Goal: Answer question/provide support: Share knowledge or assist other users

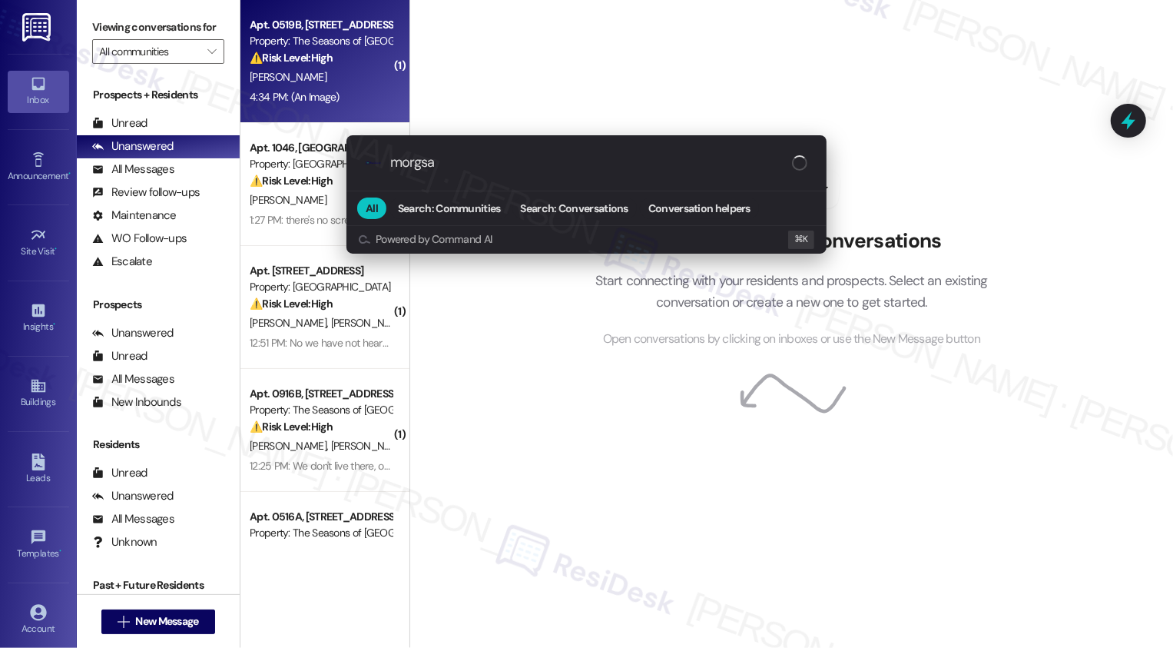
type input "morgs"
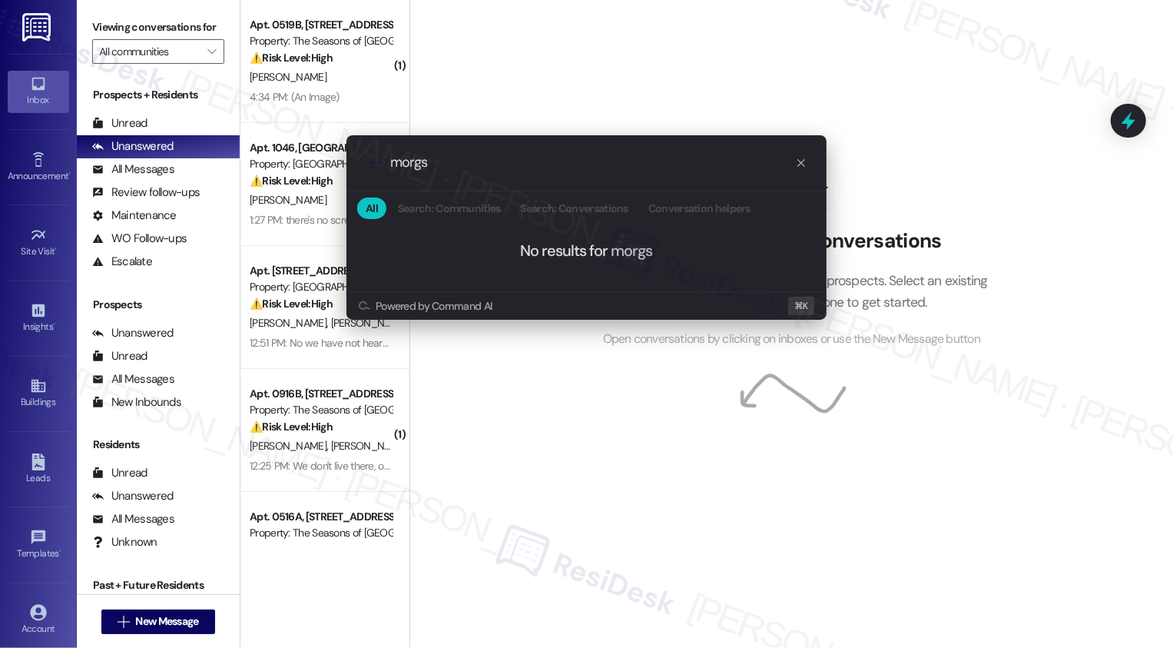
click at [497, 468] on div ".cls-1{fill:#0a055f;}.cls-2{fill:#0cc4c4;} resideskLogoBlueOrange morgs All Sea…" at bounding box center [586, 324] width 1173 height 648
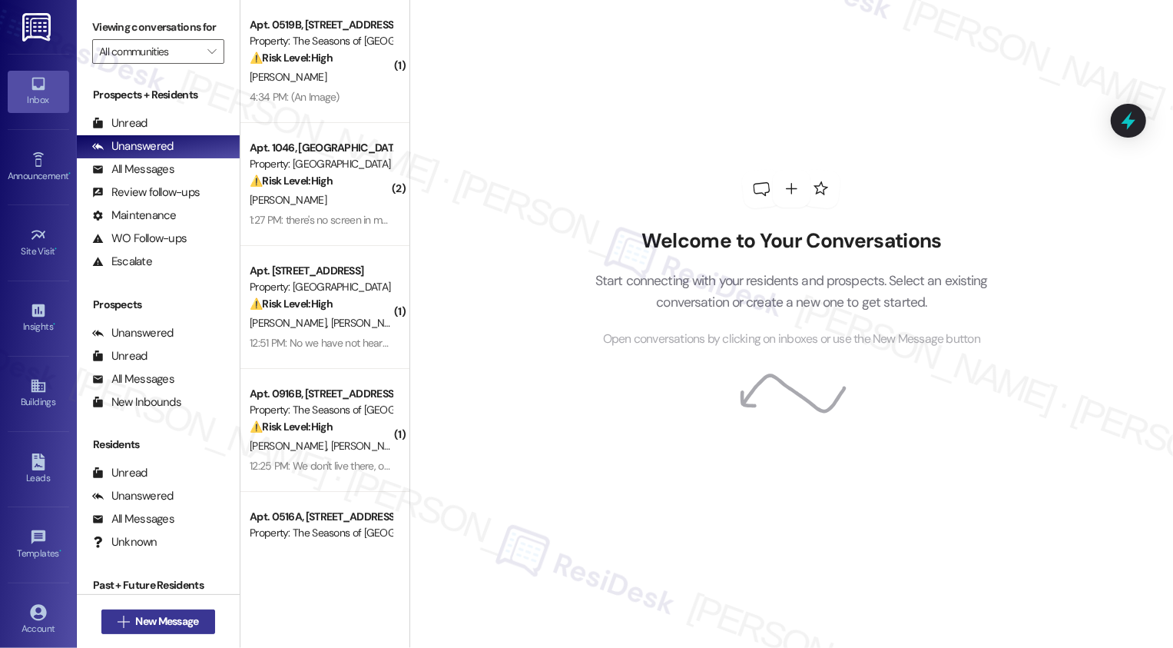
click at [164, 612] on button " New Message" at bounding box center [158, 621] width 114 height 25
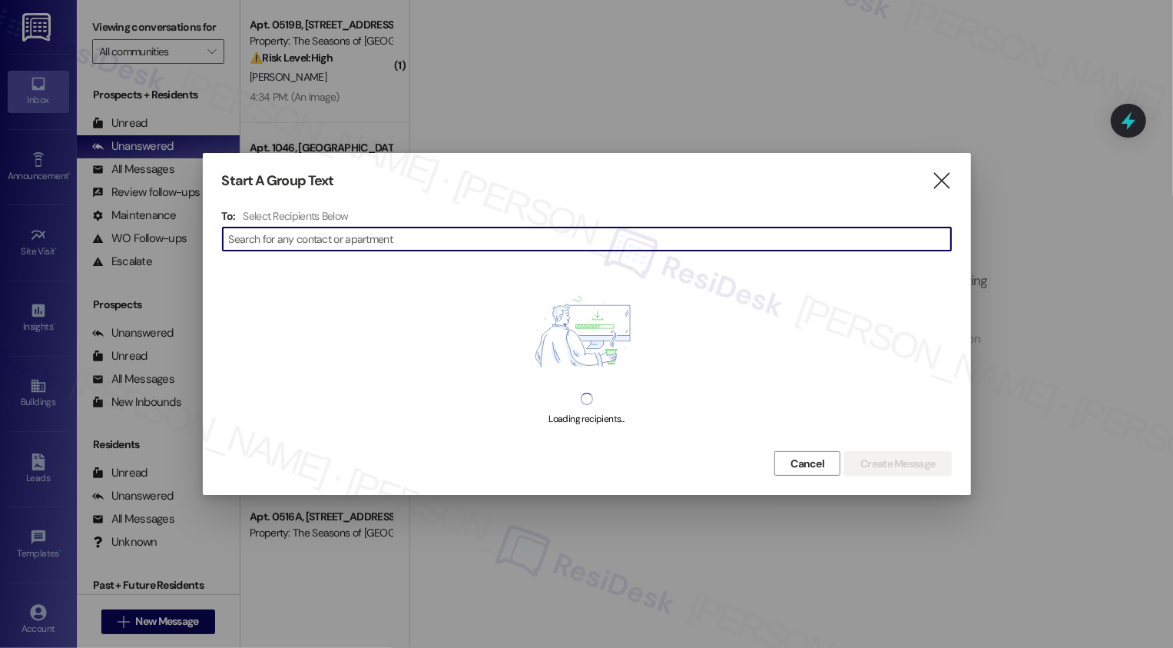
click at [382, 238] on input at bounding box center [590, 239] width 722 height 22
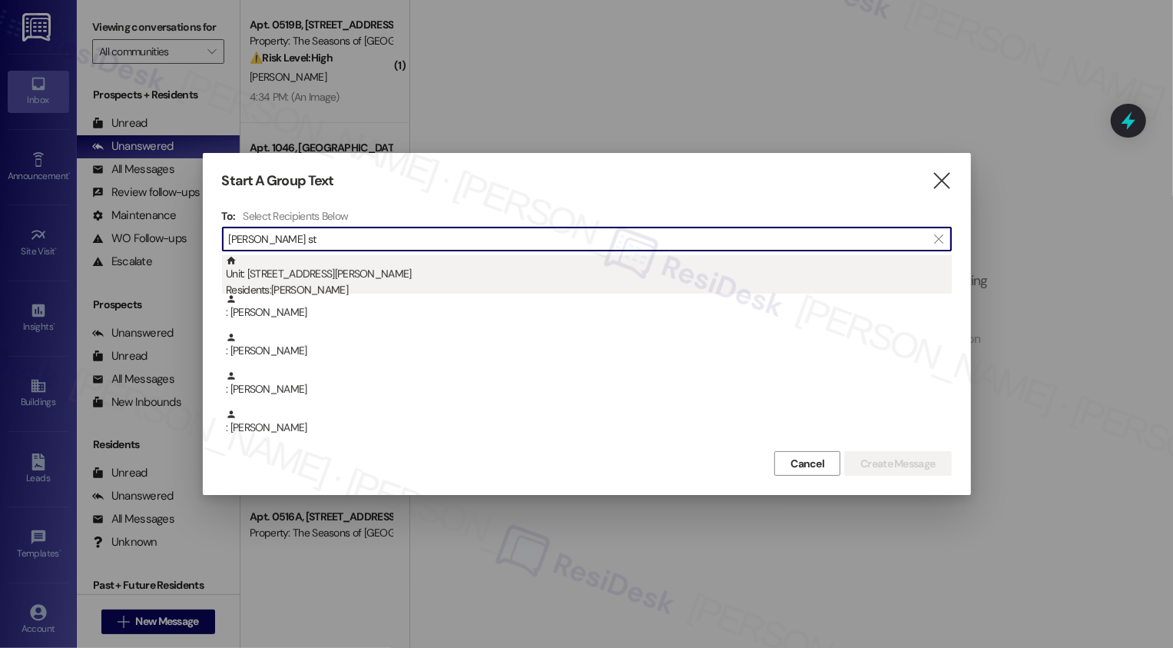
type input "[PERSON_NAME] st"
click at [301, 280] on div "Unit: 0406C - 3498 Cedar E Ellsworth Ave Residents: Morgan Stoll" at bounding box center [589, 277] width 726 height 44
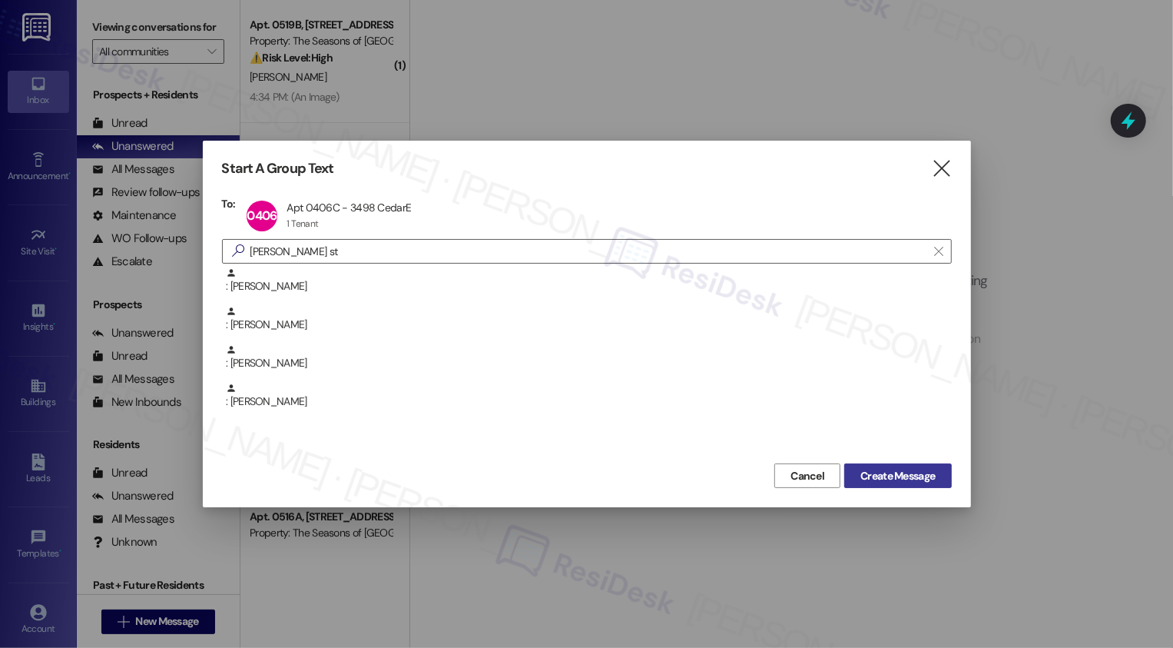
click at [873, 479] on span "Create Message" at bounding box center [898, 476] width 75 height 16
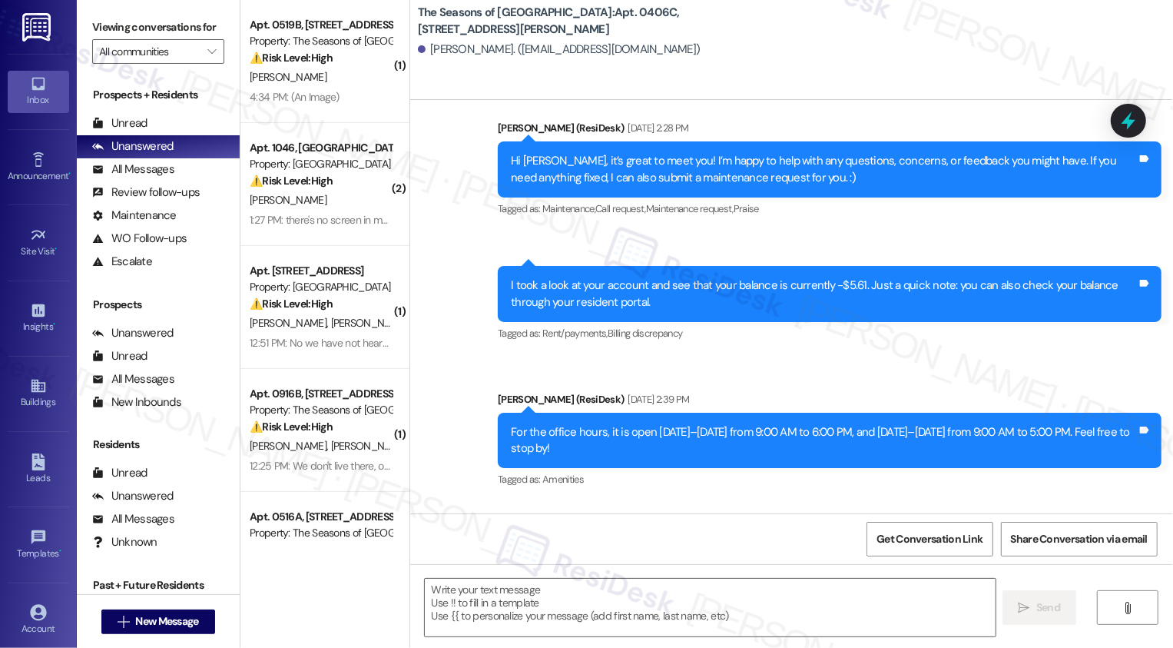
type textarea "Fetching suggested responses. Please feel free to read through the conversation…"
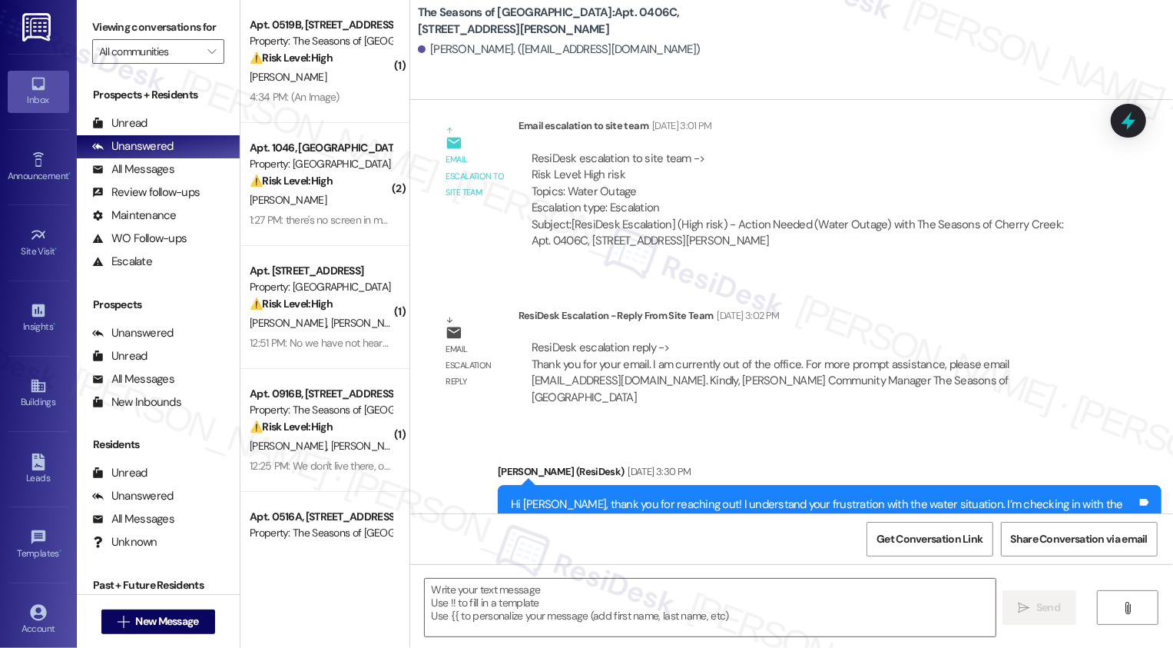
scroll to position [3870, 0]
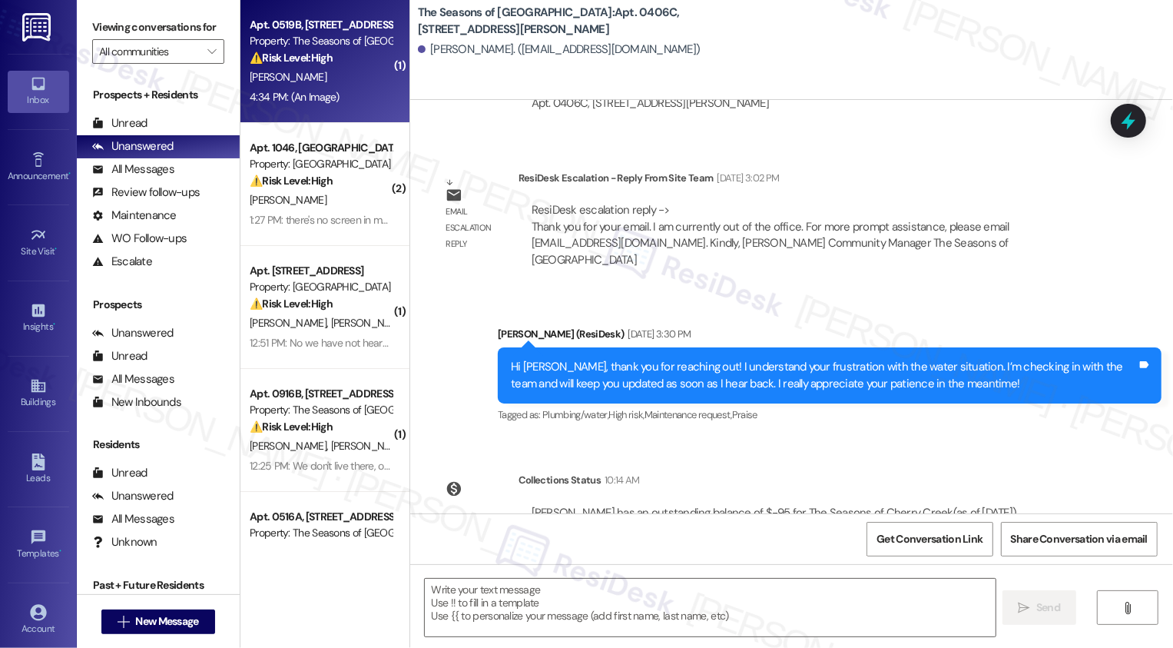
click at [333, 97] on div "4:34 PM: (An Image) 4:34 PM: (An Image)" at bounding box center [320, 97] width 145 height 19
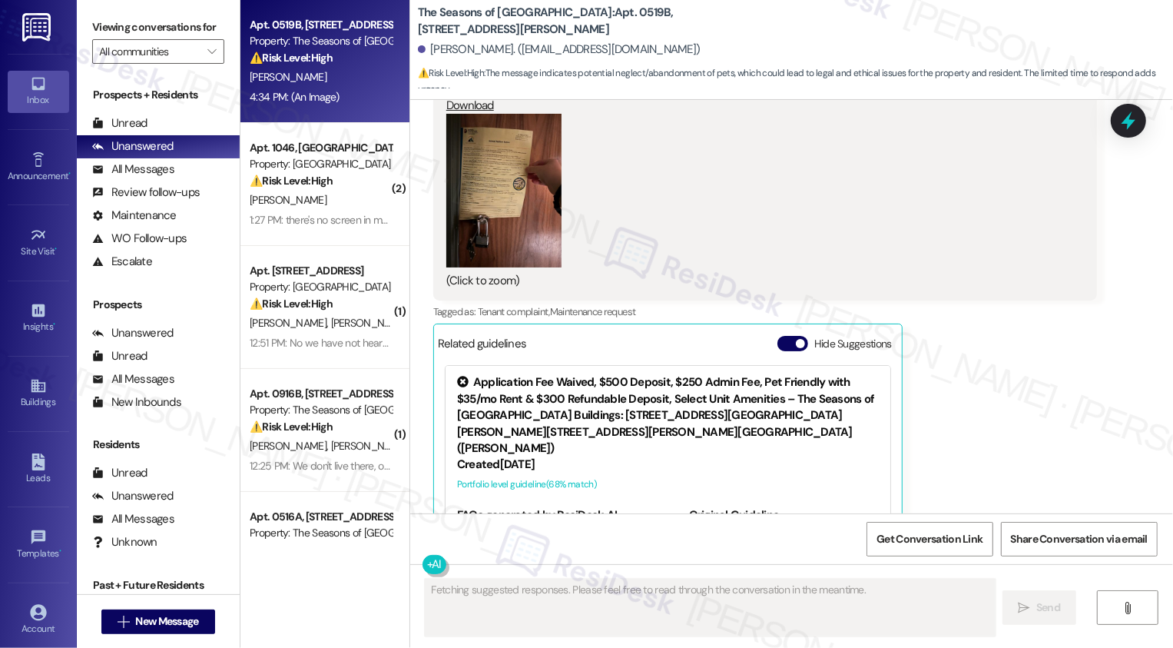
scroll to position [5605, 0]
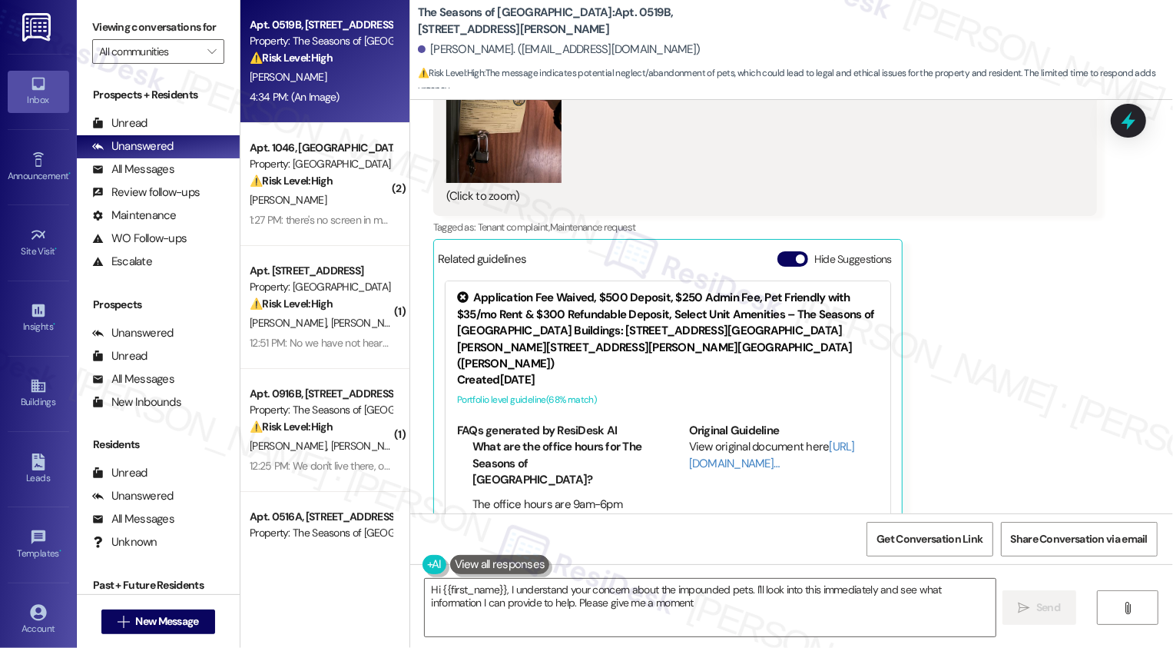
type textarea "Hi {{first_name}}, I understand your concern about the impounded pets. I'll loo…"
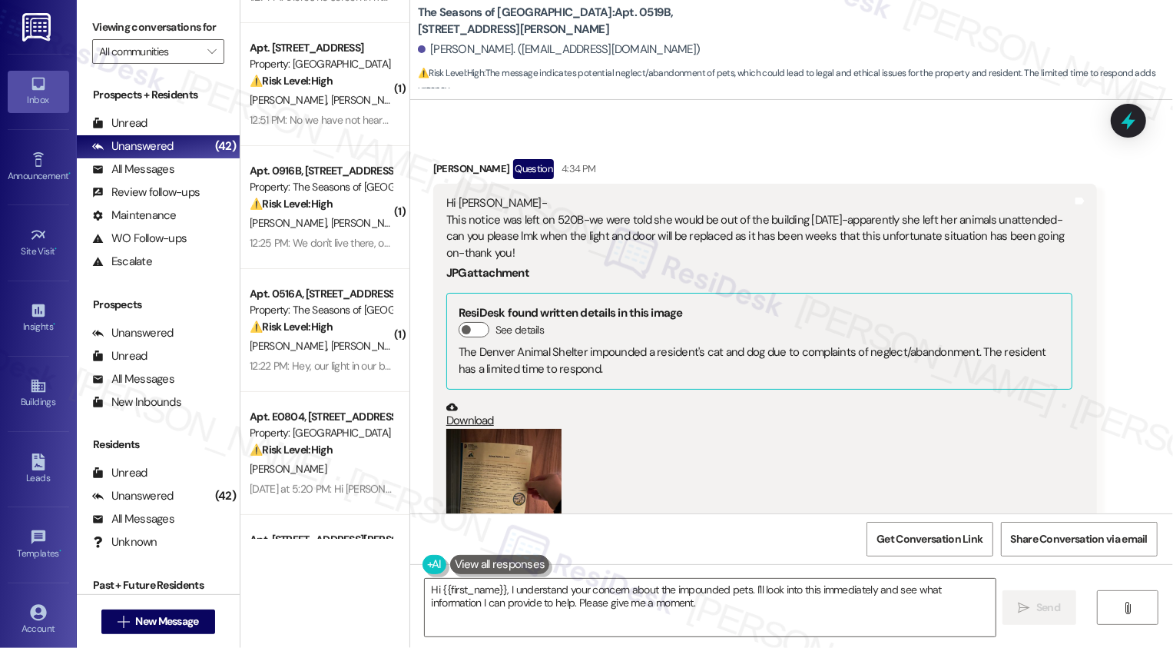
scroll to position [5207, 0]
click at [485, 428] on button "Zoom image" at bounding box center [503, 505] width 115 height 154
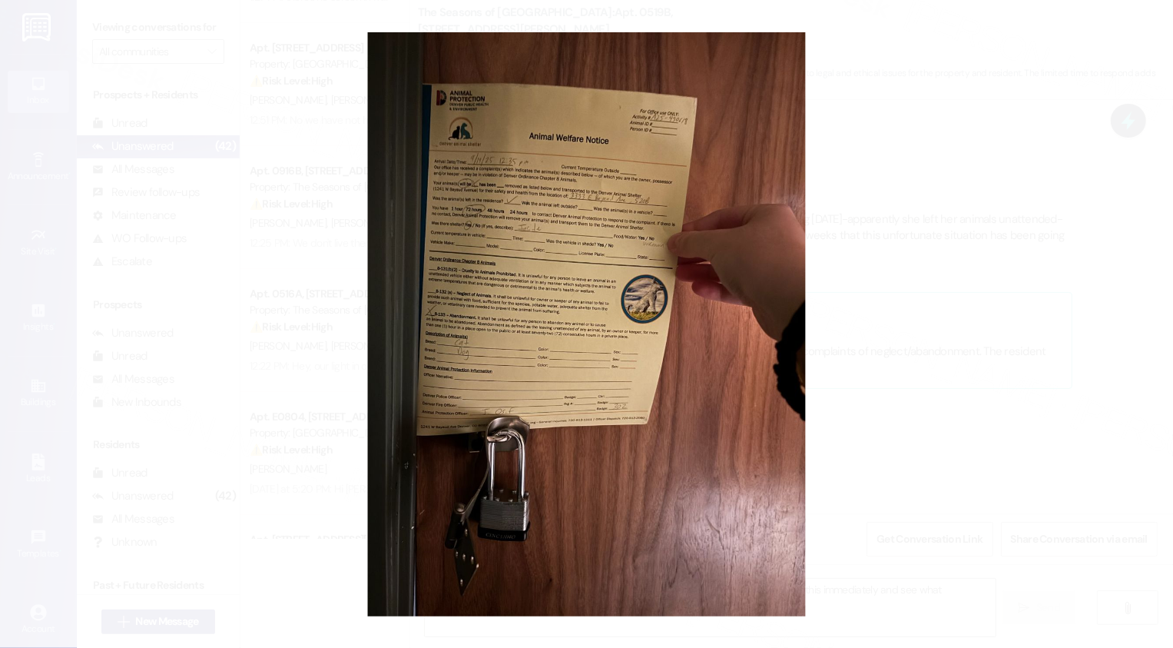
click at [860, 417] on button "Unzoom image" at bounding box center [586, 324] width 1173 height 648
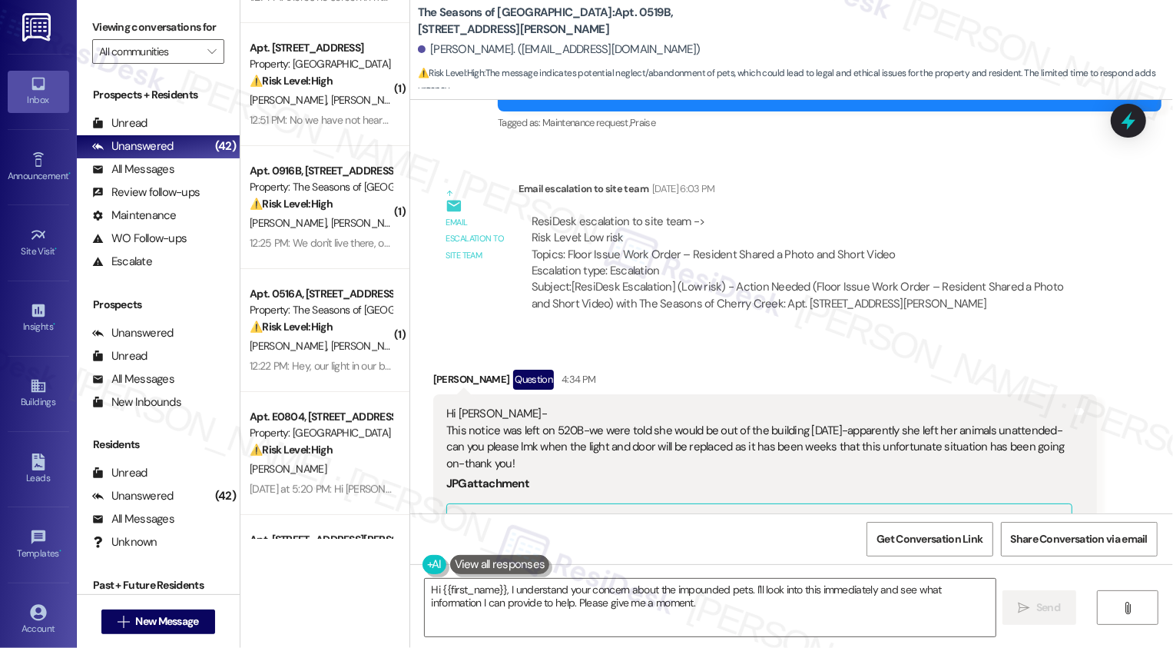
scroll to position [5116, 0]
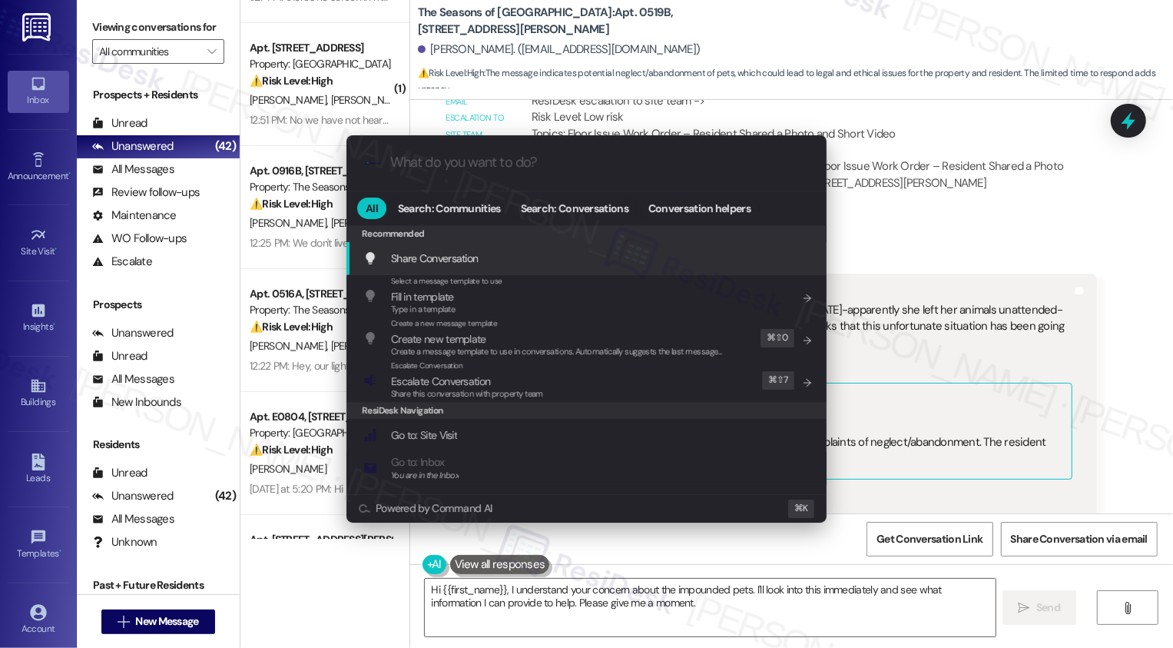
type input "s"
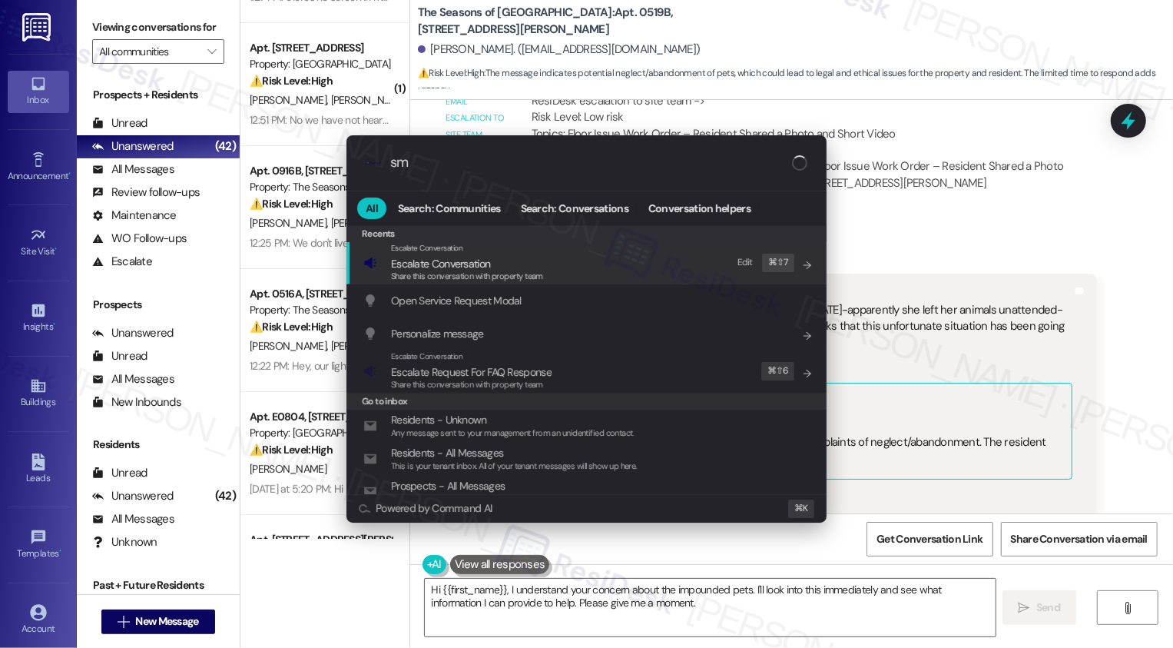
type input "s"
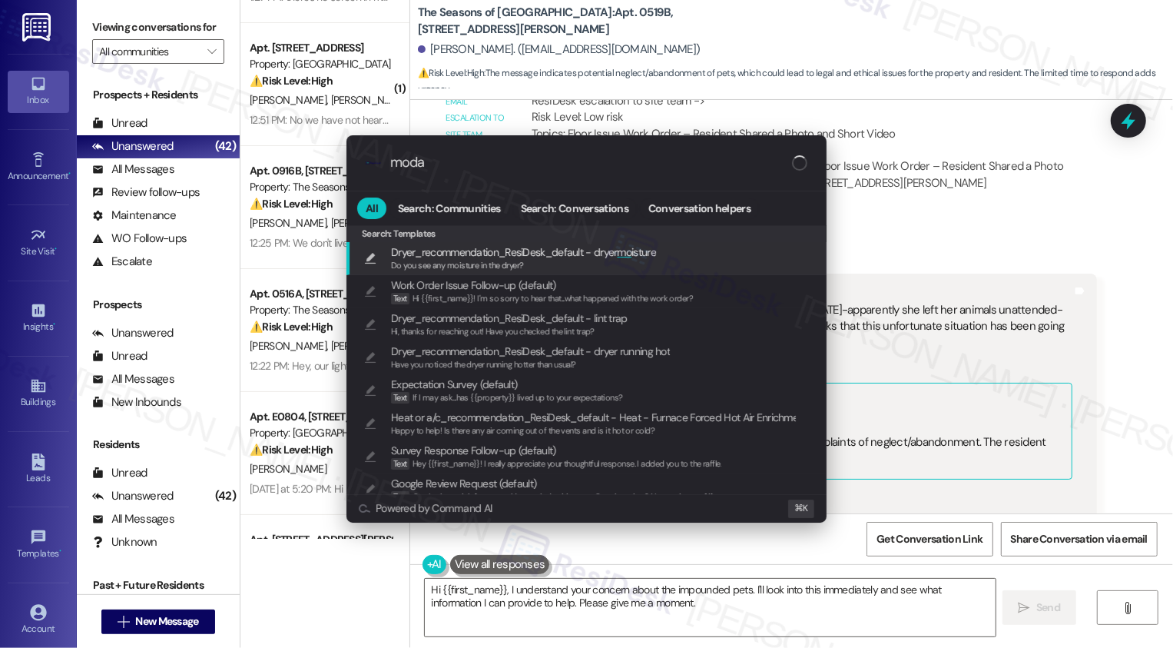
type input "modal"
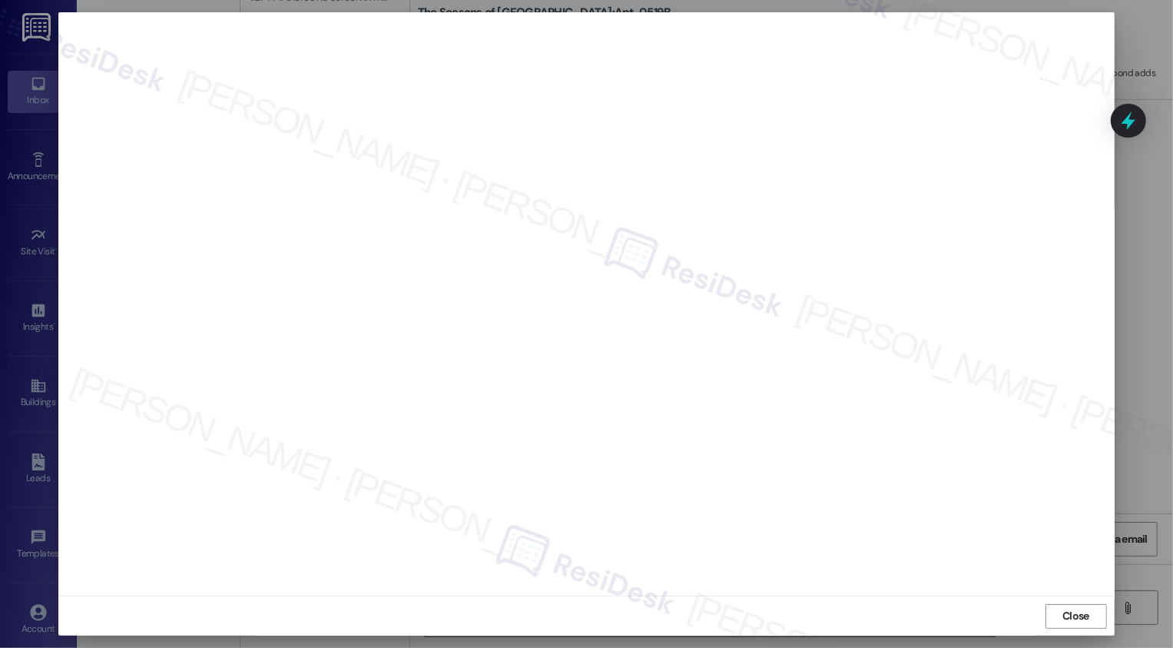
scroll to position [0, 0]
click at [1060, 613] on span "Close" at bounding box center [1076, 616] width 33 height 16
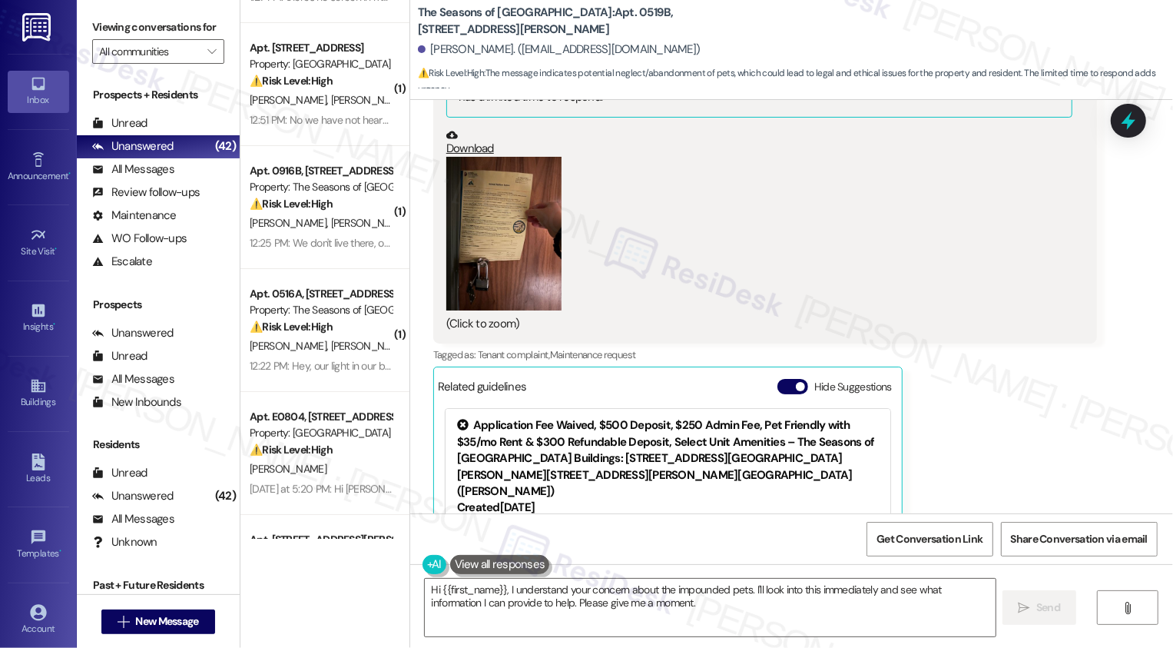
scroll to position [5605, 0]
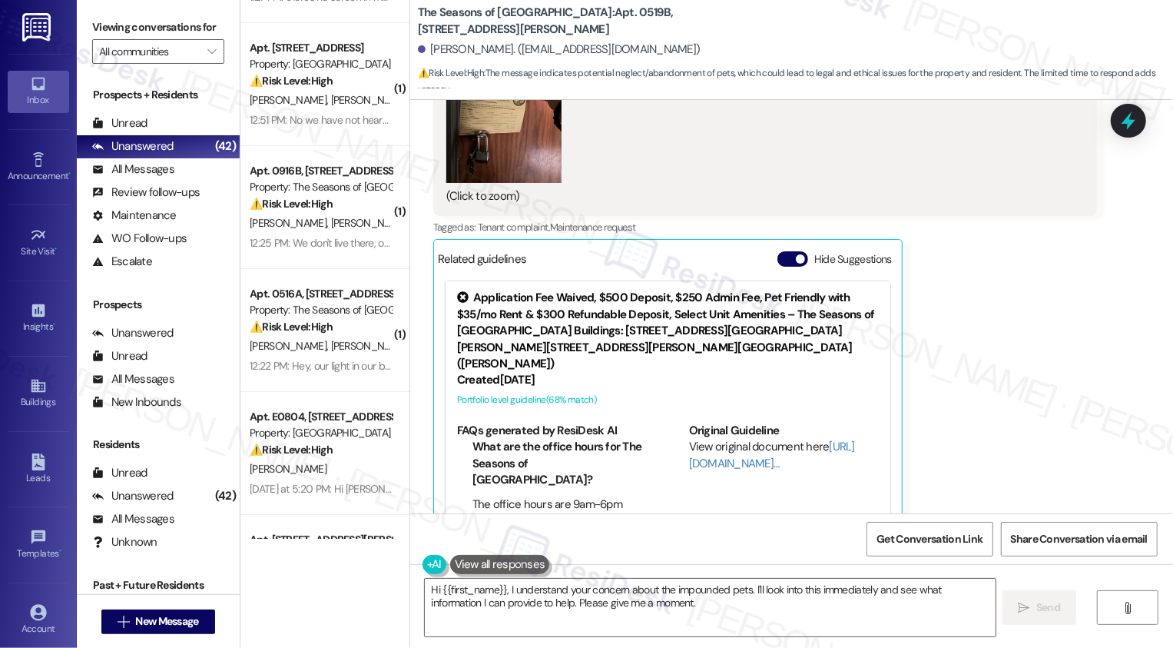
click at [917, 301] on div "Julie Gart Question 4:34 PM Hi Sarah- This notice was left on 520B-we were told…" at bounding box center [765, 148] width 664 height 778
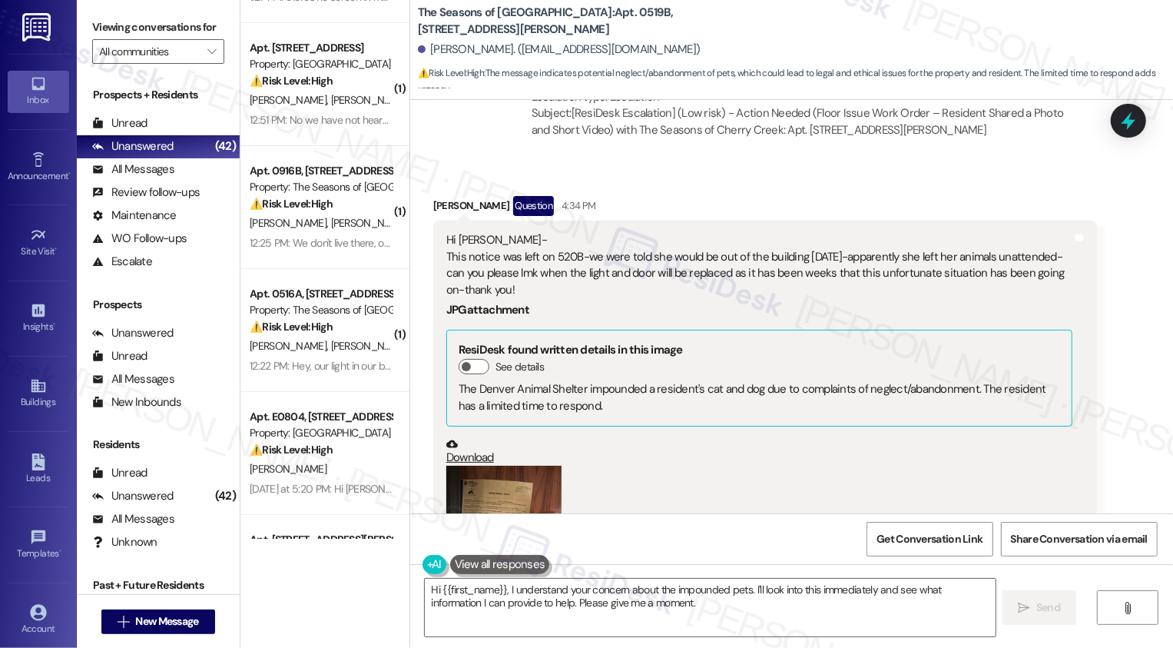
scroll to position [5142, 0]
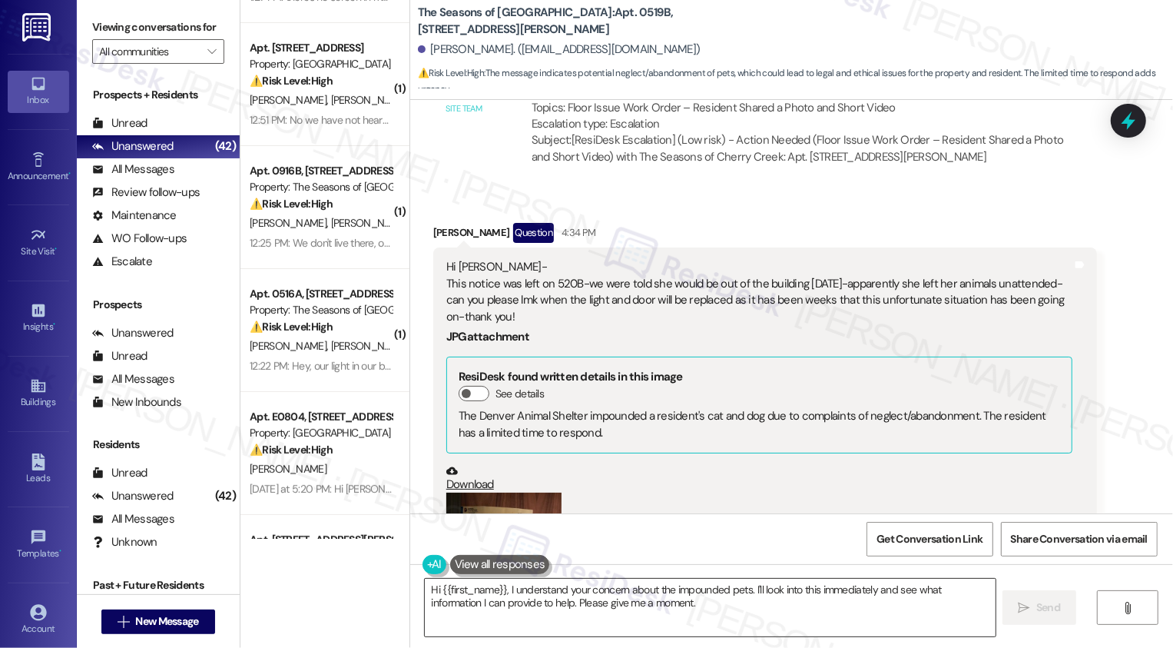
click at [525, 606] on textarea "Hi {{first_name}}, I understand your concern about the impounded pets. I'll loo…" at bounding box center [710, 608] width 571 height 58
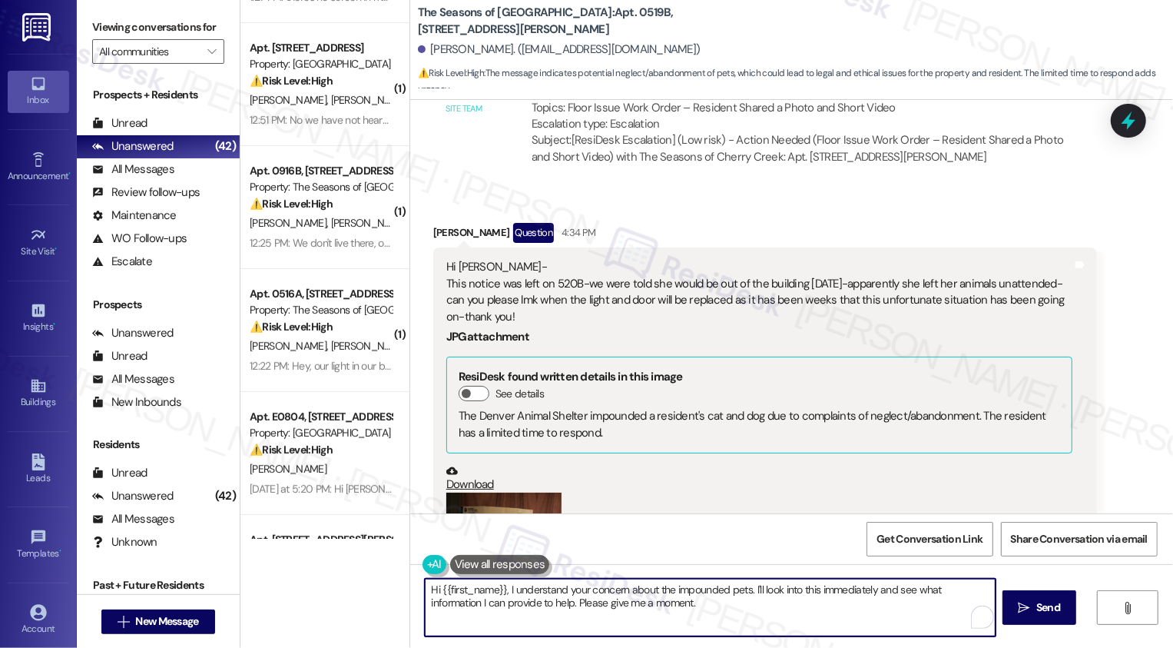
click at [652, 607] on textarea "Hi {{first_name}}, I understand your concern about the impounded pets. I'll loo…" at bounding box center [710, 608] width 571 height 58
click at [503, 591] on textarea "Hi {{first_name}}, I understand your concern about the impounded pets. I'll loo…" at bounding box center [710, 608] width 571 height 58
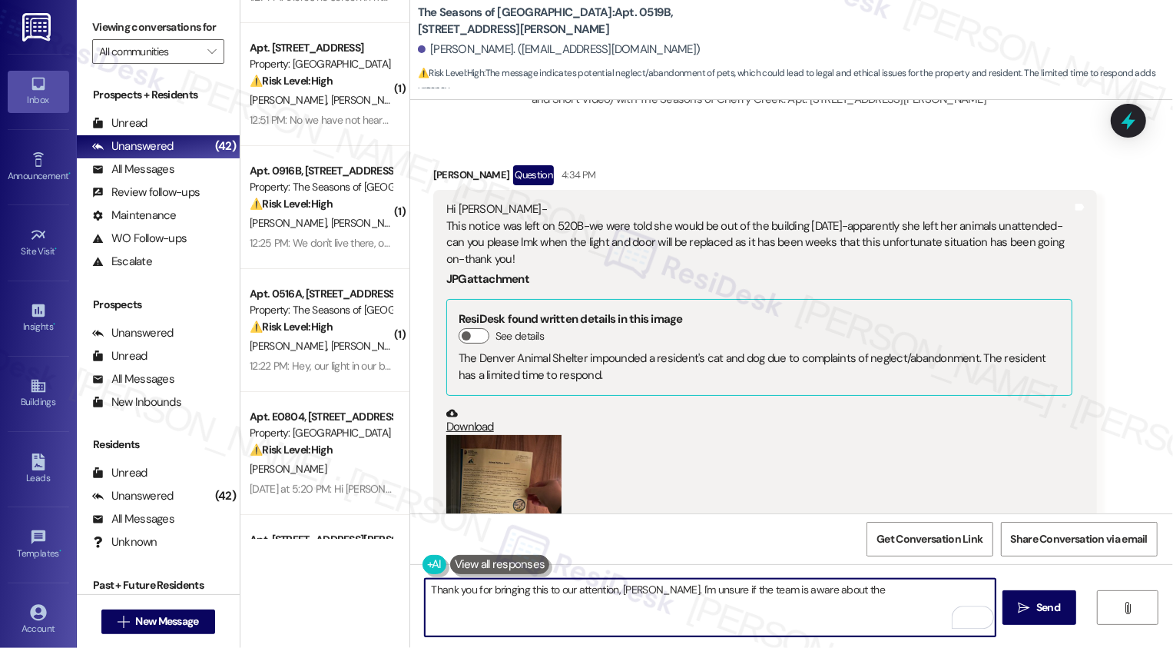
scroll to position [5236, 0]
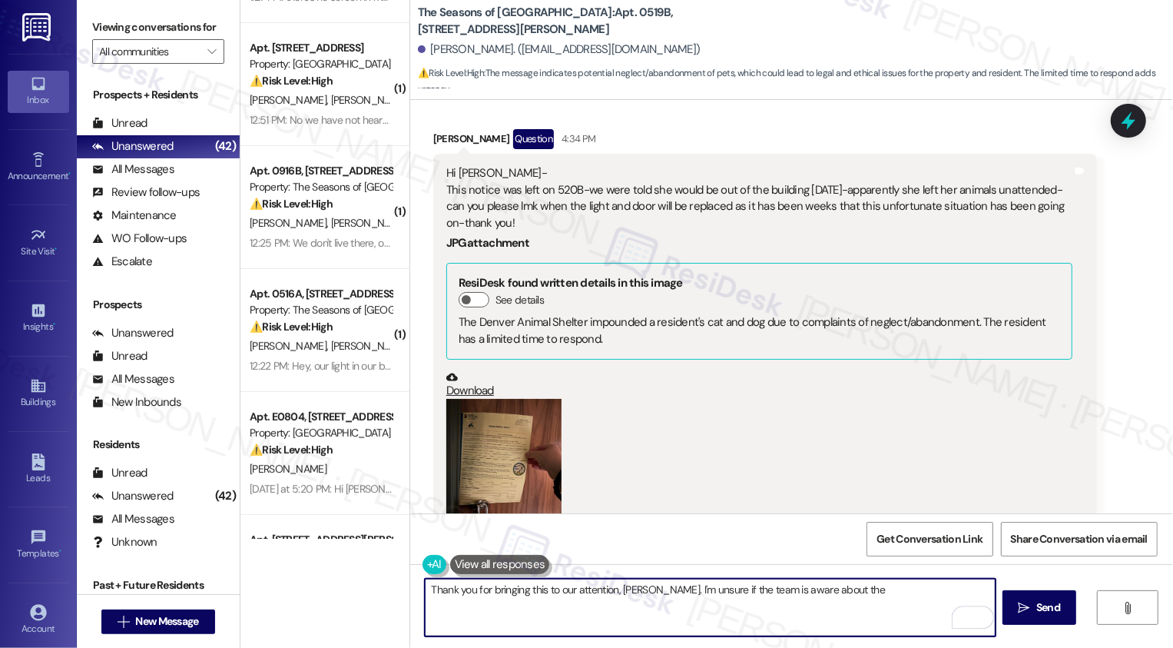
click at [541, 399] on button "Zoom image" at bounding box center [503, 476] width 115 height 154
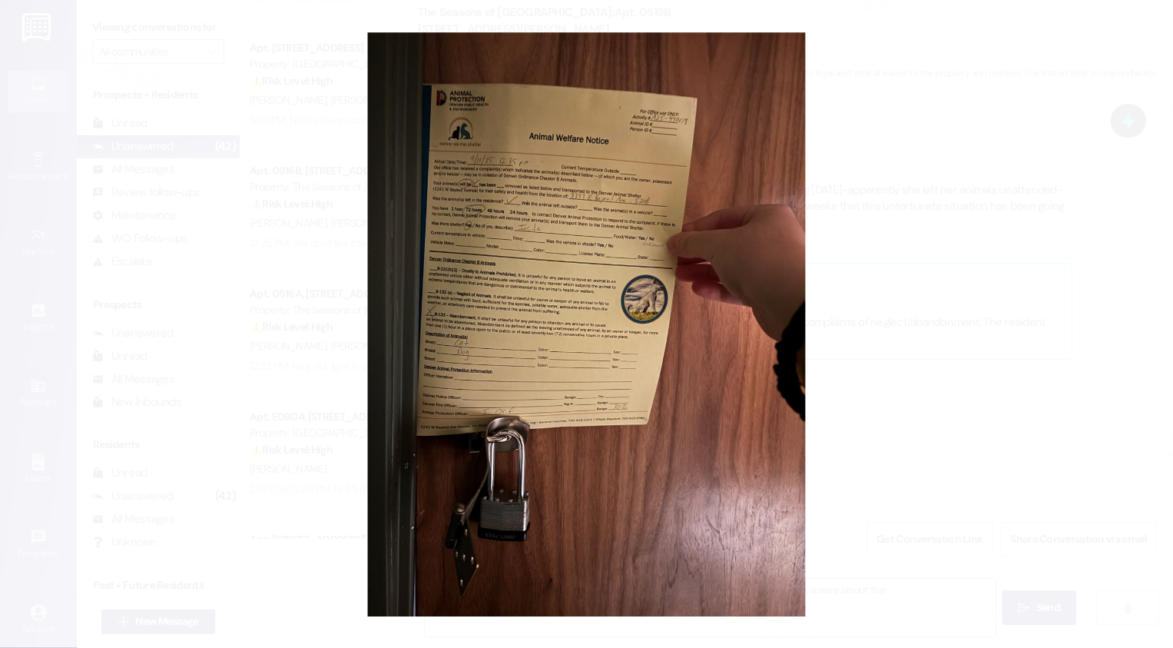
click at [943, 359] on button "Unzoom image" at bounding box center [586, 324] width 1173 height 648
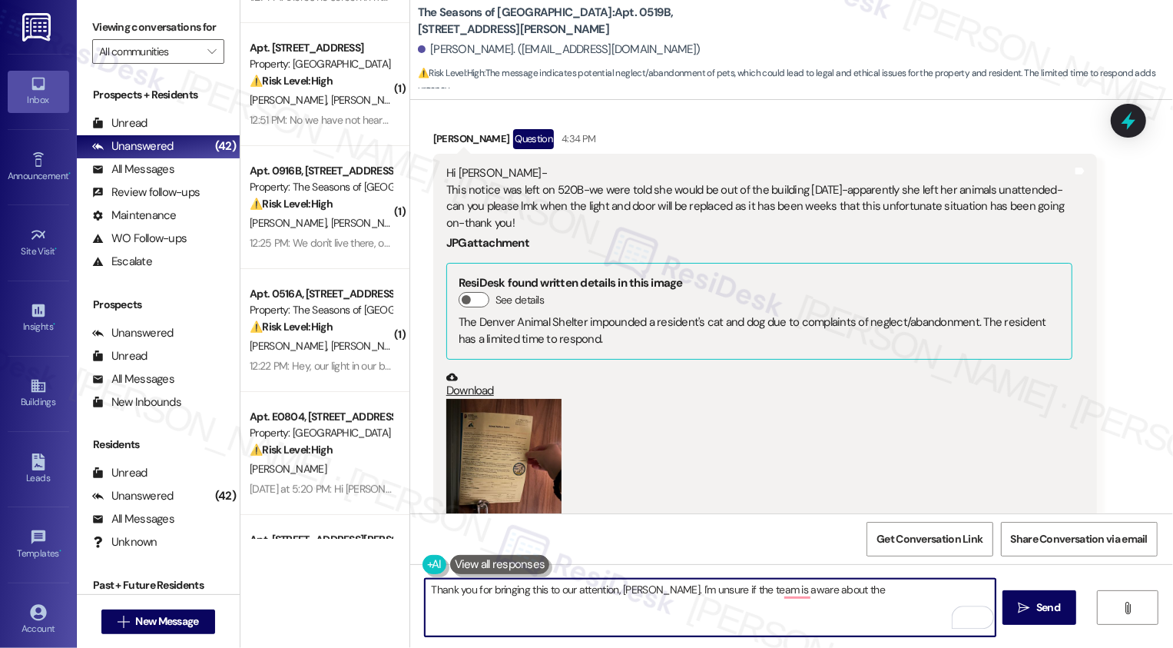
drag, startPoint x: 644, startPoint y: 590, endPoint x: 886, endPoint y: 586, distance: 242.1
click at [886, 586] on textarea "Thank you for bringing this to our attention, Julie. I'm unsure if the team is …" at bounding box center [710, 608] width 571 height 58
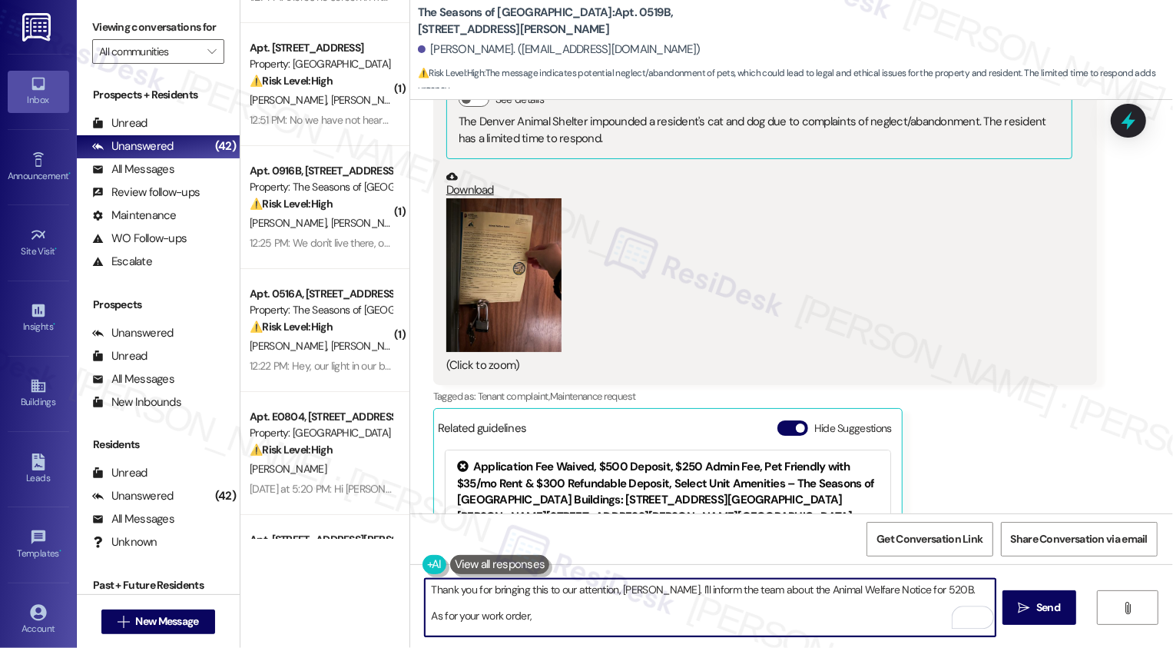
scroll to position [5605, 0]
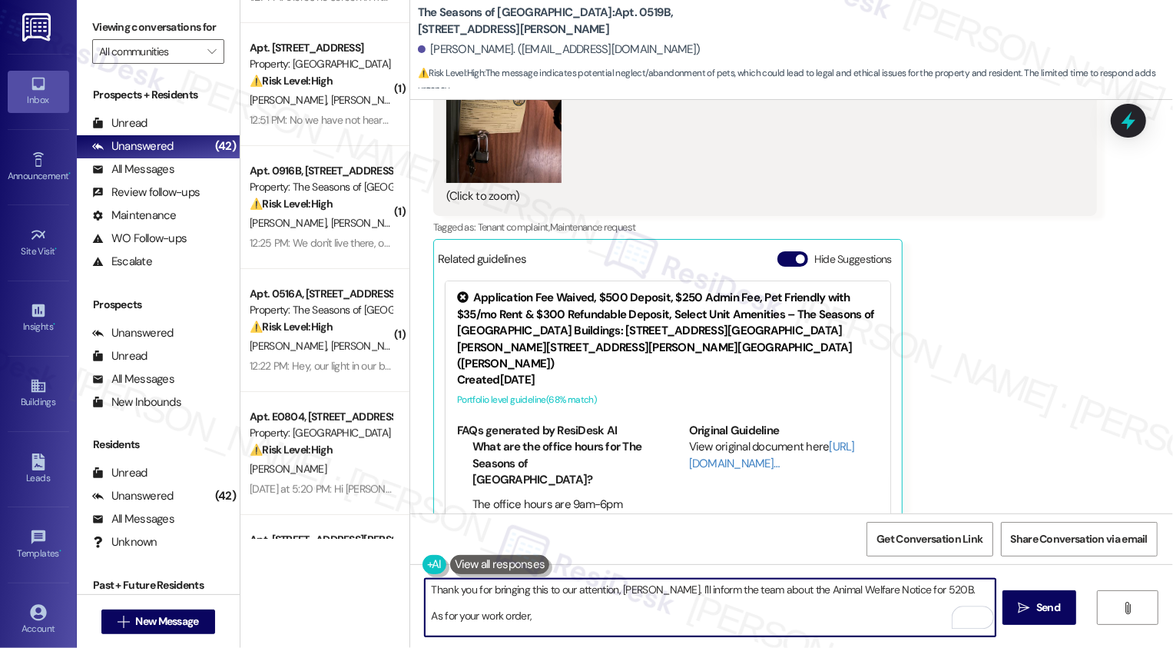
drag, startPoint x: 429, startPoint y: 616, endPoint x: 570, endPoint y: 616, distance: 141.4
click at [569, 616] on textarea "Thank you for bringing this to our attention, Julie. I'll inform the team about…" at bounding box center [710, 608] width 571 height 58
paste textarea "72706"
click at [723, 615] on textarea "Thank you for bringing this to our attention, Julie. I'll inform the team about…" at bounding box center [710, 608] width 571 height 58
click at [661, 592] on textarea "Thank you for bringing this to our attention, Julie. I'll inform the team about…" at bounding box center [710, 608] width 571 height 58
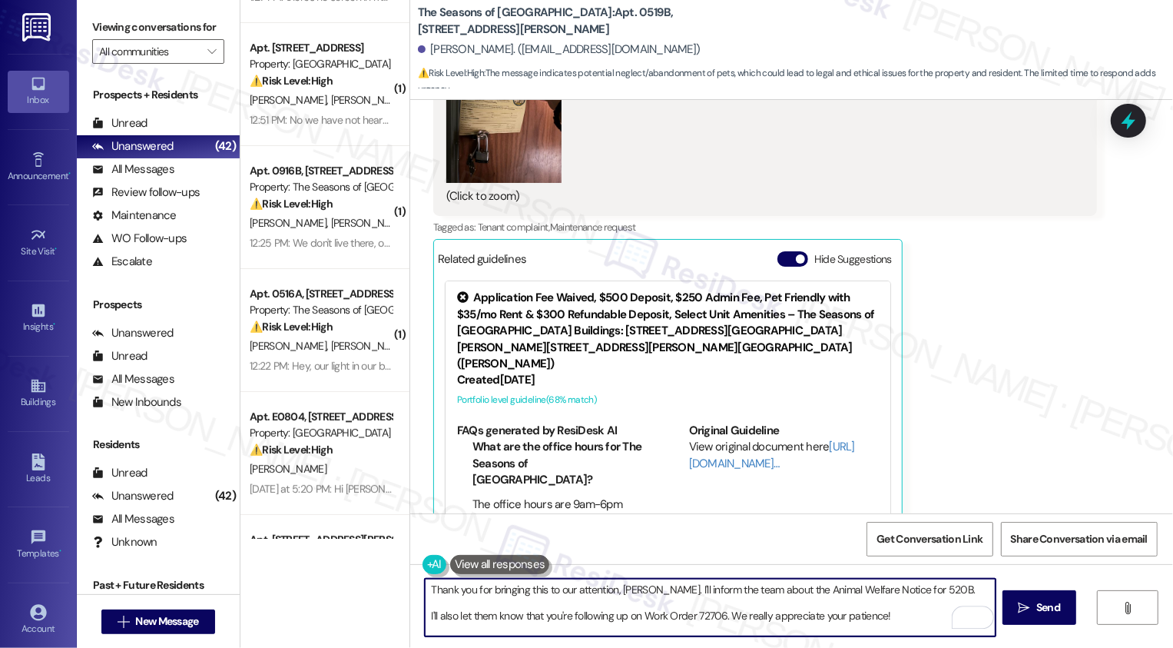
click at [661, 592] on textarea "Thank you for bringing this to our attention, Julie. I'll inform the team about…" at bounding box center [710, 608] width 571 height 58
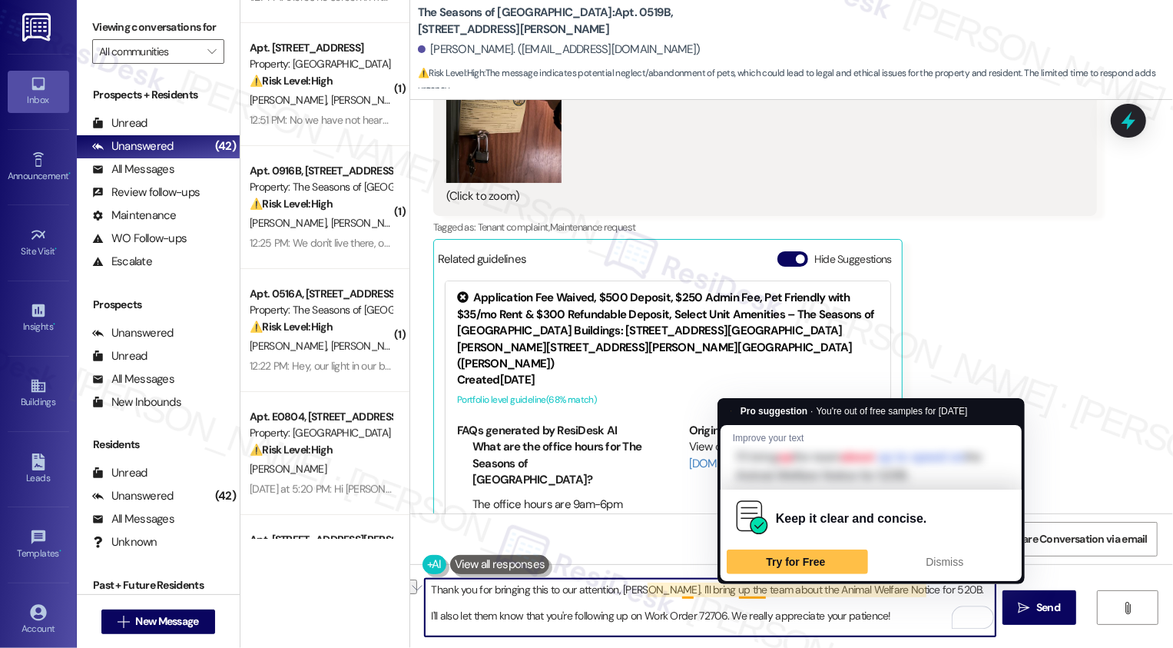
drag, startPoint x: 688, startPoint y: 589, endPoint x: 758, endPoint y: 589, distance: 69.9
click at [757, 589] on textarea "Thank you for bringing this to our attention, Julie. I'll bring up the team abo…" at bounding box center [710, 608] width 571 height 58
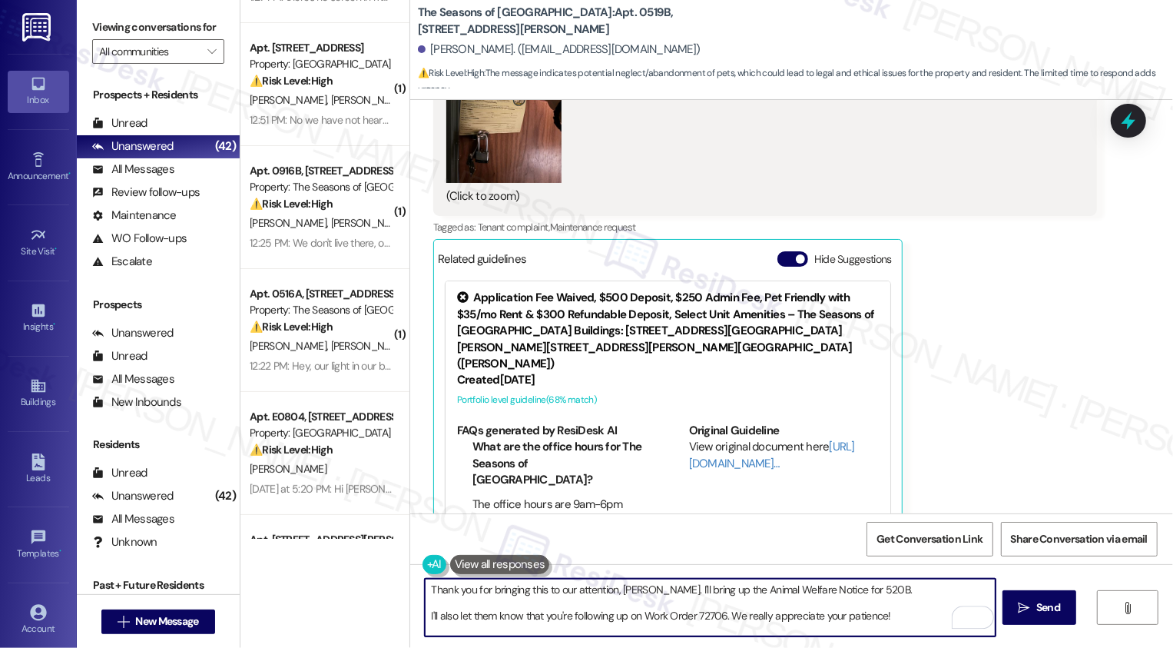
click at [860, 592] on textarea "Thank you for bringing this to our attention, Julie. I'll bring up the Animal W…" at bounding box center [710, 608] width 571 height 58
click at [957, 619] on div "Rewrite with Grammarly" at bounding box center [963, 618] width 17 height 18
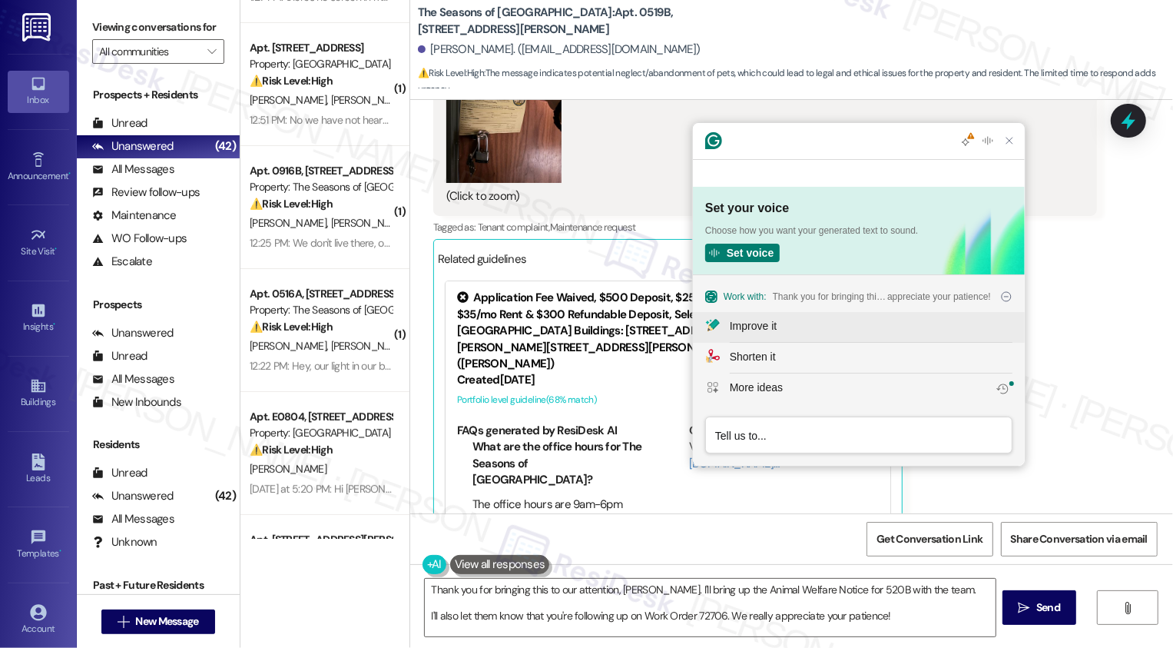
scroll to position [0, 0]
click at [748, 328] on div "Improve it" at bounding box center [753, 326] width 47 height 16
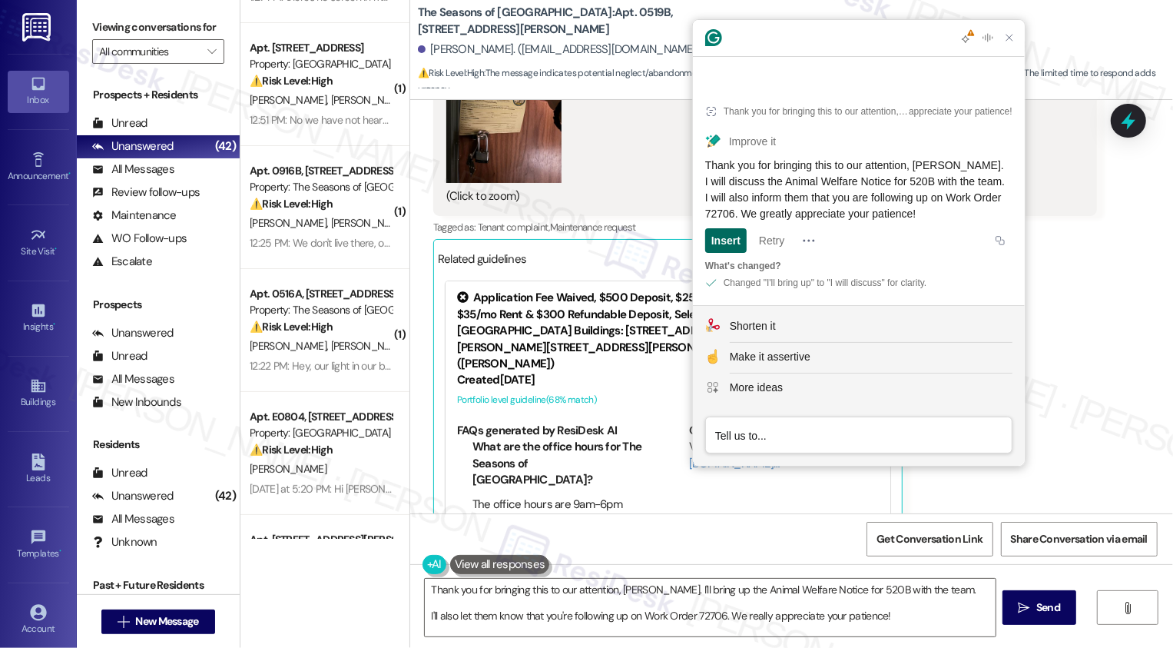
click at [728, 239] on div "Insert" at bounding box center [726, 240] width 29 height 25
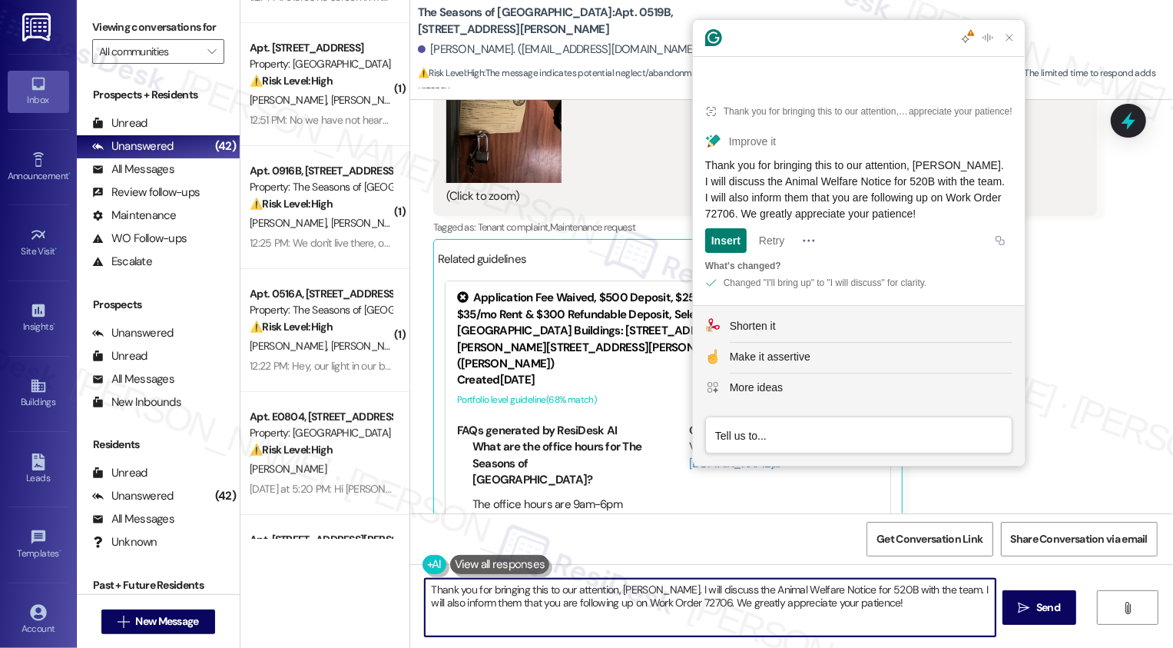
click at [619, 605] on textarea "Thank you for bringing this to our attention, Julie. I will discuss the Animal …" at bounding box center [710, 608] width 571 height 58
click at [681, 589] on textarea "Thank you for bringing this to our attention, Julie. I will discuss the Animal …" at bounding box center [710, 608] width 571 height 58
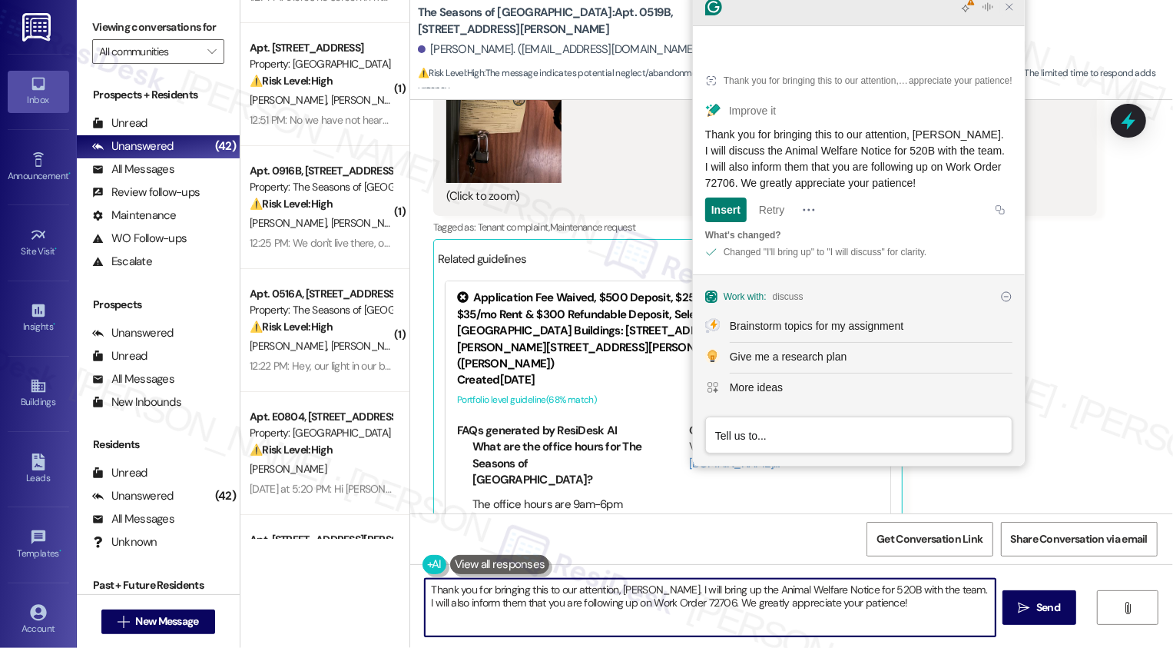
click at [1011, 10] on icon "Close Grammarly Assistant" at bounding box center [1010, 7] width 6 height 6
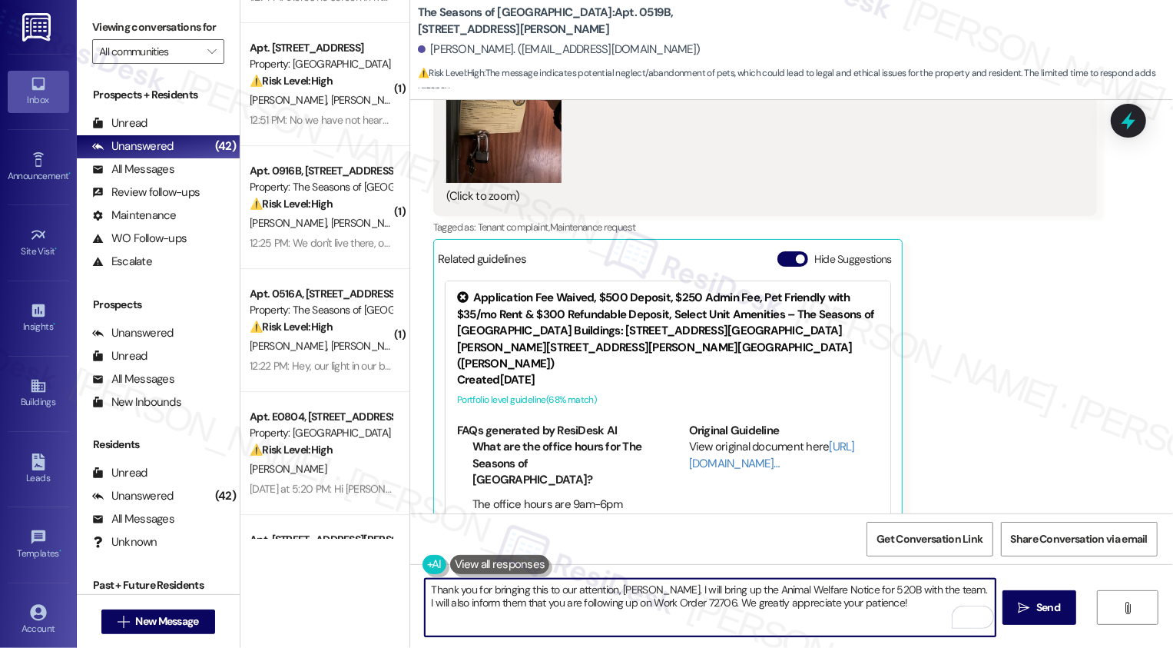
click at [579, 592] on textarea "Thank you for bringing this to our attention, Julie. I will bring up the Animal…" at bounding box center [710, 608] width 571 height 58
click at [592, 590] on textarea "Thank you for bringing this to our attention, Julie. I will bring up the Animal…" at bounding box center [710, 608] width 571 height 58
click at [635, 588] on textarea "Thank you for bringing this to our attention, Julie. I will bring up the Animal…" at bounding box center [710, 608] width 571 height 58
drag, startPoint x: 614, startPoint y: 590, endPoint x: 317, endPoint y: 595, distance: 296.6
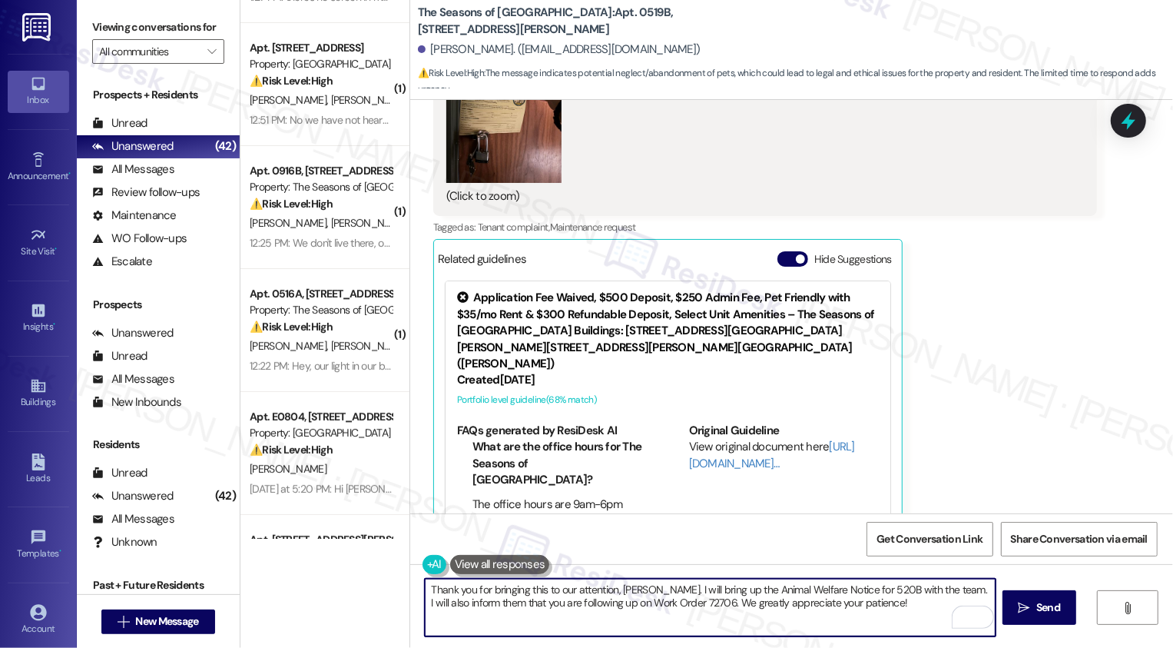
click at [316, 596] on div "Apt. 0519B, 3498 Seasons E Ellsworth Ave Property: The Seasons of Cherry Creek …" at bounding box center [707, 324] width 933 height 648
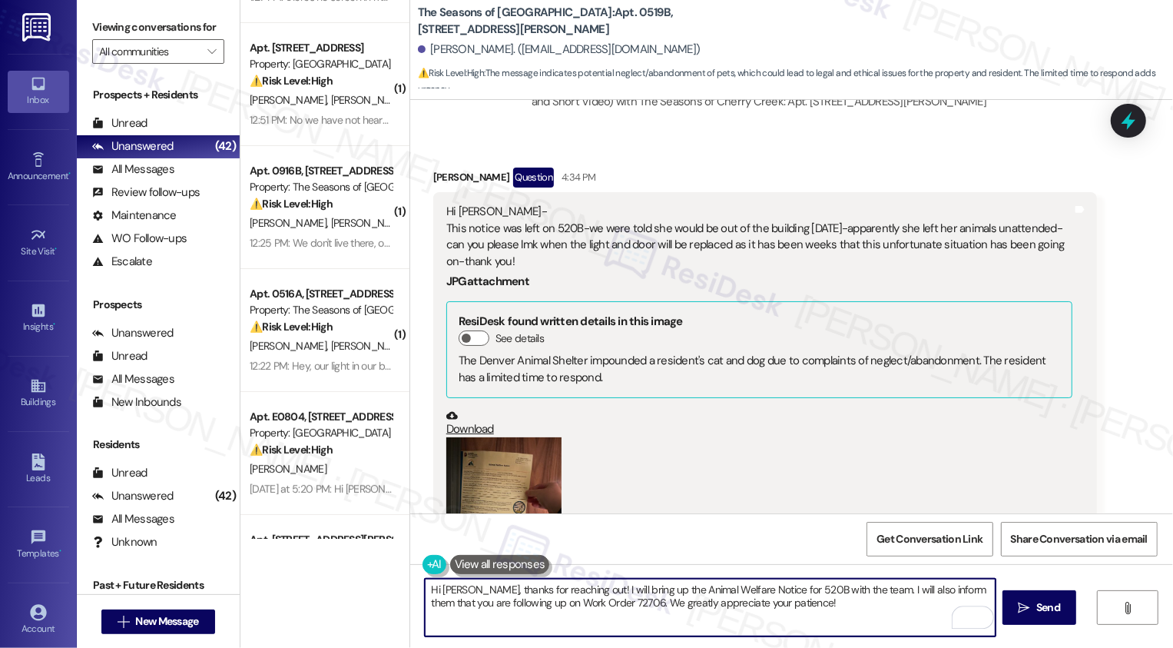
scroll to position [5605, 0]
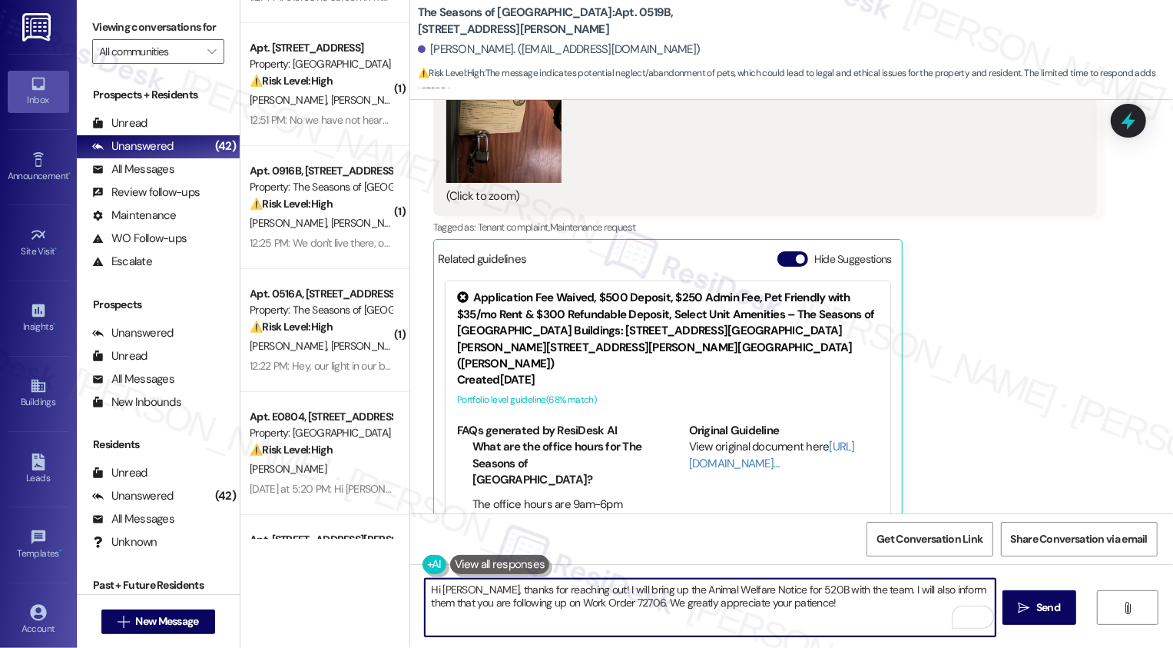
click at [821, 604] on textarea "Hi Julie, thanks for reaching out! I will bring up the Animal Welfare Notice fo…" at bounding box center [710, 608] width 571 height 58
click at [851, 588] on textarea "Hi Julie, thanks for reaching out! I will bring up the Animal Welfare Notice fo…" at bounding box center [710, 608] width 571 height 58
drag, startPoint x: 847, startPoint y: 588, endPoint x: 883, endPoint y: 586, distance: 36.2
click at [884, 586] on textarea "Hi Julie, thanks for reaching out! I will bring up the Animal Welfare Notice fo…" at bounding box center [710, 608] width 571 height 58
click at [552, 603] on textarea "Hi Julie, thanks for reaching out! I will bring up the Animal Welfare Notice fo…" at bounding box center [710, 608] width 571 height 58
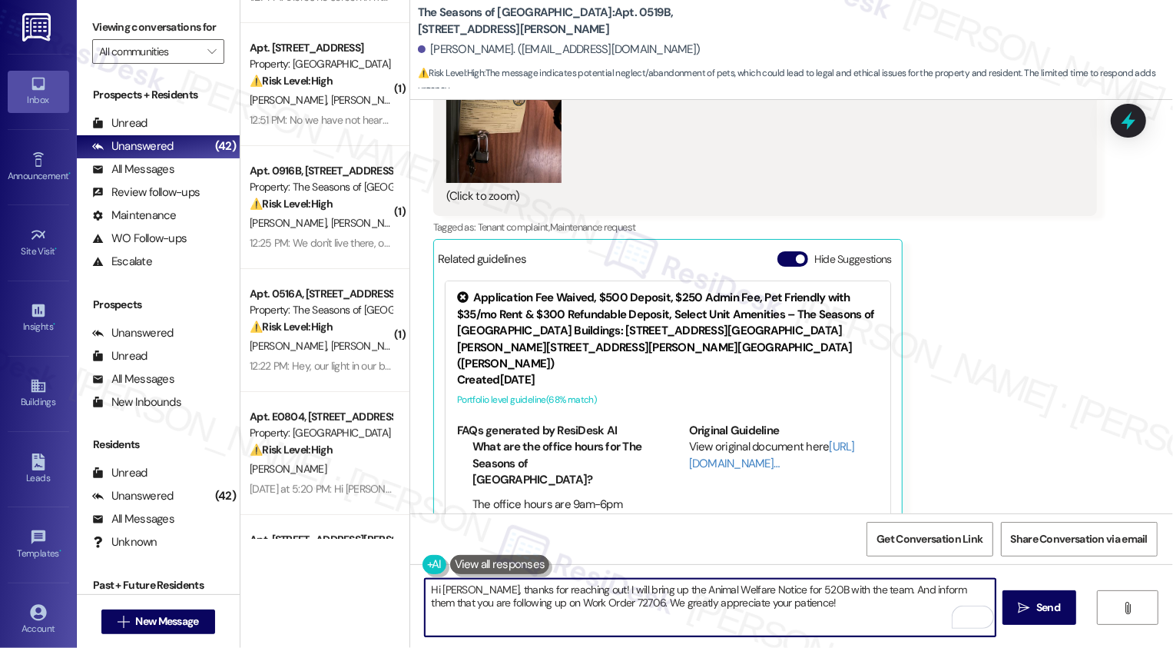
click at [577, 602] on textarea "Hi Julie, thanks for reaching out! I will bring up the Animal Welfare Notice fo…" at bounding box center [710, 608] width 571 height 58
click at [713, 616] on textarea "Hi Julie, thanks for reaching out! I will bring up the Animal Welfare Notice fo…" at bounding box center [710, 608] width 571 height 58
click at [741, 613] on textarea "Hi Julie, thanks for reaching out! I will bring up the Animal Welfare Notice fo…" at bounding box center [710, 608] width 571 height 58
click at [880, 602] on textarea "Hi Julie, thanks for reaching out! I will bring up the Animal Welfare Notice fo…" at bounding box center [710, 608] width 571 height 58
type textarea "Hi Julie, thanks for reaching out! I will bring up the Animal Welfare Notice fo…"
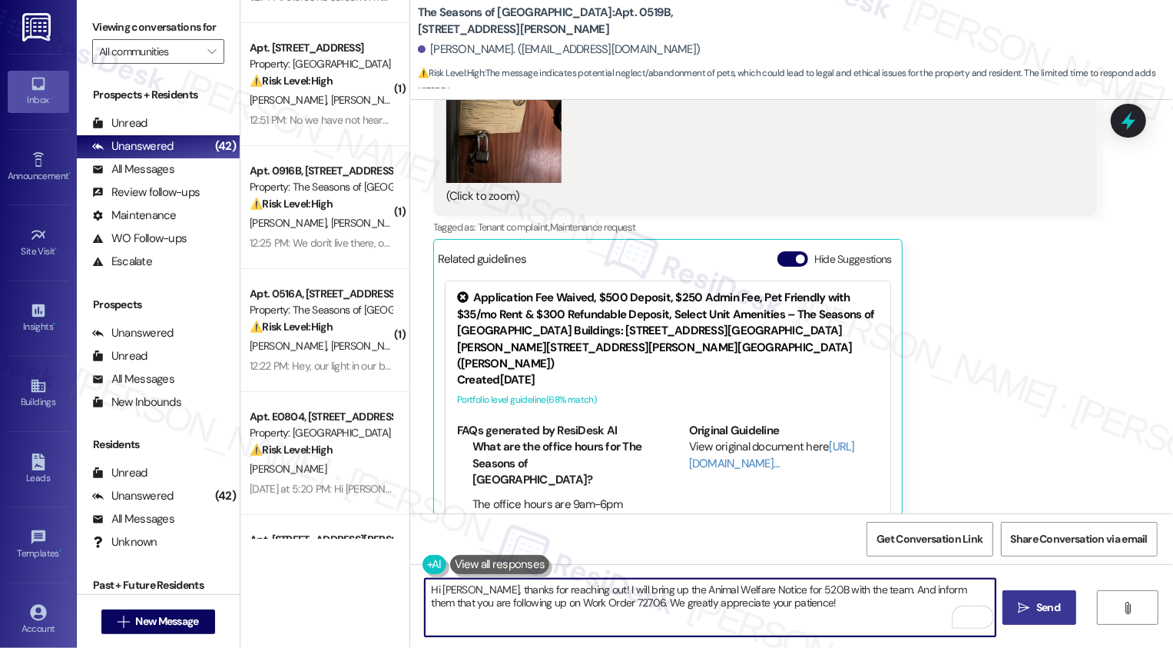
click at [1060, 612] on span "Send" at bounding box center [1048, 607] width 30 height 16
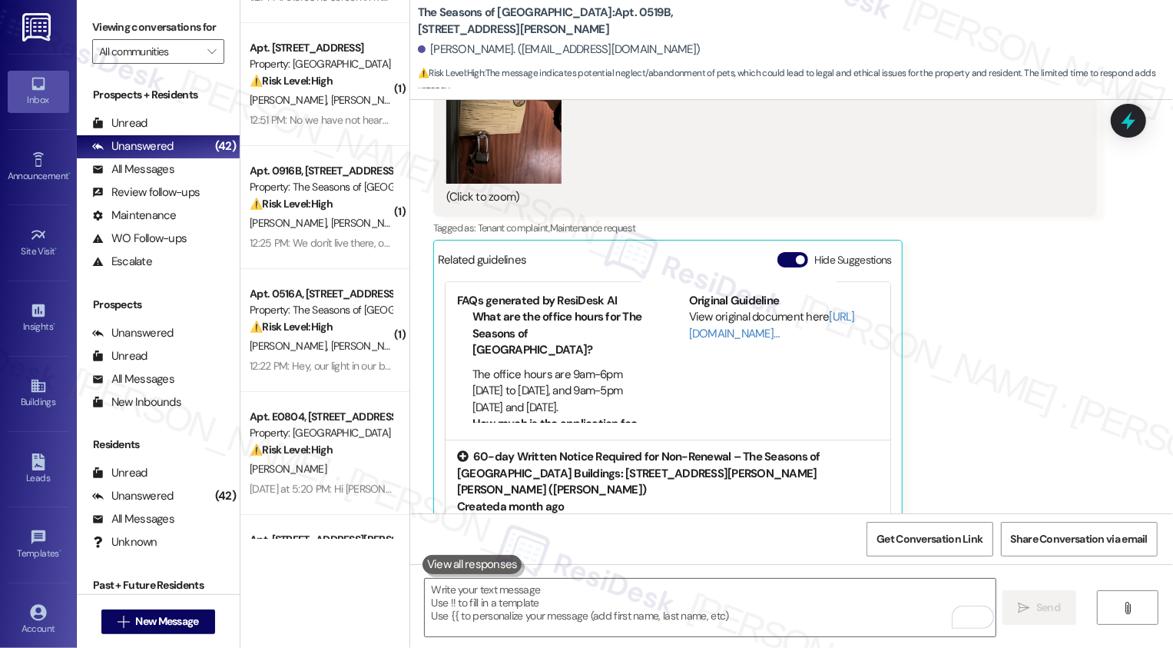
scroll to position [5728, 0]
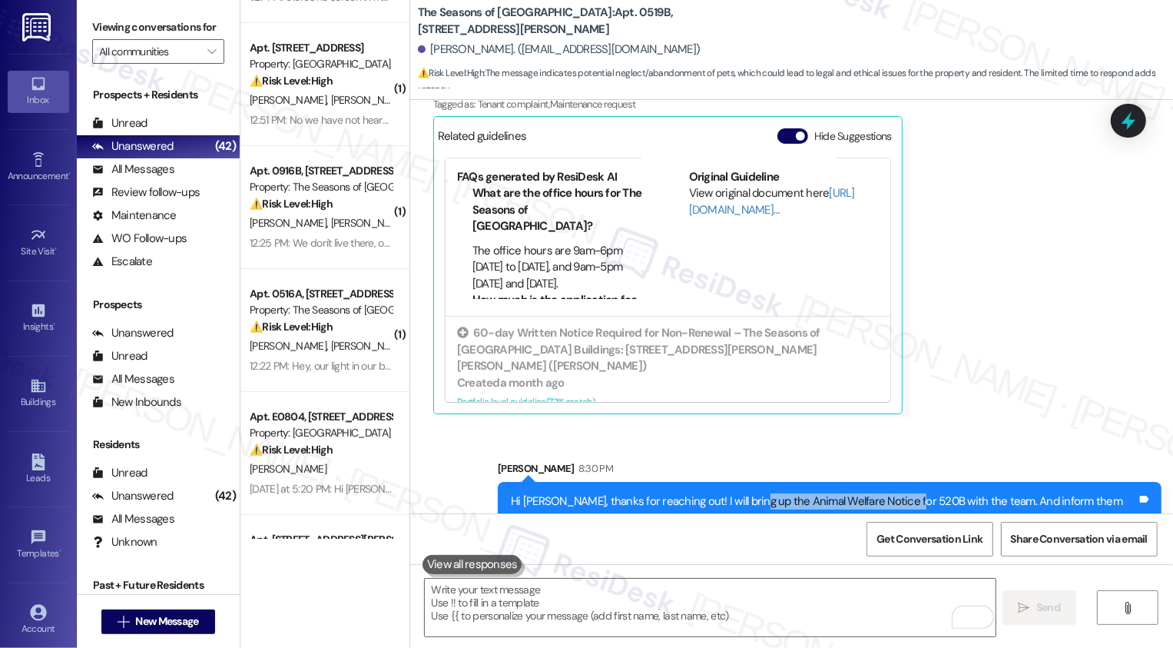
drag, startPoint x: 733, startPoint y: 465, endPoint x: 887, endPoint y: 463, distance: 153.7
click at [887, 493] on div "Hi Julie, thanks for reaching out! I will bring up the Animal Welfare Notice fo…" at bounding box center [824, 509] width 626 height 33
copy div "Animal Welfare Notice for 520B"
click at [974, 360] on div "Julie Gart Question 4:34 PM Hi Sarah- This notice was left on 520B-we were told…" at bounding box center [765, 26] width 664 height 778
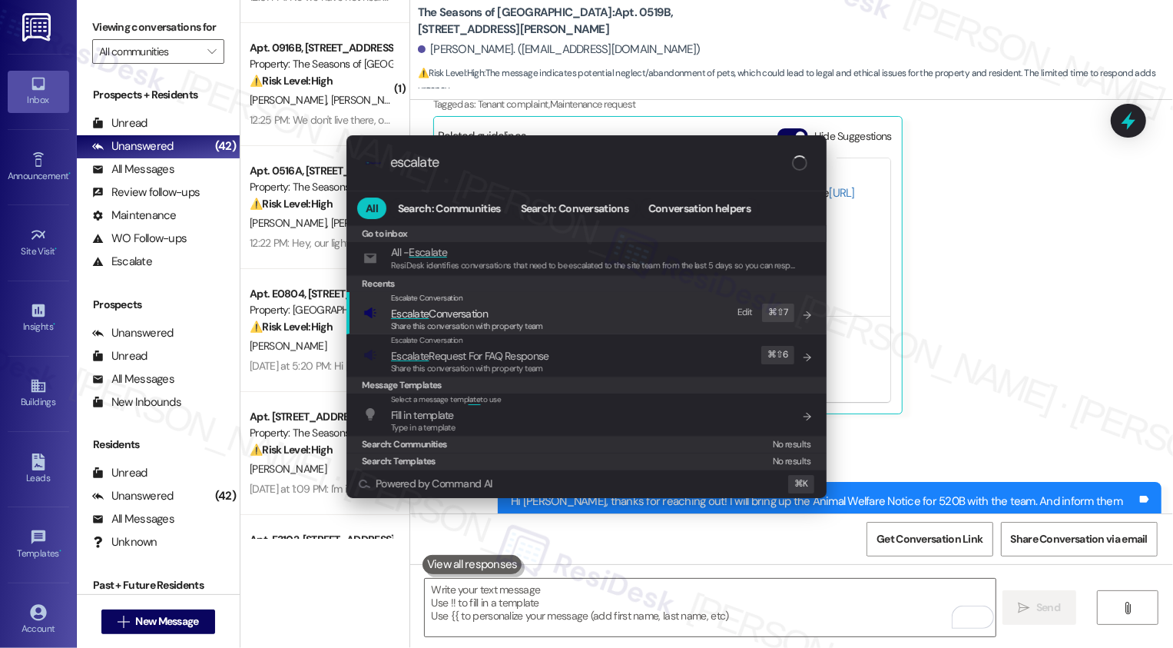
type input "escalate"
click at [470, 320] on div "Share this conversation with property team" at bounding box center [467, 327] width 152 height 14
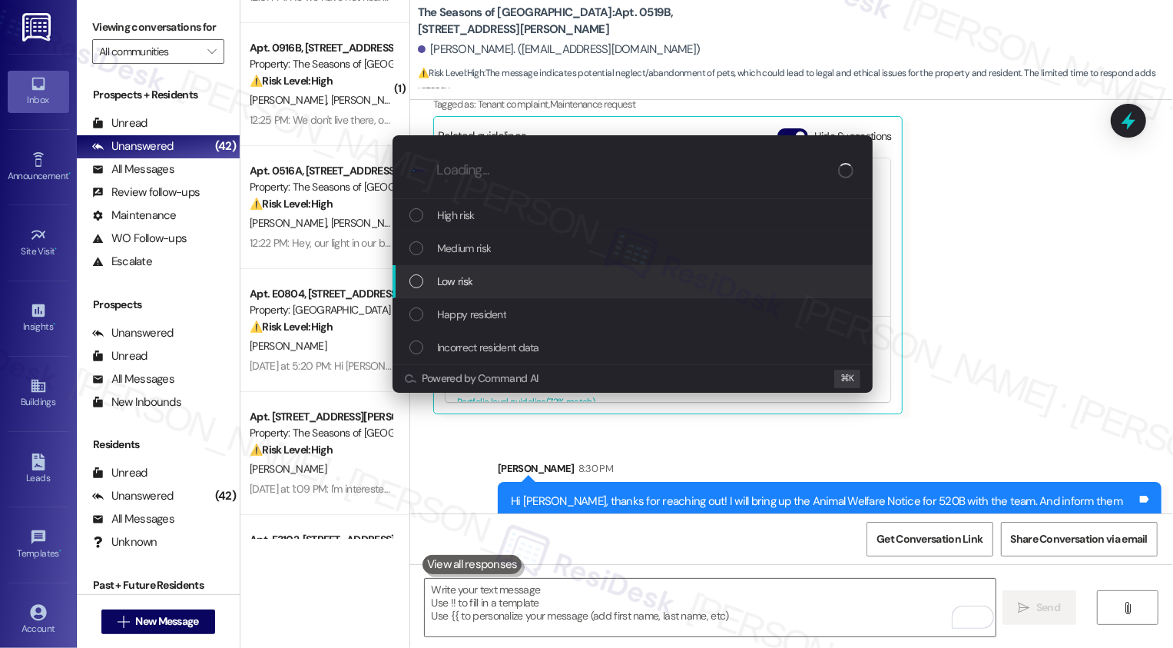
click at [459, 278] on span "Low risk" at bounding box center [454, 281] width 35 height 17
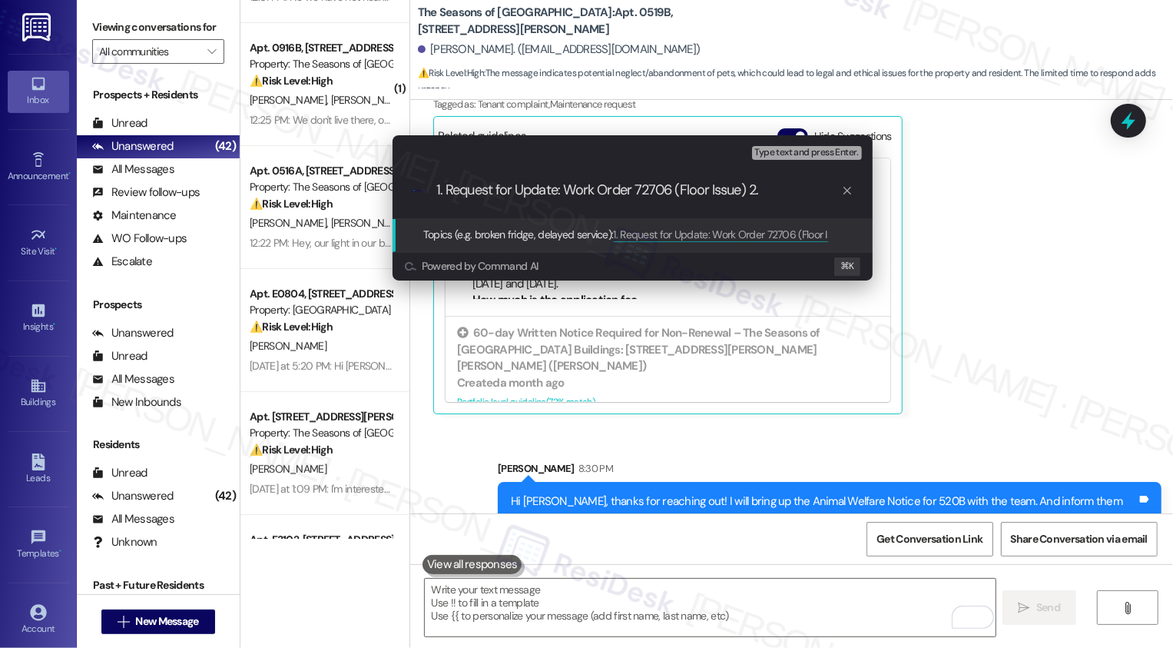
paste input "Animal Welfare Notice for 520B"
type input "1. Request for Update: Work Order 72706 (Floor Issue) 2. Animal Welfare Notice …"
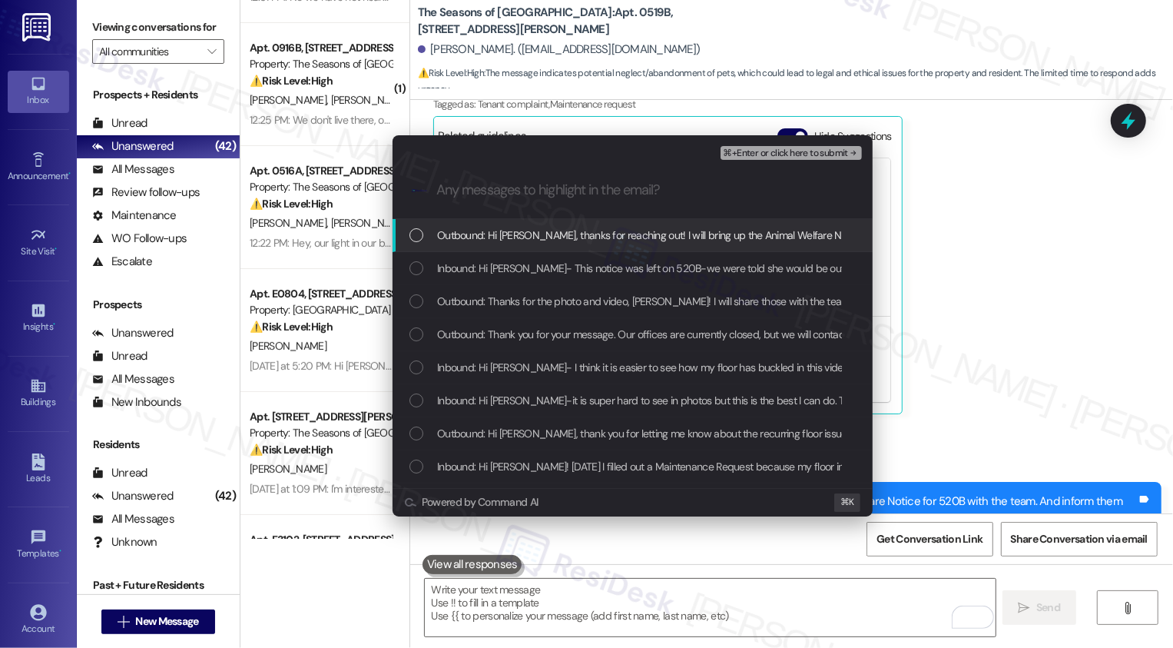
scroll to position [0, 0]
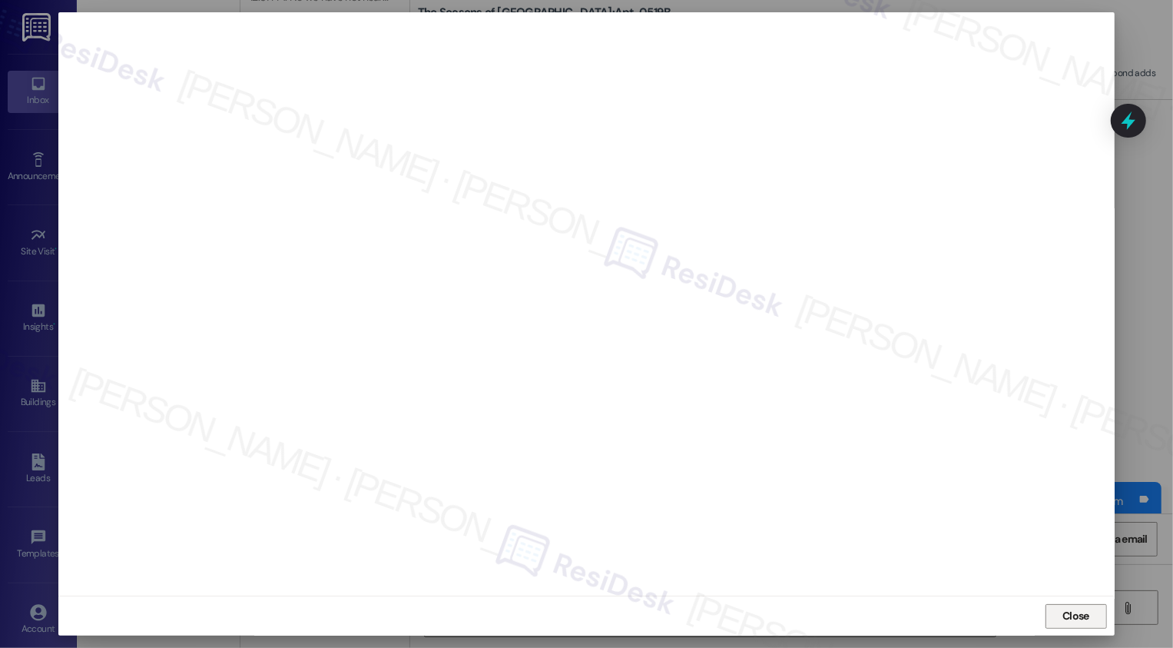
click at [1088, 619] on button "Close" at bounding box center [1076, 616] width 61 height 25
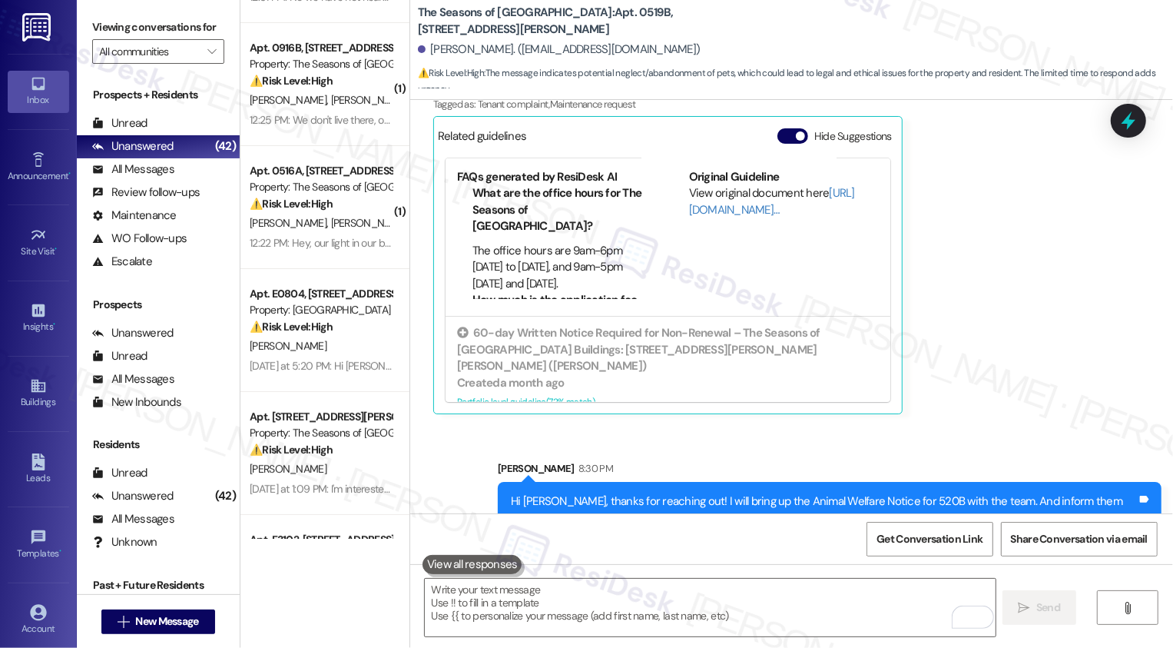
click at [997, 299] on div "Julie Gart Question 4:34 PM Hi Sarah- This notice was left on 520B-we were told…" at bounding box center [765, 26] width 664 height 778
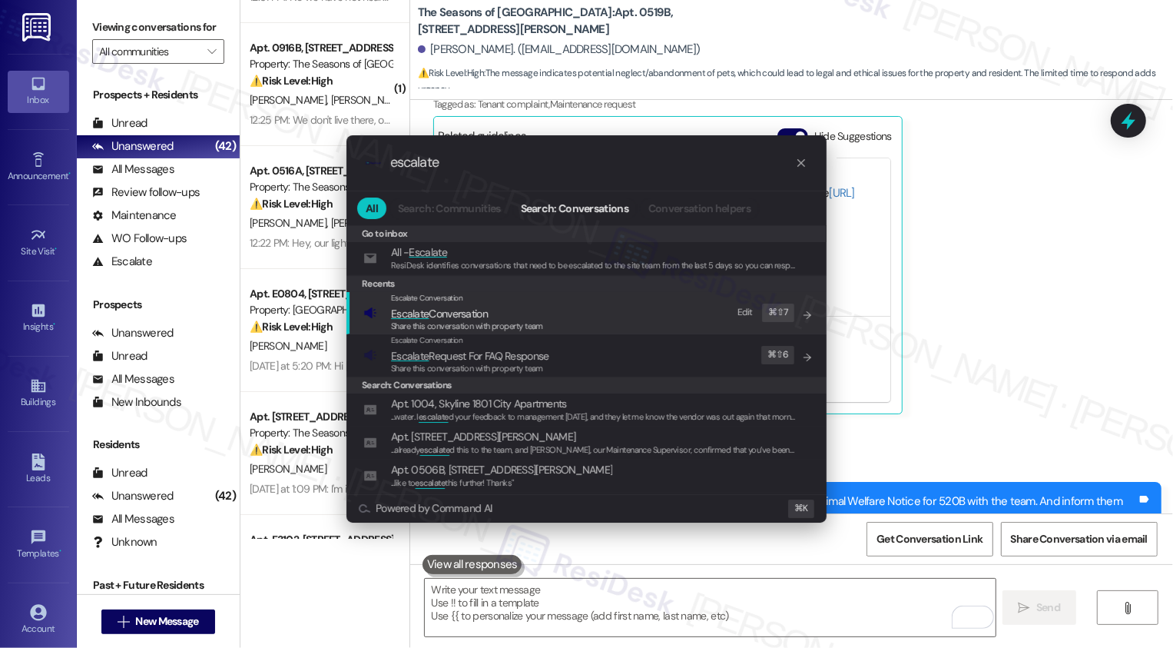
type input "escalate"
click at [450, 314] on span "Escalate Conversation" at bounding box center [439, 314] width 97 height 14
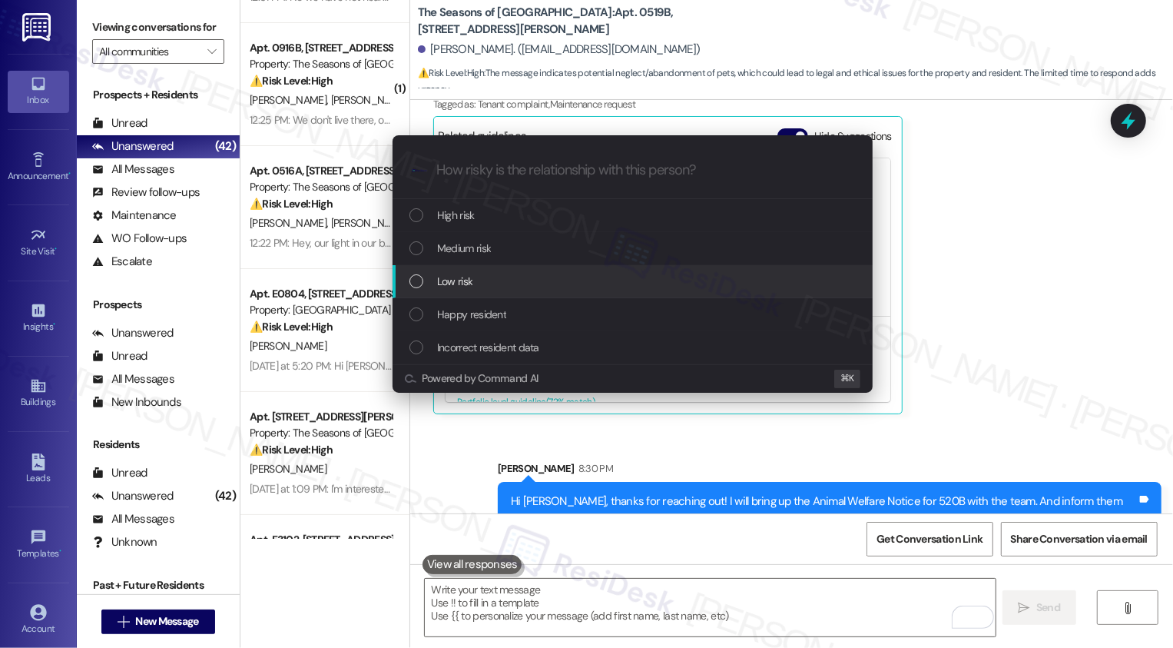
click at [471, 281] on span "Low risk" at bounding box center [454, 281] width 35 height 17
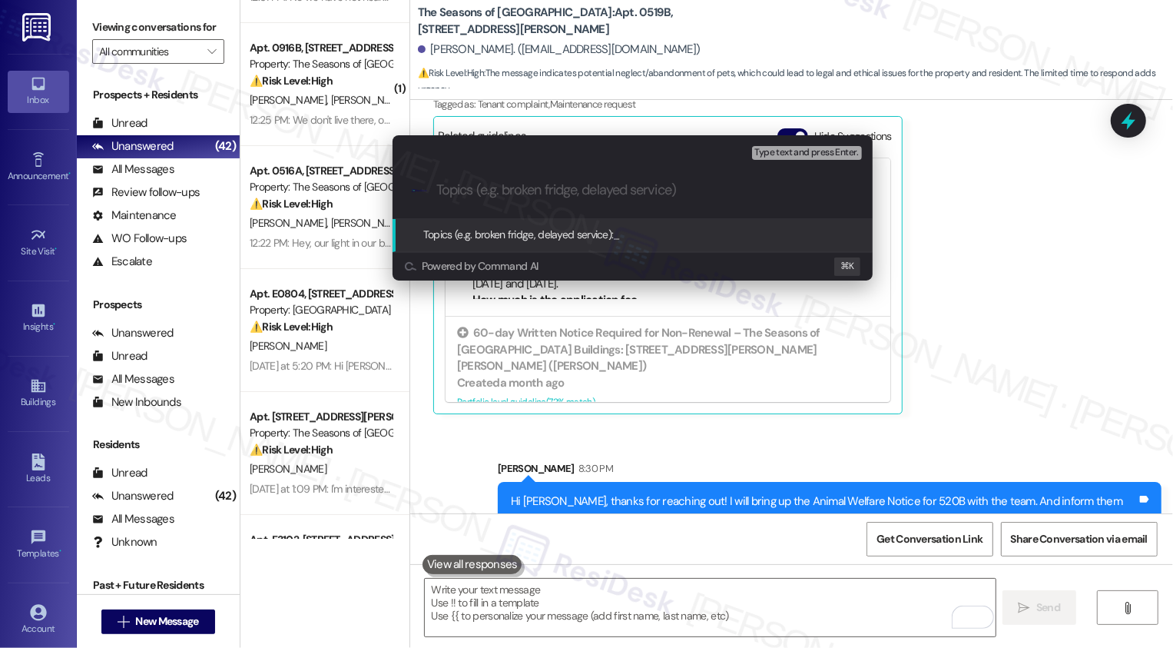
paste input "1. Request for Update: Work Order 72706 (Floor Issue) 2. Animal Welfare Notice …"
type input "1. Request for Update: Work Order 72706 (Floor Issue) 2. Animal Welfare Notice …"
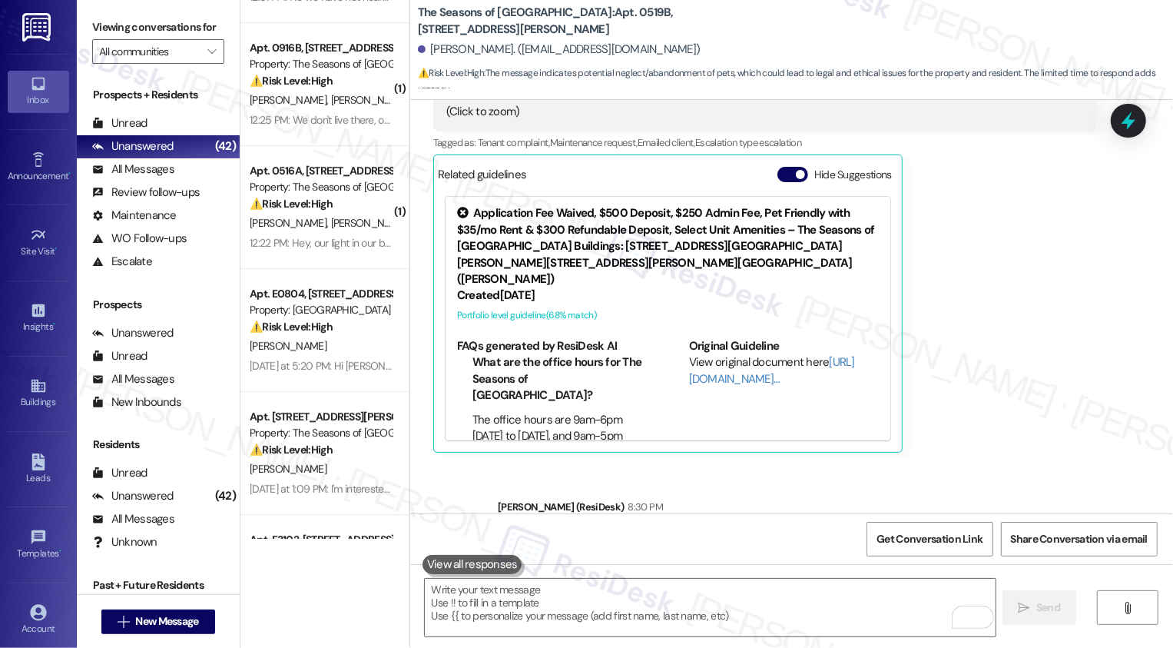
scroll to position [5751, 0]
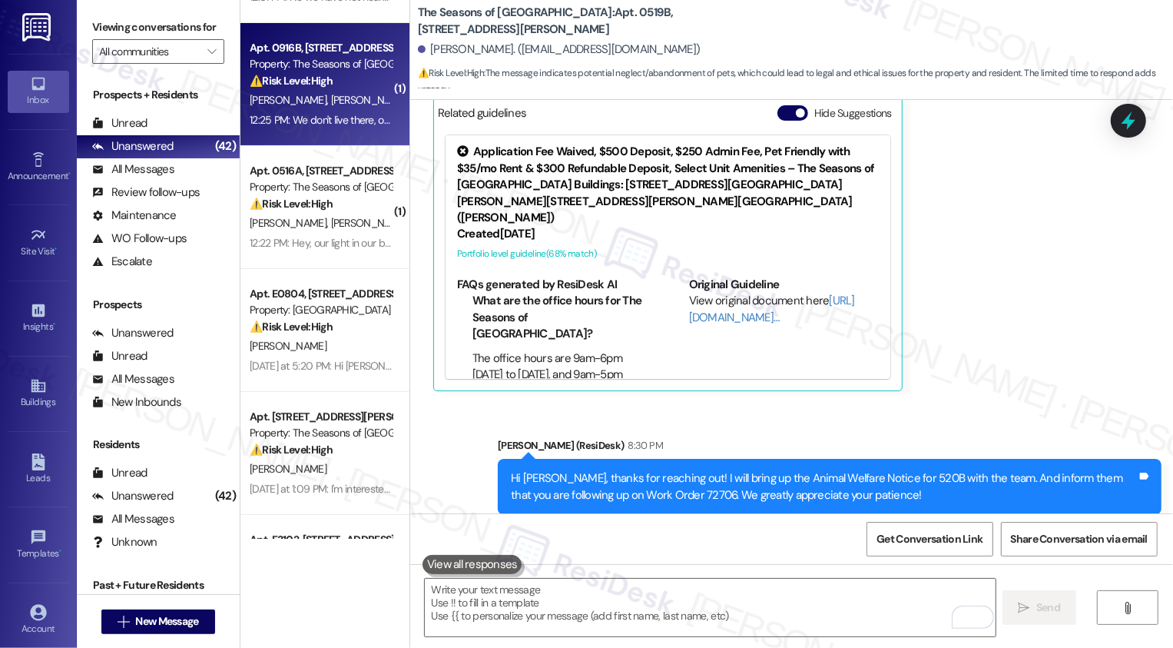
click at [332, 123] on div "12:25 PM: We don't live there, our daughter Bella does & her phone number is no…" at bounding box center [665, 120] width 830 height 14
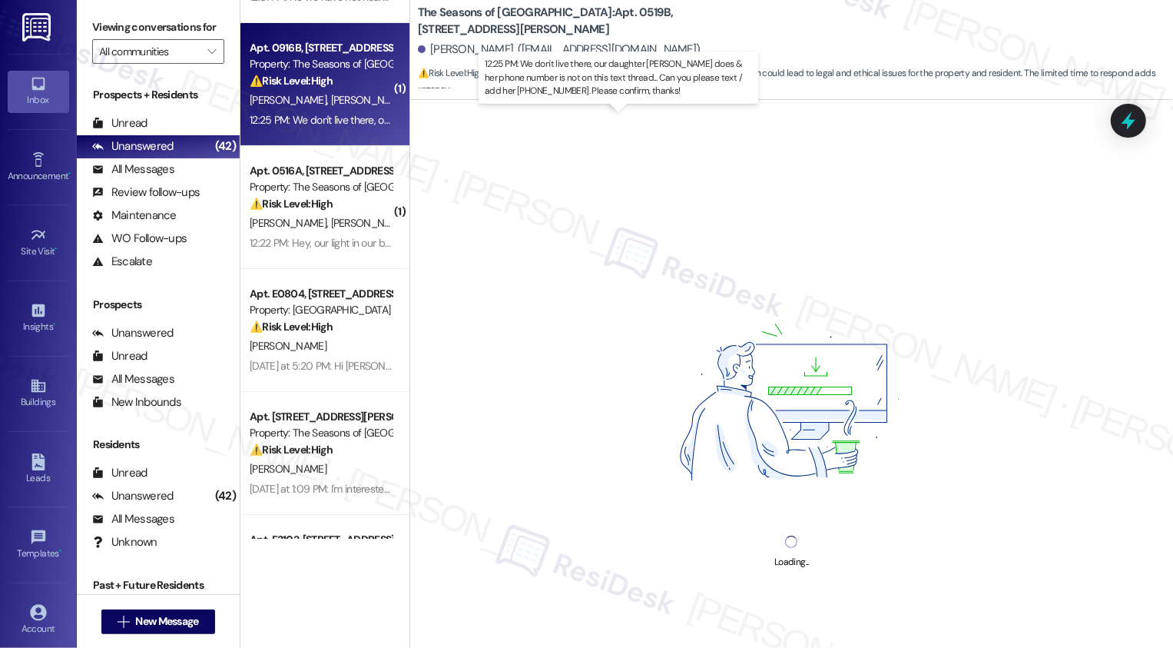
click at [332, 123] on div "12:25 PM: We don't live there, our daughter Bella does & her phone number is no…" at bounding box center [665, 120] width 830 height 14
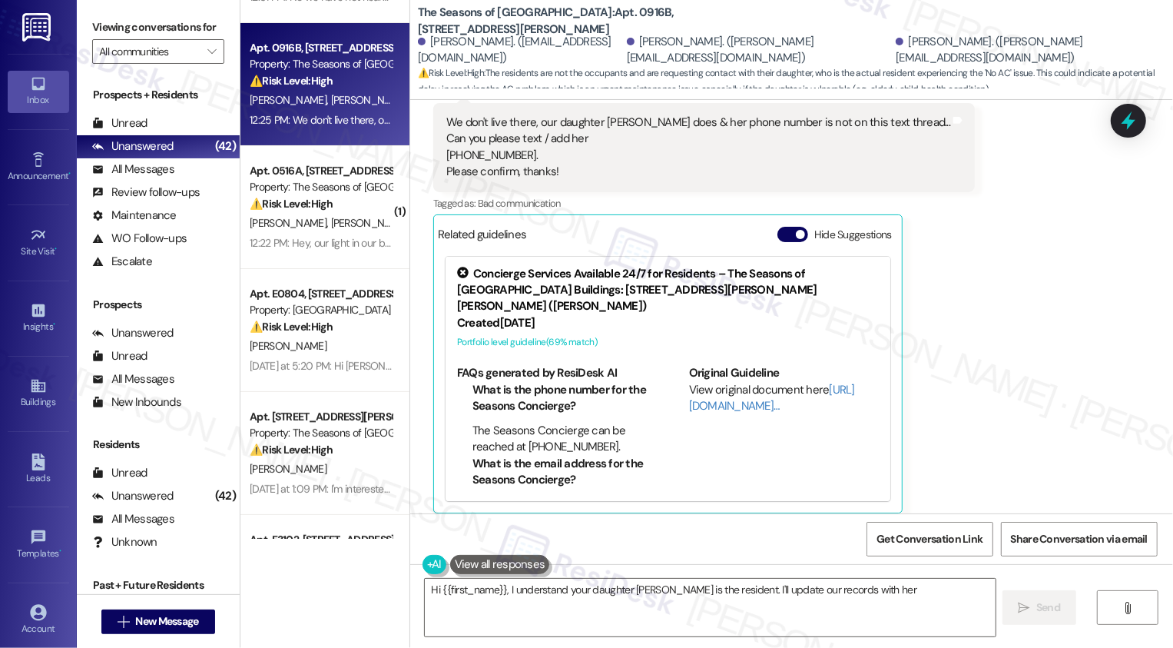
scroll to position [636, 0]
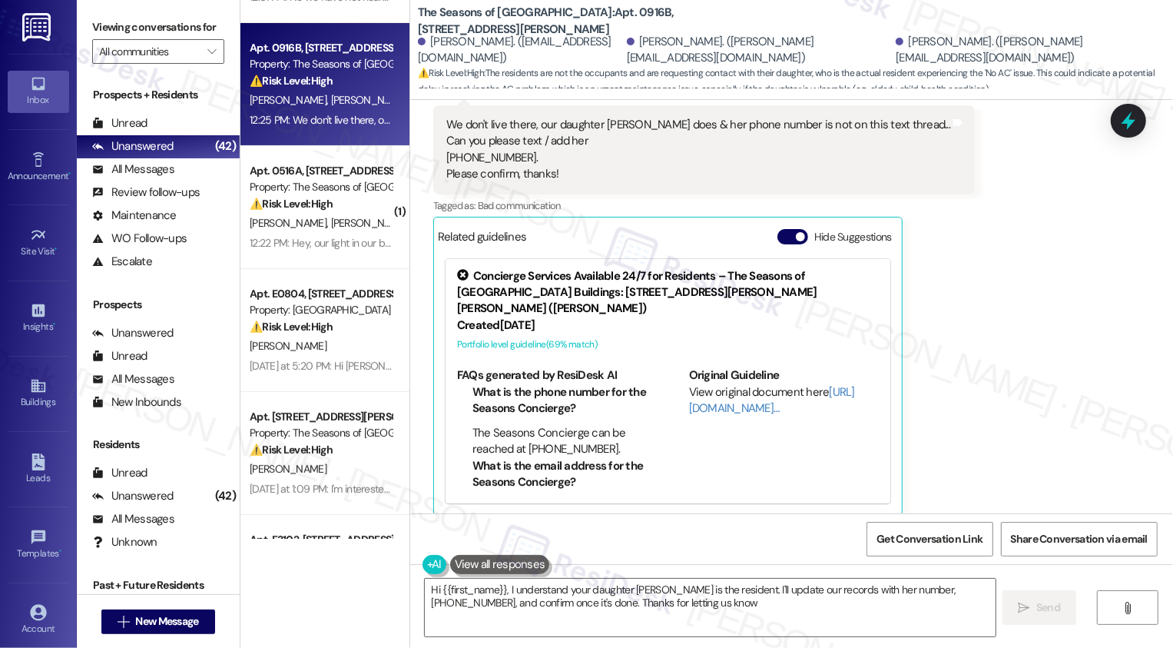
type textarea "Hi {{first_name}}, I understand your daughter Bella is the resident. I'll updat…"
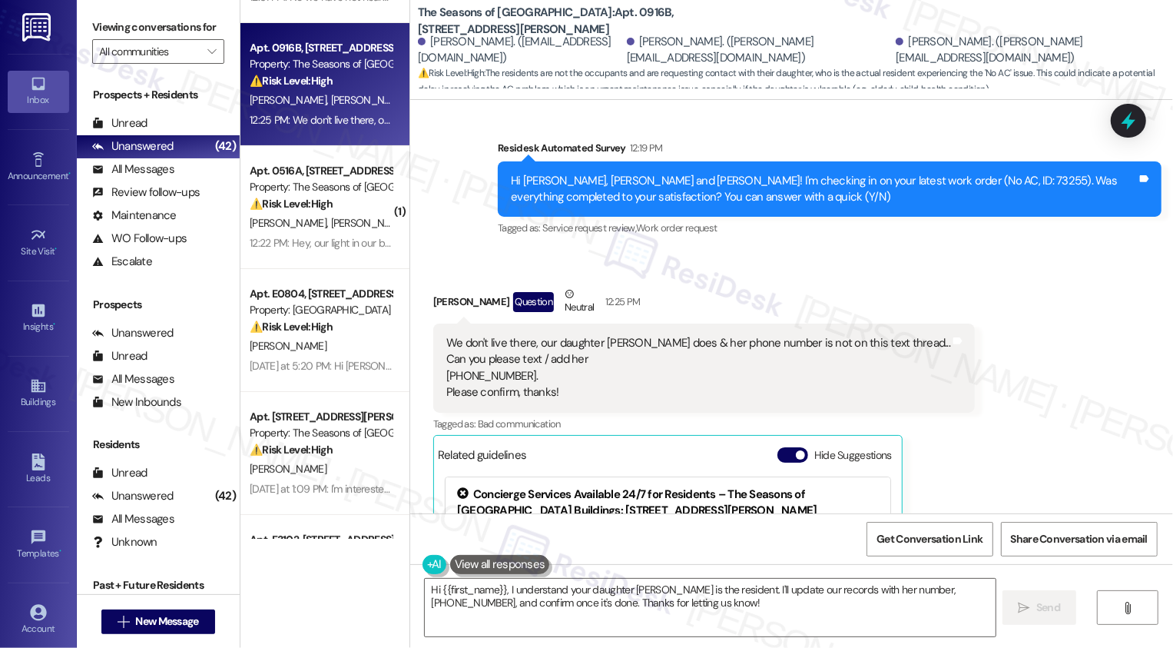
scroll to position [420, 0]
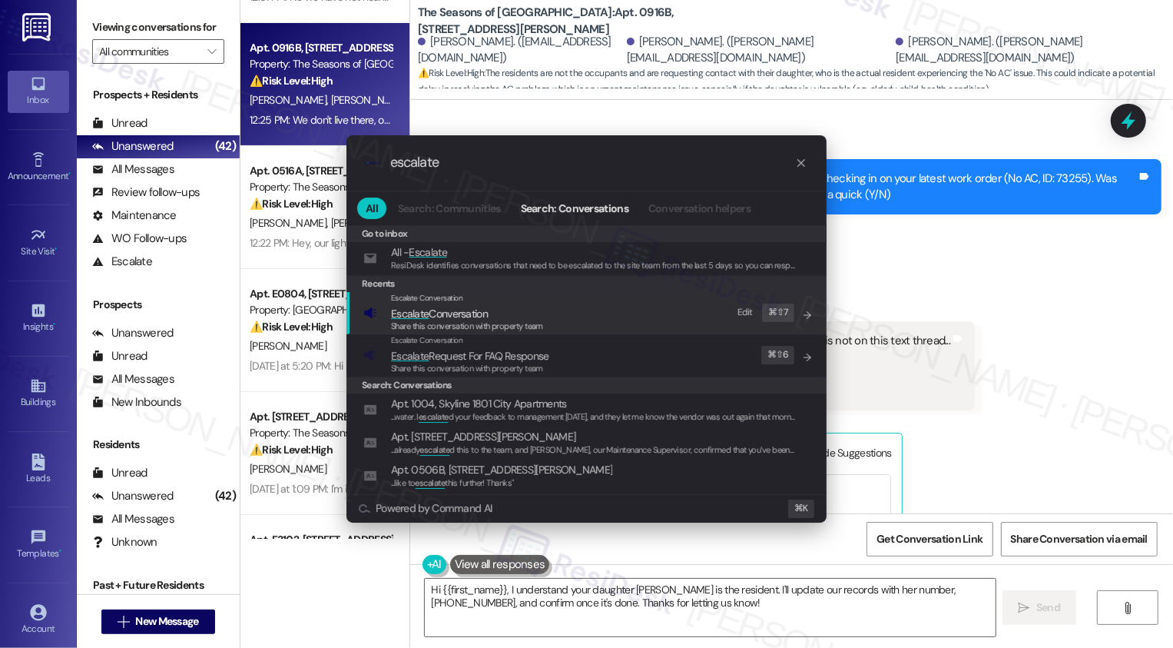
type input "escalate"
click at [529, 302] on div "Escalate Conversation" at bounding box center [467, 298] width 152 height 12
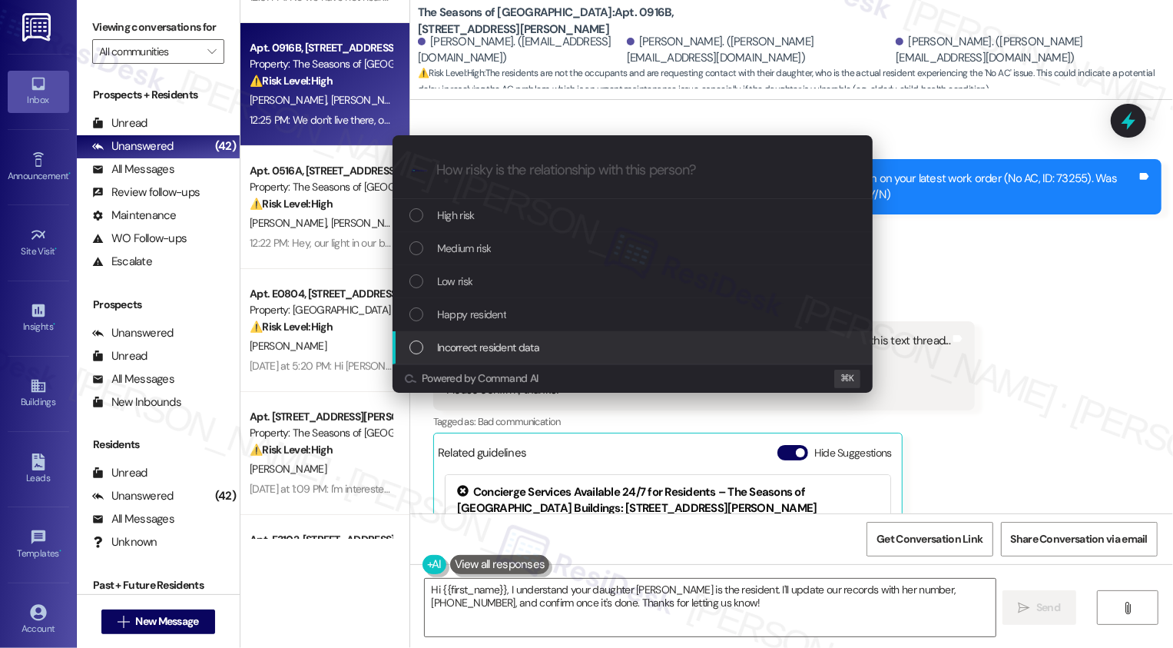
click at [501, 339] on span "Incorrect resident data" at bounding box center [488, 347] width 102 height 17
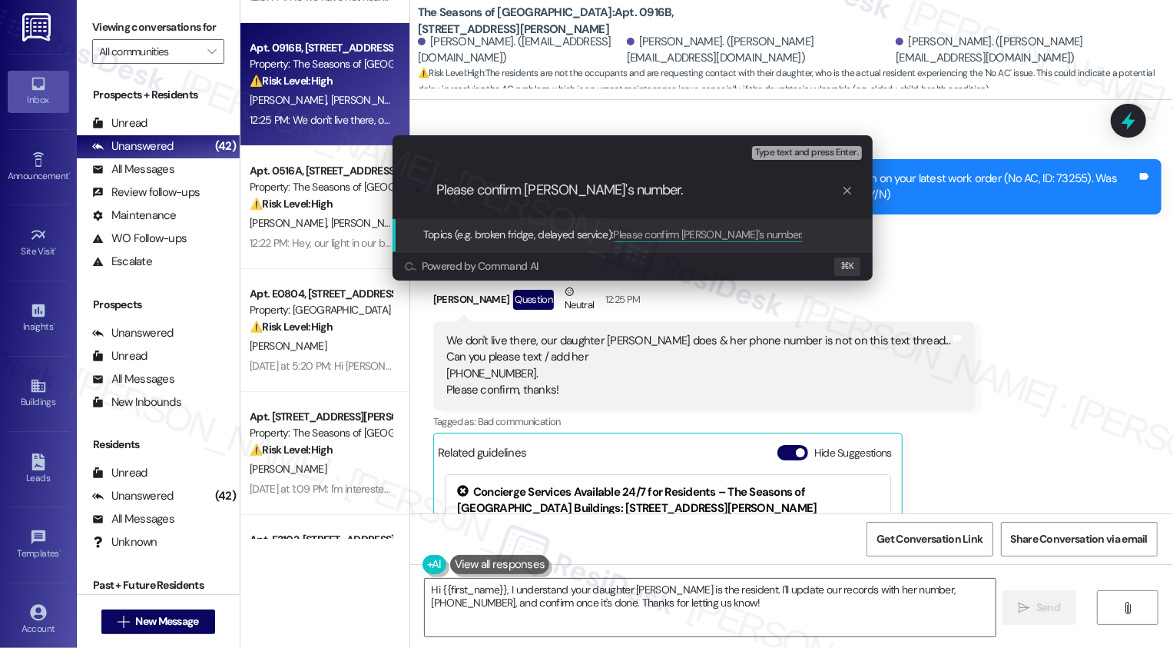
type input "Please confirm Bella's number"
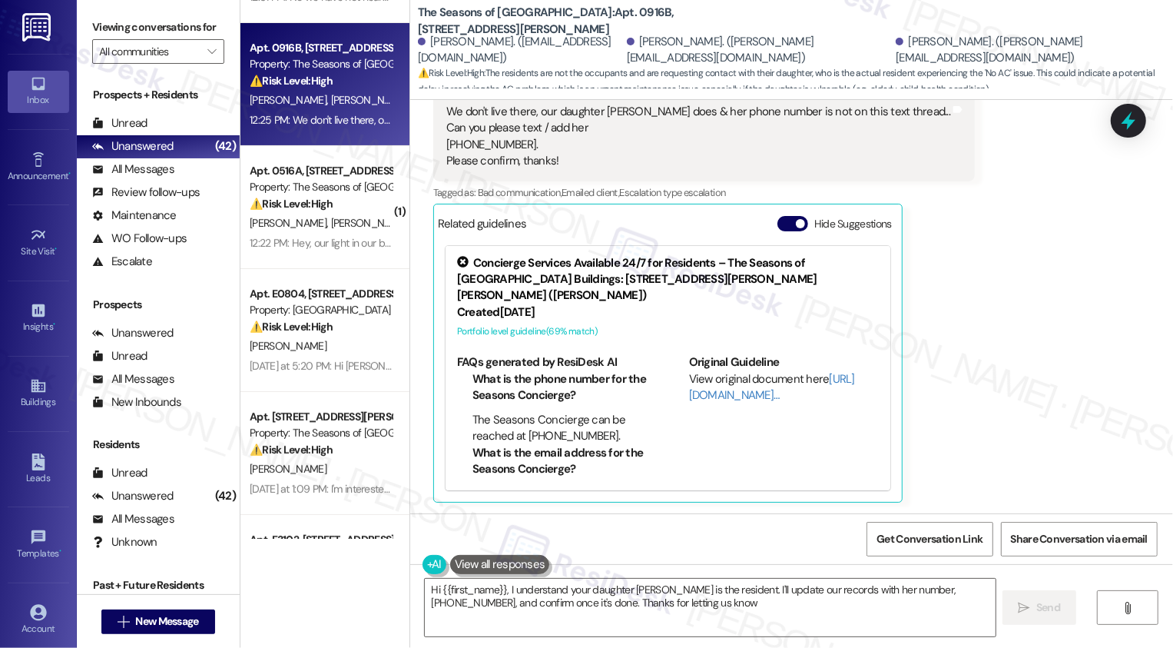
type textarea "Hi {{first_name}}, I understand your daughter Bella is the resident. I'll updat…"
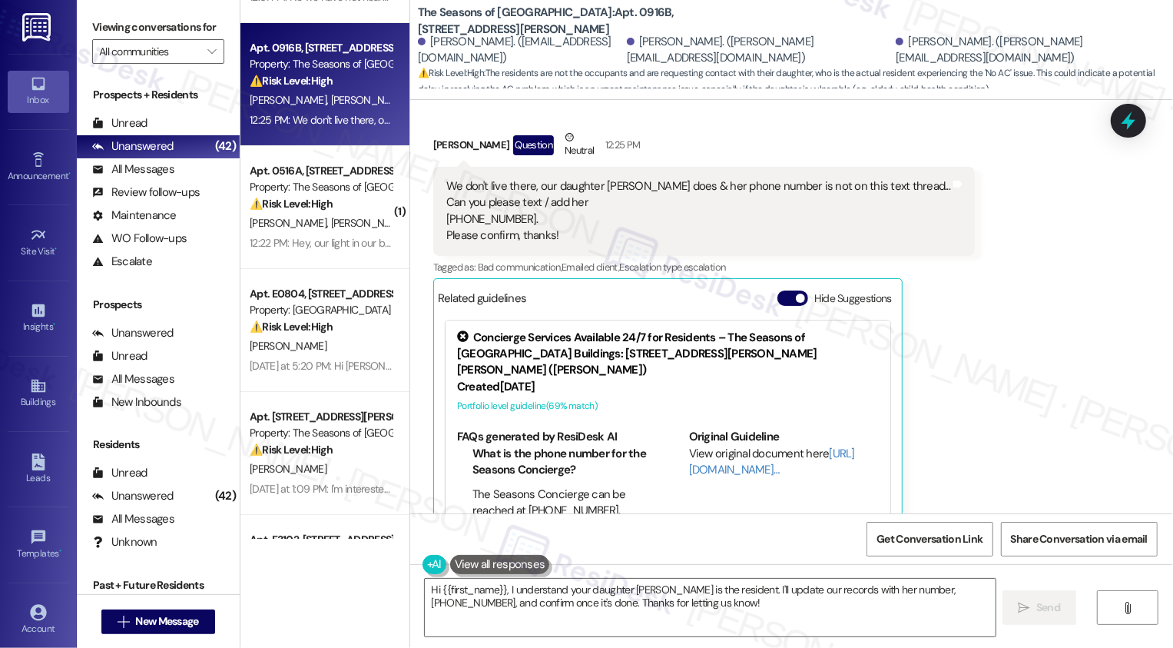
scroll to position [621, 0]
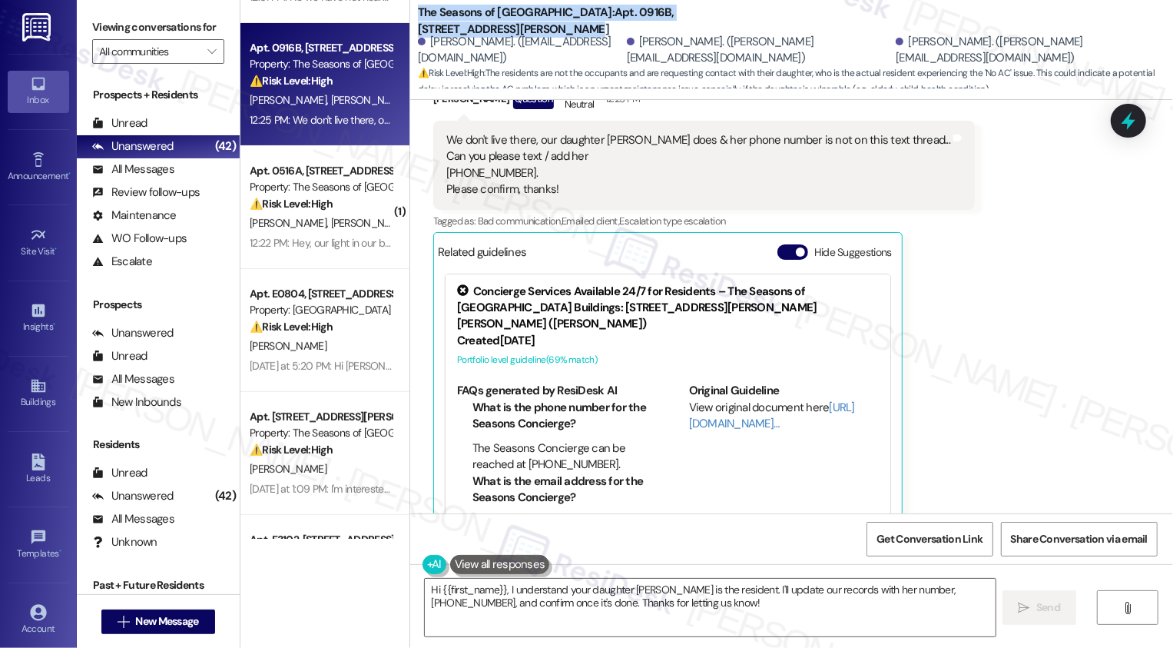
drag, startPoint x: 406, startPoint y: 9, endPoint x: 478, endPoint y: 30, distance: 74.4
click at [478, 29] on div "The Seasons of Cherry Creek: Apt. 0916B, 3498 Seasons E Ellsworth Ave Isabella …" at bounding box center [791, 46] width 763 height 85
copy b "The Seasons of Cherry Creek: Apt. 0916B, 3498 Seasons E Ellsworth Ave"
click at [437, 52] on div "Isabella Encinas. (benzaiten.fortune@gmail.com)" at bounding box center [520, 50] width 205 height 33
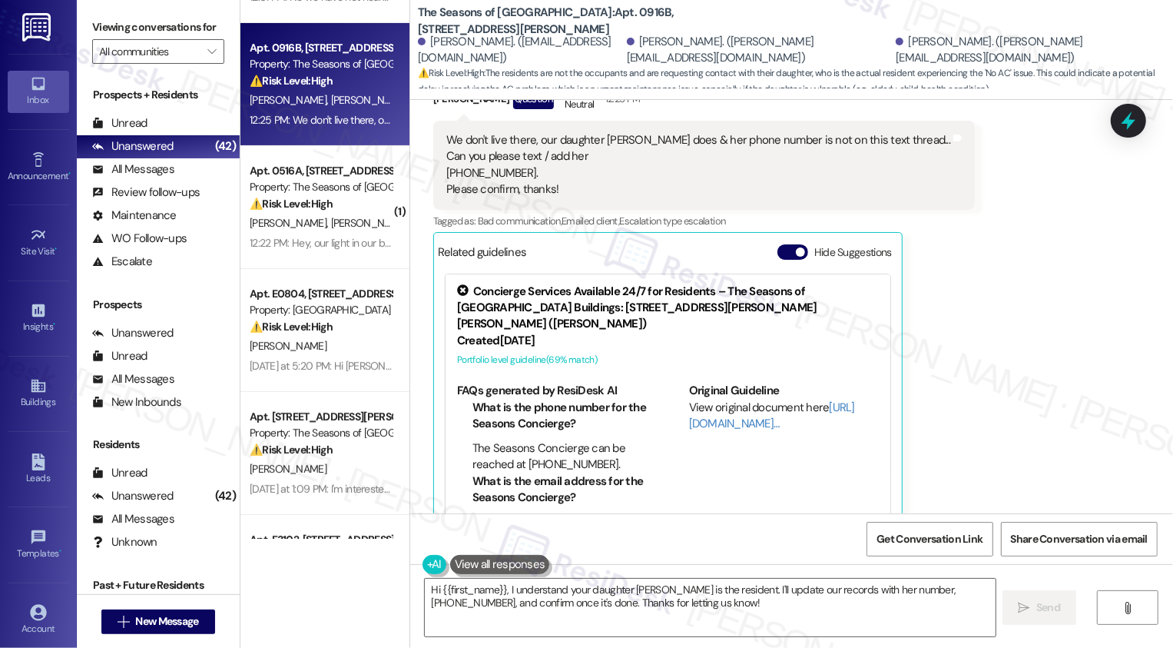
click at [437, 52] on div "Isabella Encinas. (benzaiten.fortune@gmail.com)" at bounding box center [520, 50] width 205 height 33
copy div "Isabella"
drag, startPoint x: 435, startPoint y: 171, endPoint x: 588, endPoint y: 171, distance: 152.9
click at [588, 171] on div "We don't live there, our daughter Bella does & her phone number is not on this …" at bounding box center [698, 165] width 507 height 66
copy div "970-222-0004."
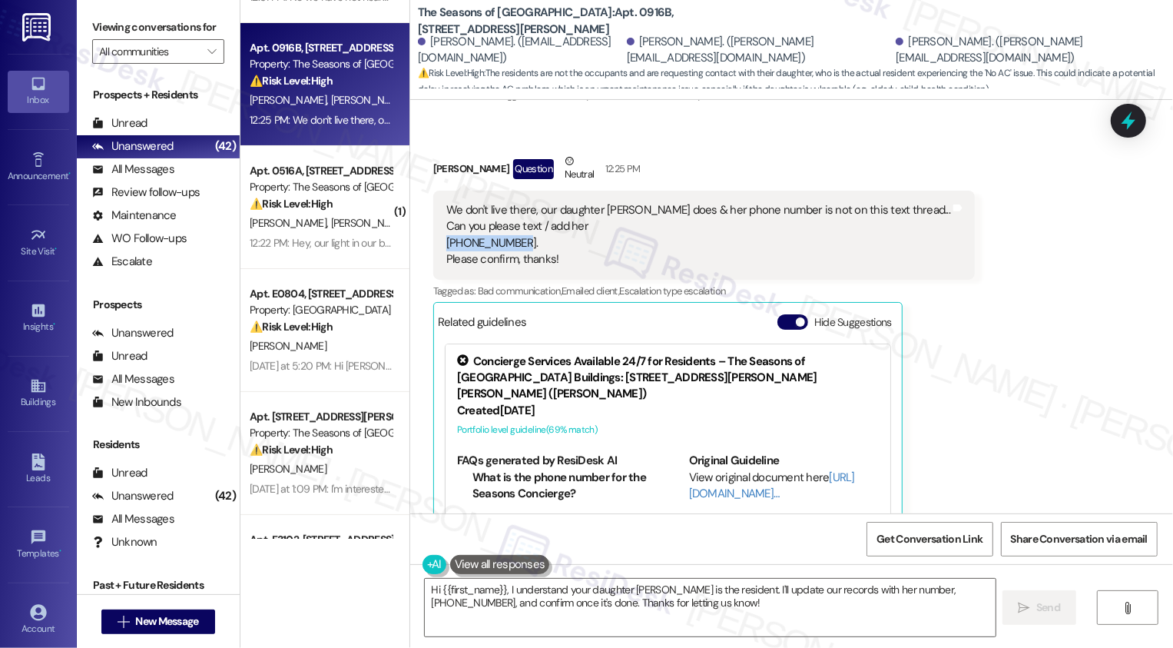
scroll to position [549, 0]
click at [950, 234] on div "Received via SMS Briana Mcgrath Question Neutral 12:25 PM We don't live there, …" at bounding box center [791, 367] width 763 height 494
click at [927, 537] on span "Get Conversation Link" at bounding box center [930, 539] width 106 height 16
click at [948, 433] on div "Received via SMS Briana Mcgrath Question Neutral 12:25 PM We don't live there, …" at bounding box center [791, 367] width 763 height 494
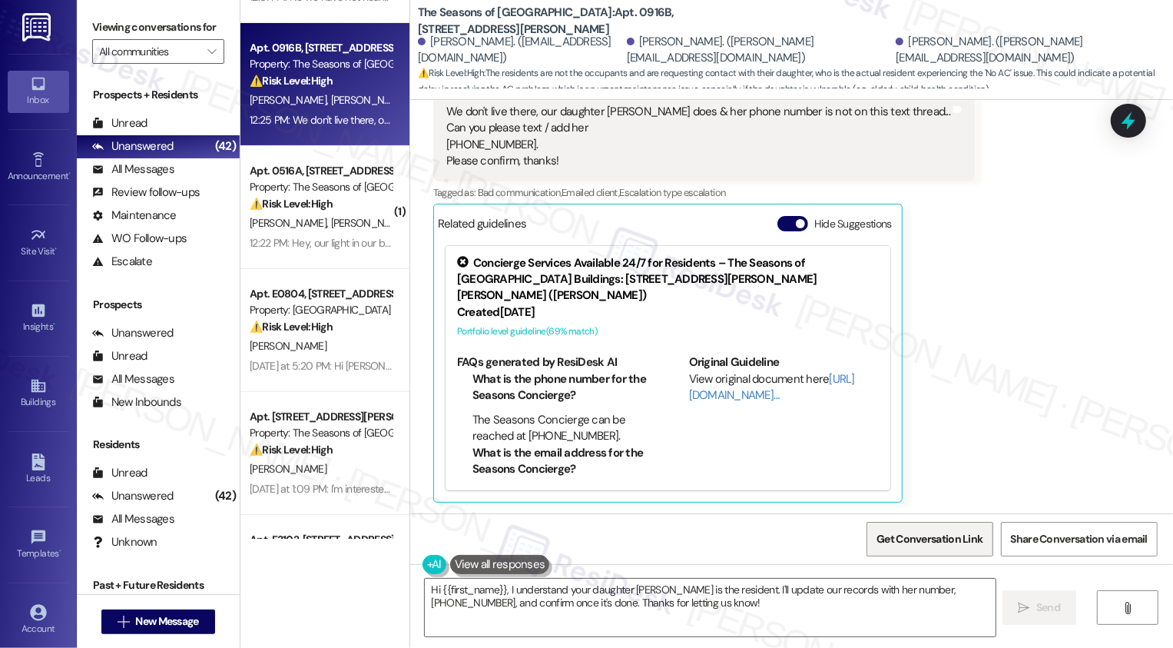
click at [930, 532] on span "Get Conversation Link" at bounding box center [930, 539] width 106 height 16
click at [936, 423] on div "Received via SMS Briana Mcgrath Question Neutral 12:25 PM We don't live there, …" at bounding box center [791, 267] width 763 height 494
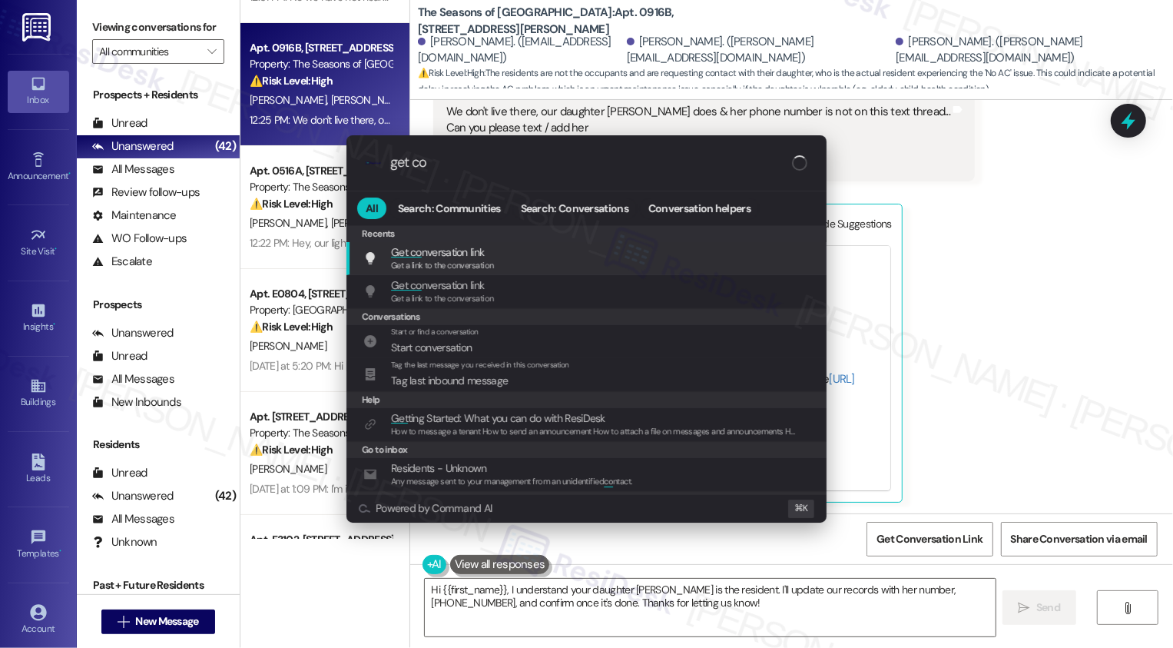
type input "get con"
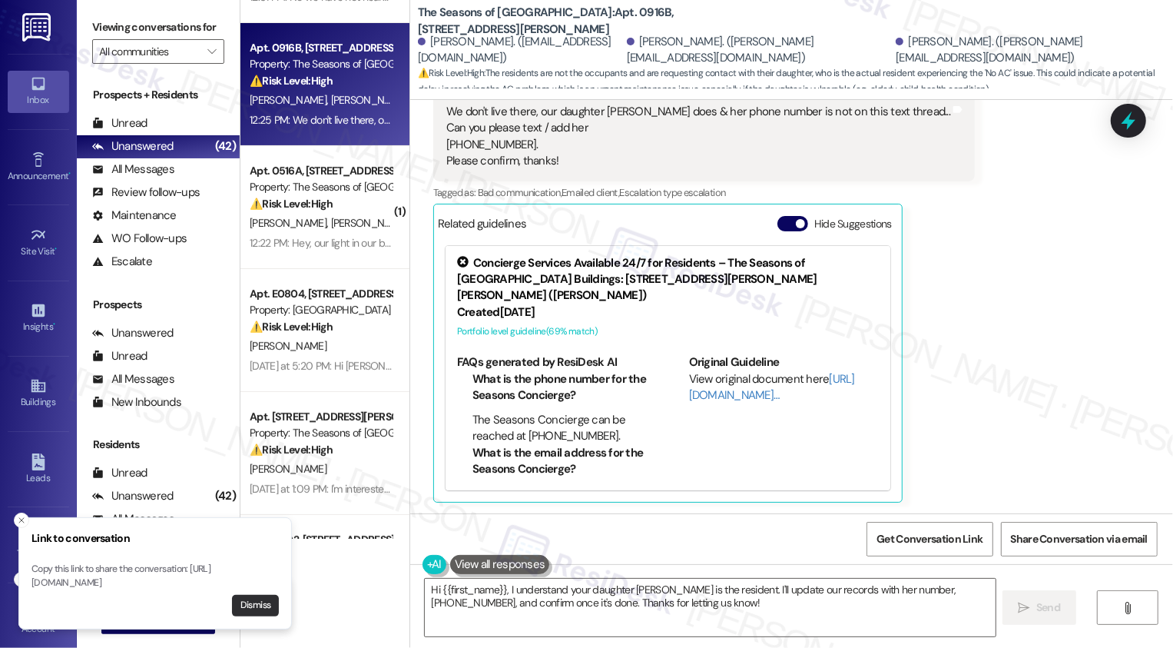
click at [250, 610] on button "Dismiss" at bounding box center [255, 606] width 47 height 22
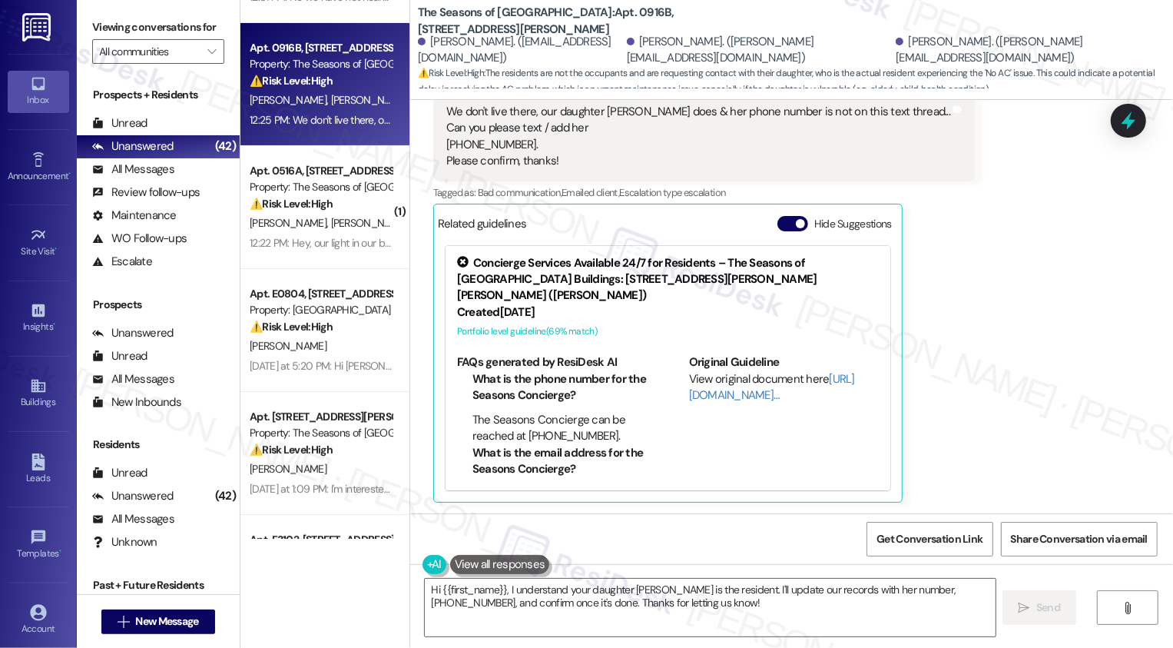
scroll to position [472, 0]
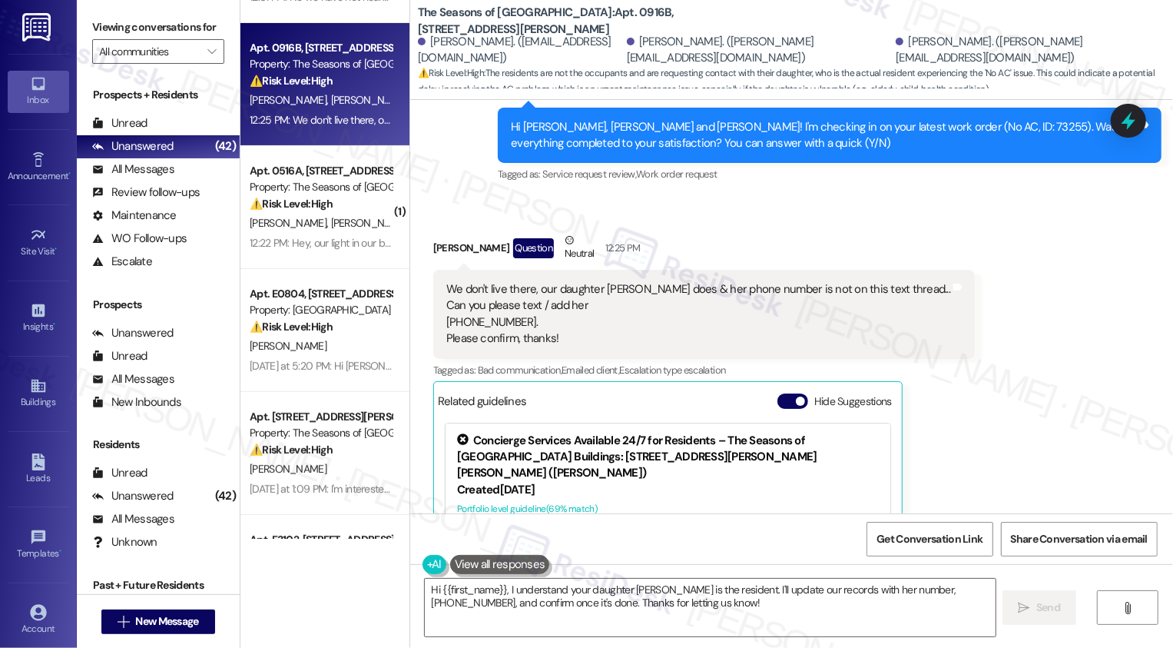
click at [440, 247] on div "Briana Mcgrath Question Neutral 12:25 PM" at bounding box center [704, 251] width 542 height 38
copy div "Briana"
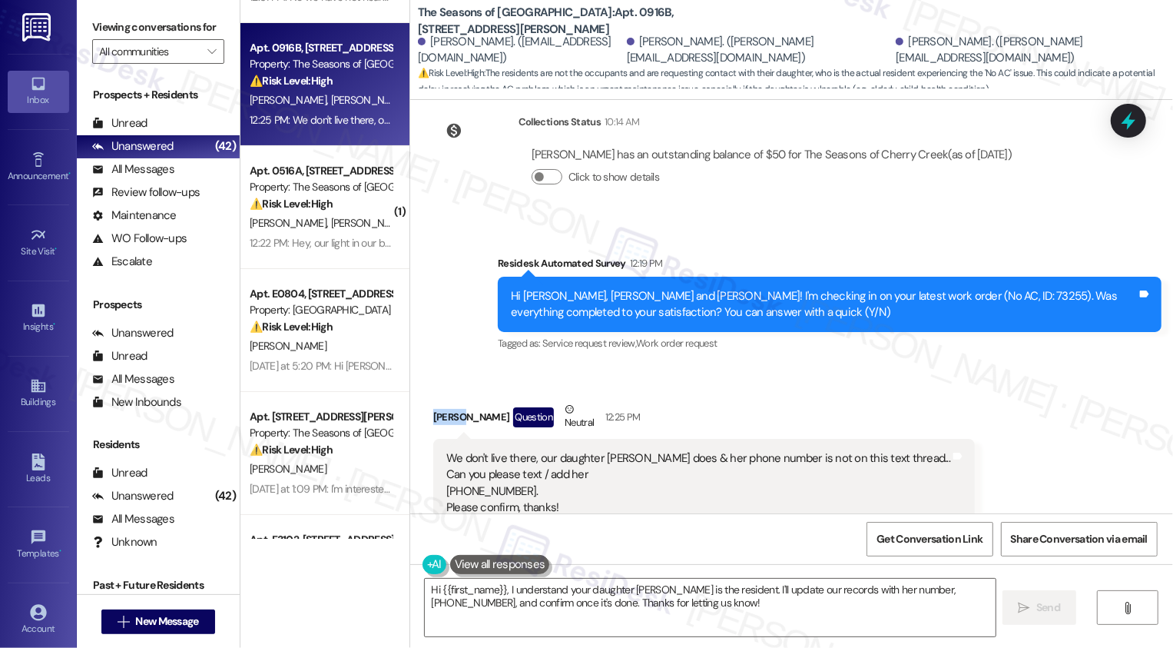
scroll to position [649, 0]
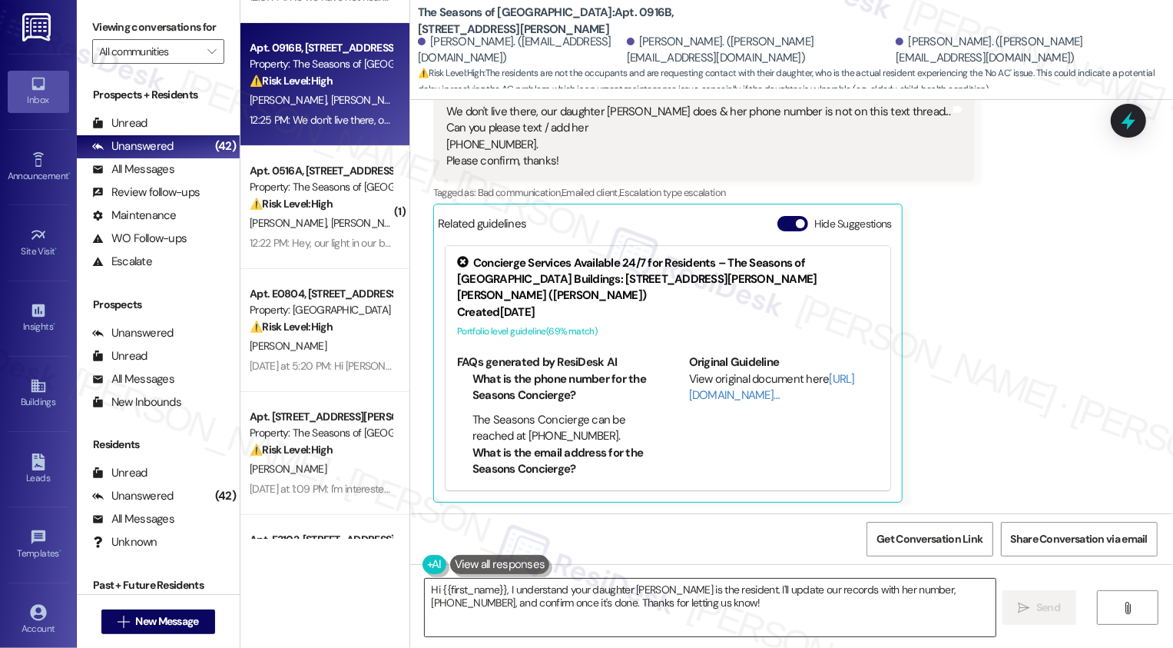
click at [536, 624] on textarea "Hi {{first_name}}, I understand your daughter Bella is the resident. I'll updat…" at bounding box center [710, 608] width 571 height 58
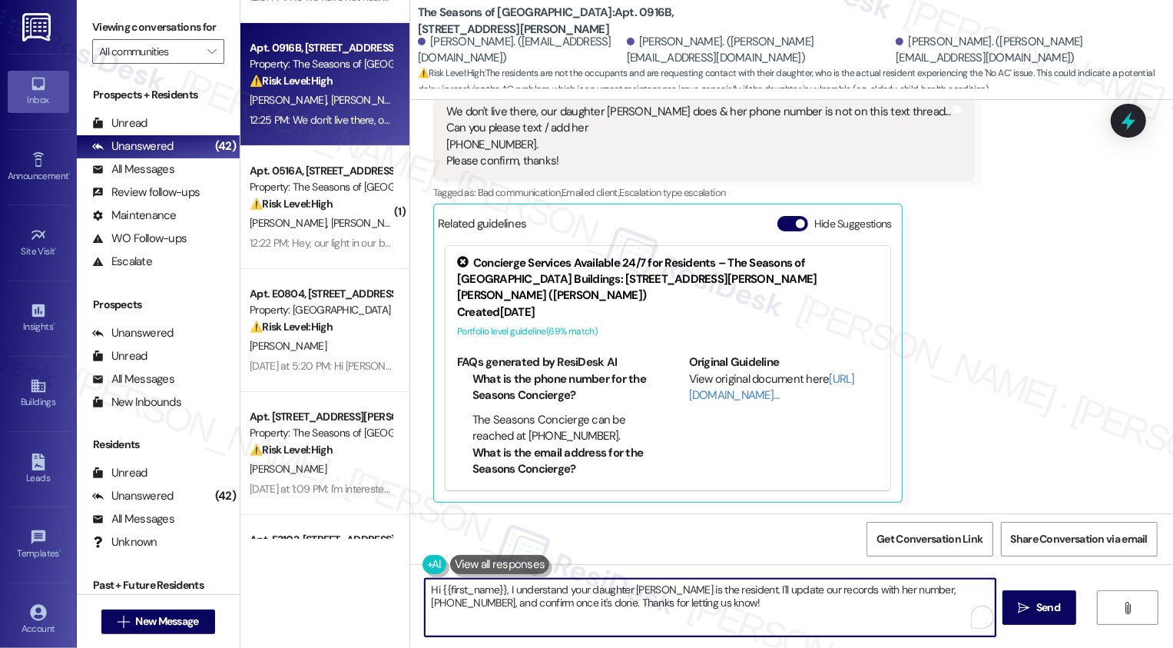
click at [549, 603] on textarea "Hi {{first_name}}, I understand your daughter Bella is the resident. I'll updat…" at bounding box center [710, 608] width 571 height 58
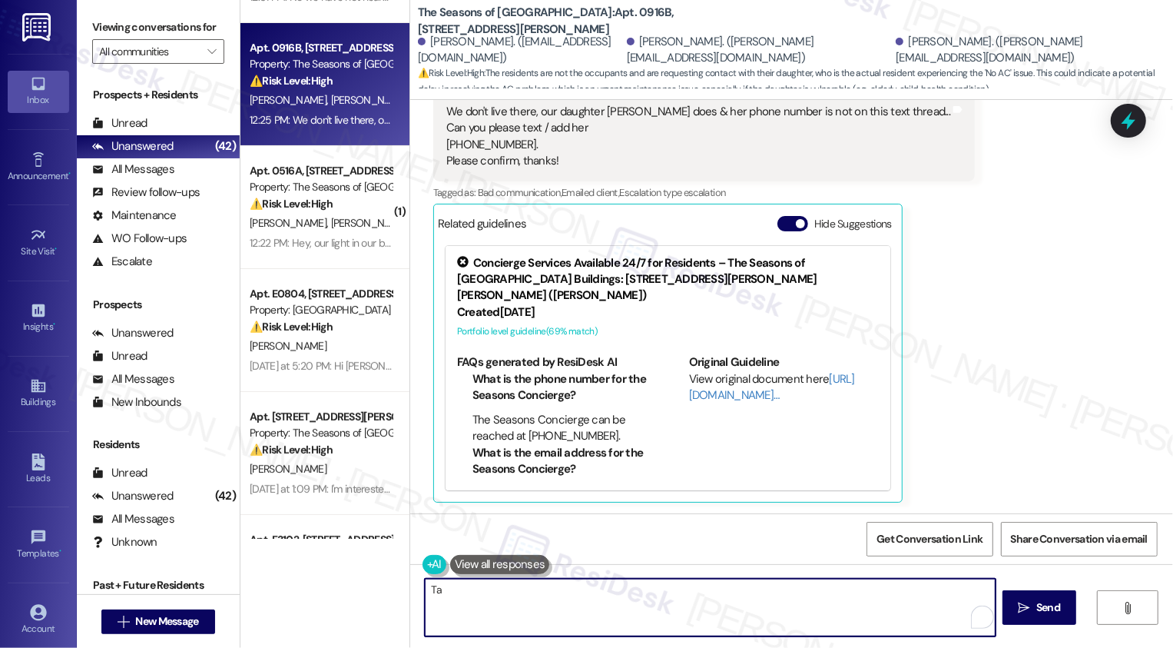
type textarea "T"
paste textarea "Briana"
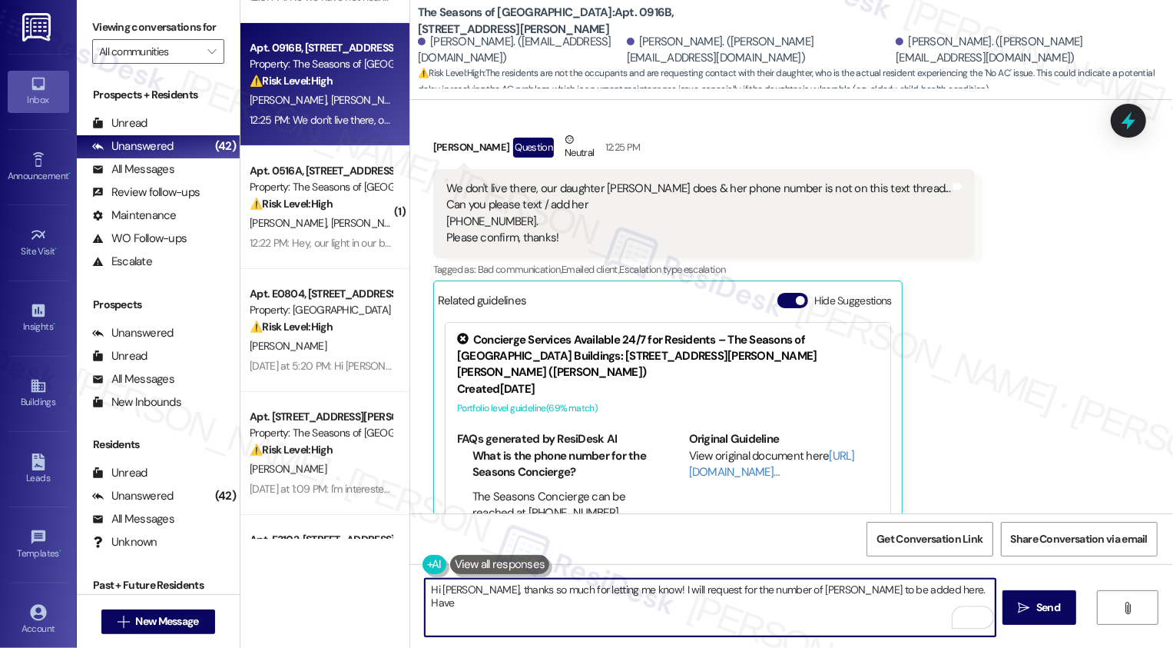
scroll to position [557, 0]
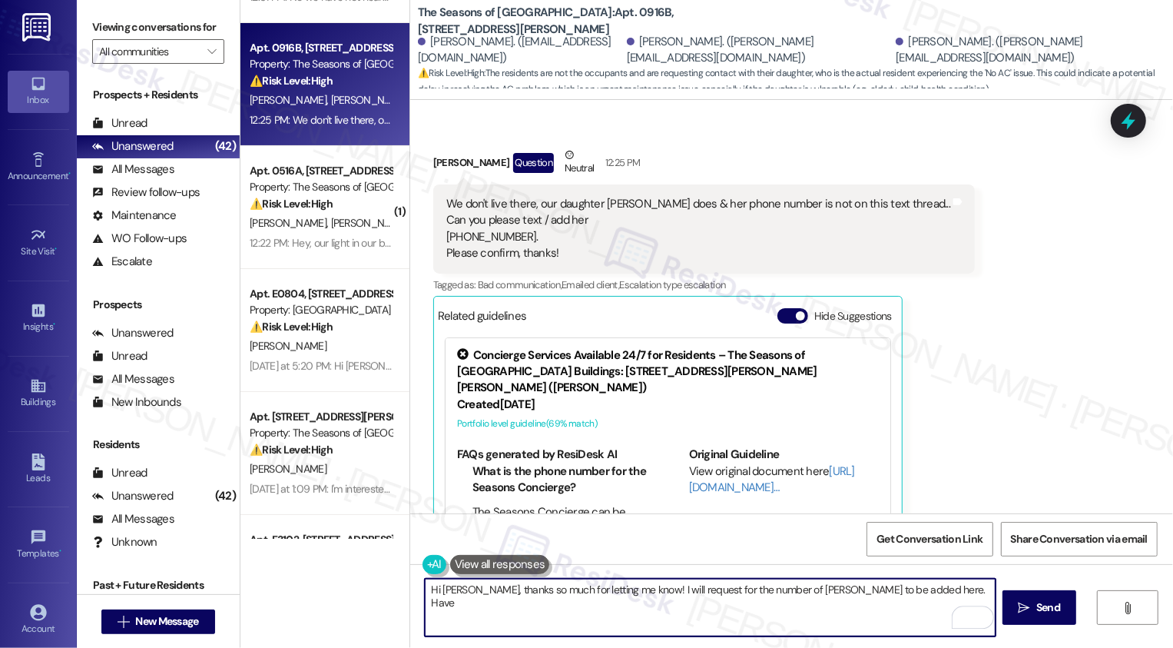
drag, startPoint x: 814, startPoint y: 589, endPoint x: 939, endPoint y: 602, distance: 126.0
click at [939, 602] on textarea "Hi Briana, thanks so much for letting me know! I will request for the number of…" at bounding box center [710, 608] width 571 height 58
drag, startPoint x: 637, startPoint y: 589, endPoint x: 764, endPoint y: 593, distance: 126.8
click at [764, 592] on textarea "Hi Briana, thanks so much for letting me know! I will request for the number of…" at bounding box center [710, 608] width 571 height 58
drag, startPoint x: 799, startPoint y: 591, endPoint x: 829, endPoint y: 591, distance: 30.0
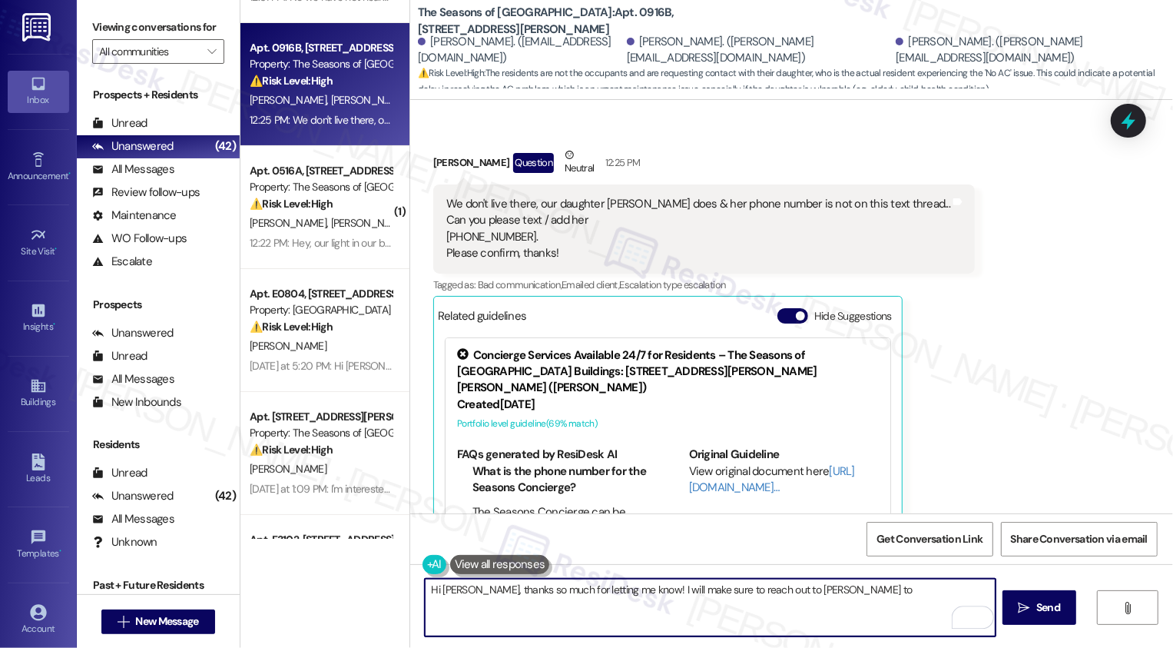
click at [829, 591] on textarea "Hi Briana, thanks so much for letting me know! I will make sure to reach out to…" at bounding box center [710, 608] width 571 height 58
type textarea "Hi Briana, thanks so much for letting me know! I will make sure to reach out to…"
click at [1034, 602] on span "Send" at bounding box center [1048, 607] width 30 height 16
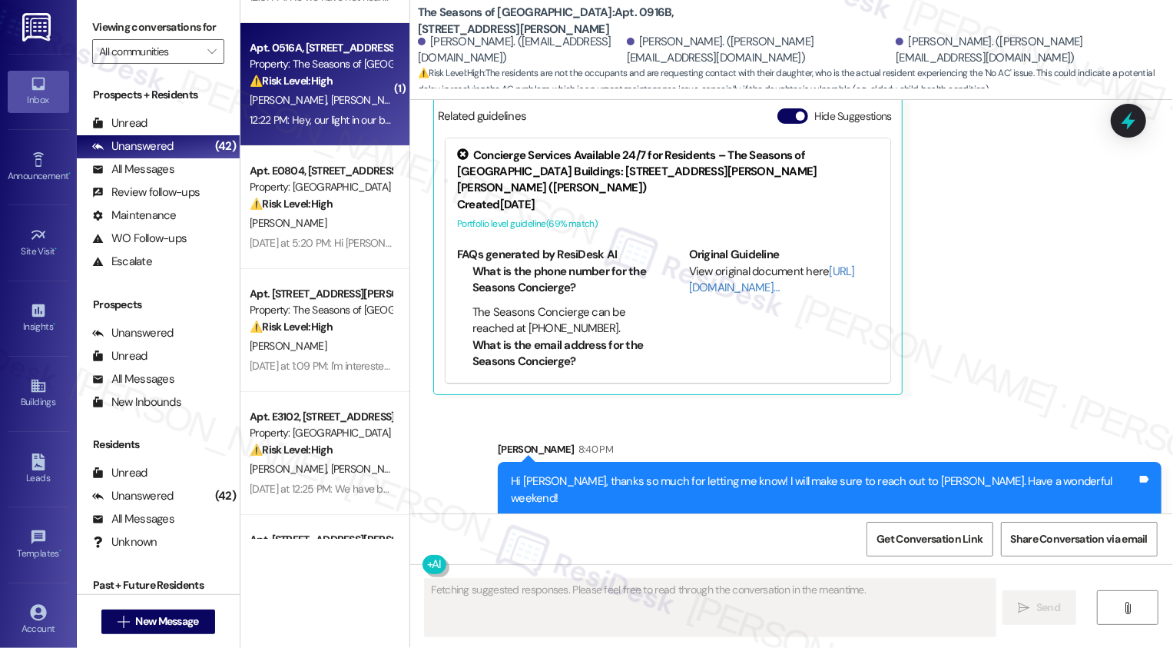
scroll to position [0, 0]
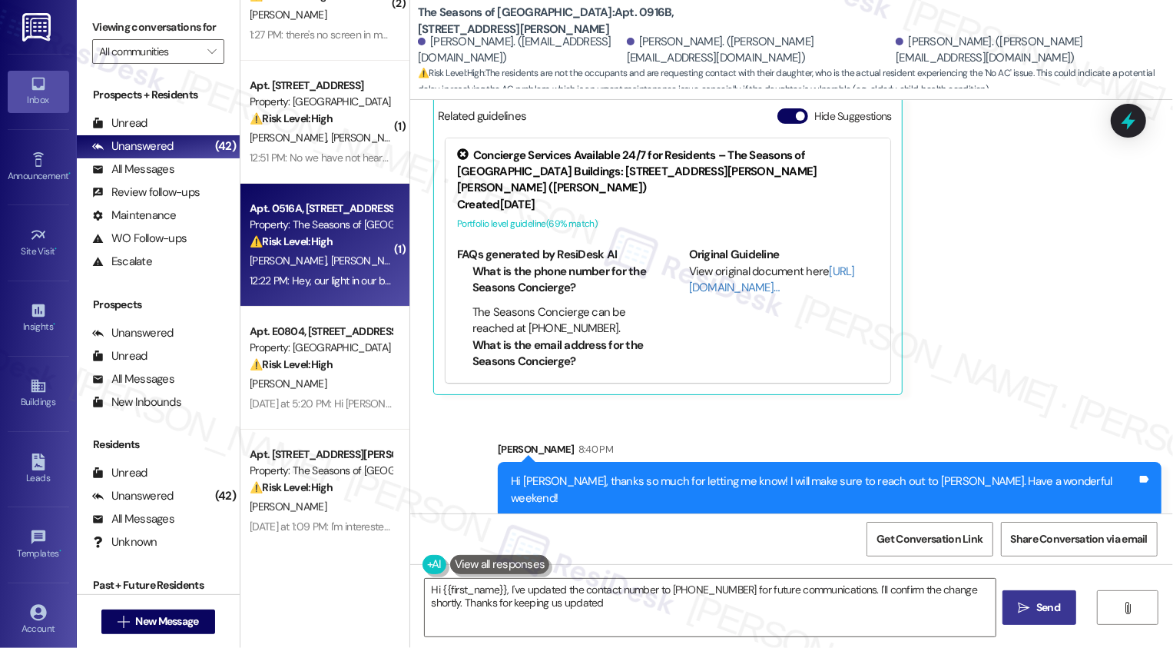
type textarea "Hi {{first_name}}, I've updated the contact number to 970-222-0004 for future c…"
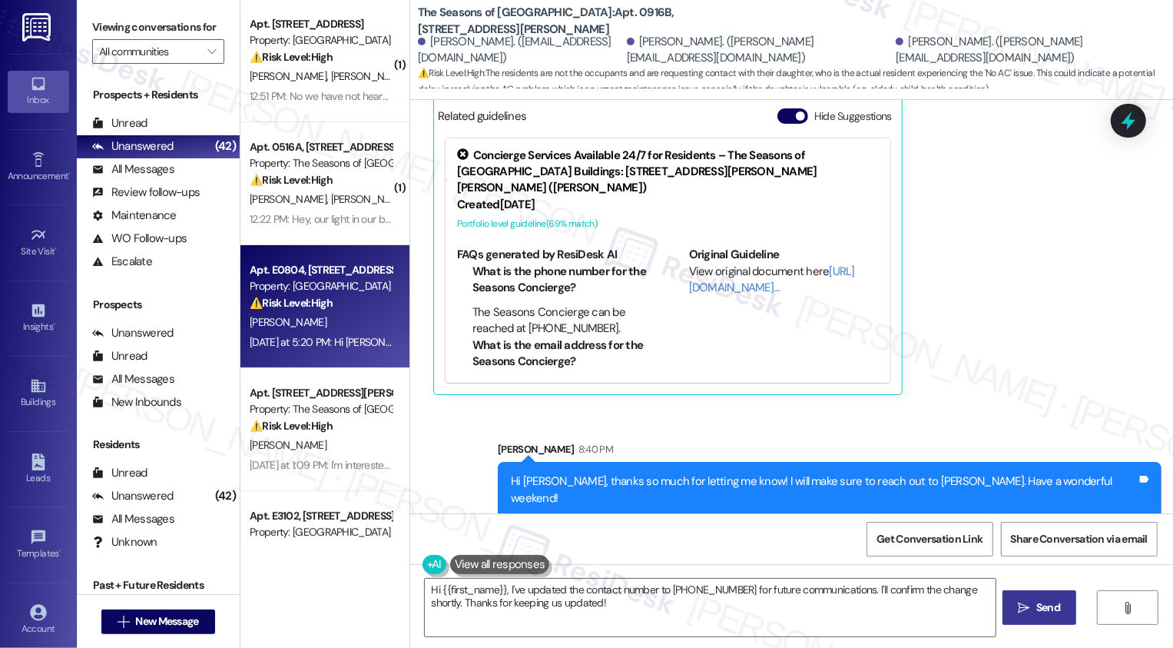
scroll to position [126, 0]
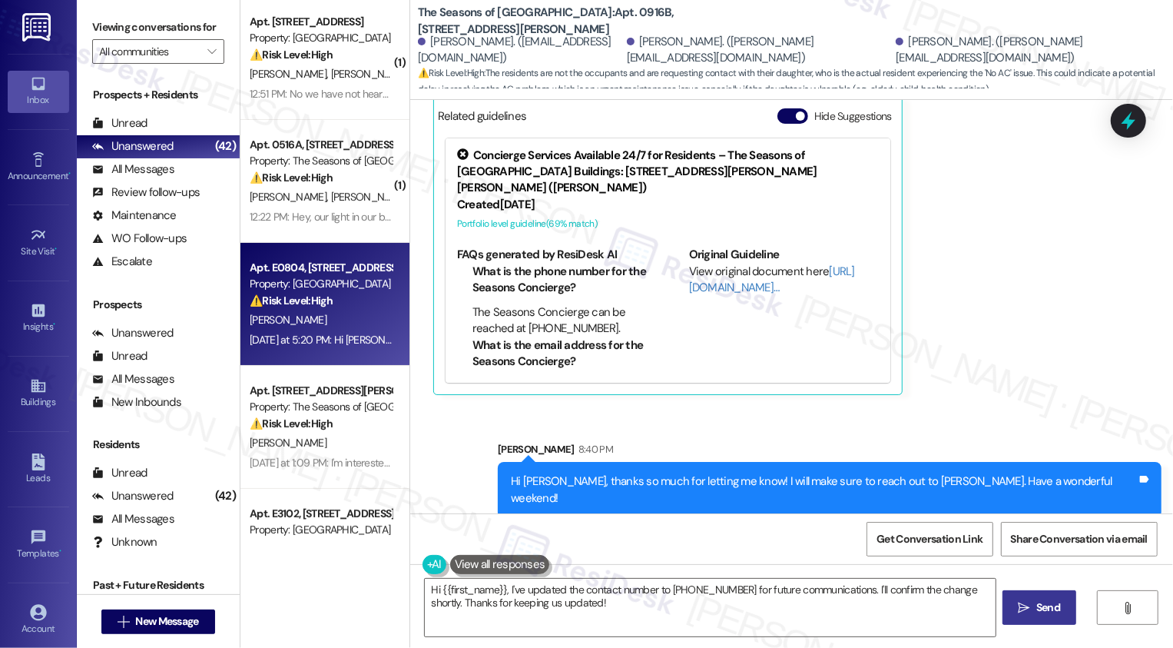
click at [343, 338] on div "Yesterday at 5:20 PM: Hi Sarah. Hope all is well. I haven't yet decided whether…" at bounding box center [985, 340] width 1471 height 14
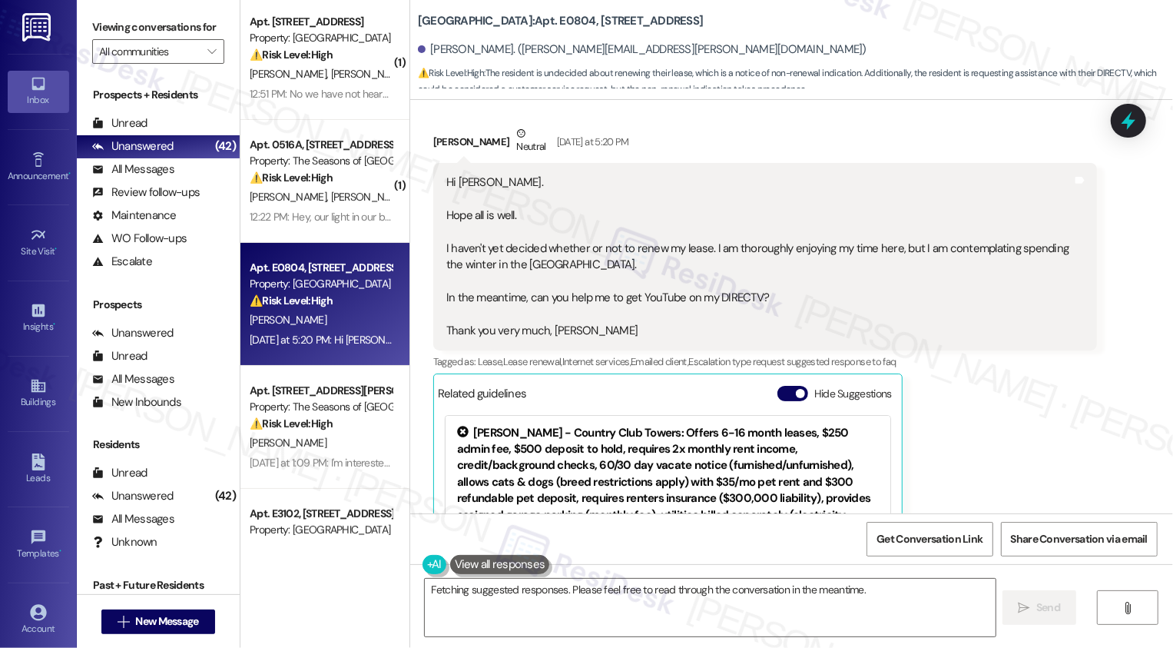
scroll to position [396, 0]
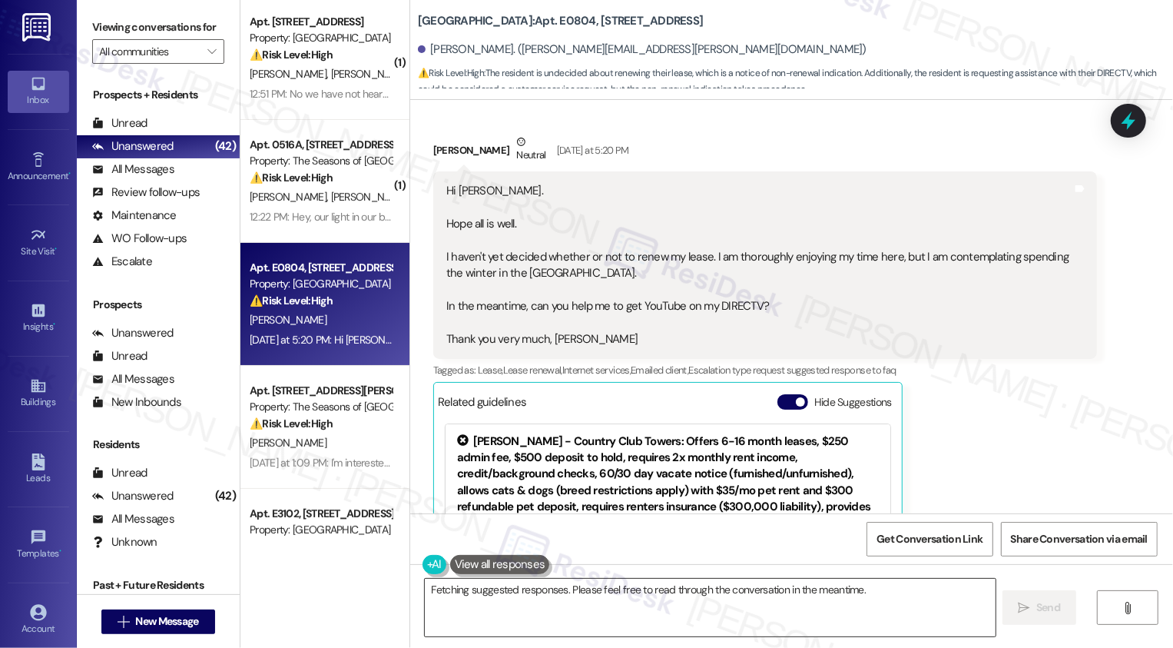
click at [662, 620] on textarea "Hi {{first_name}}, I can't assist with DIRECTV, but I'd be happy to connect you…" at bounding box center [710, 608] width 571 height 58
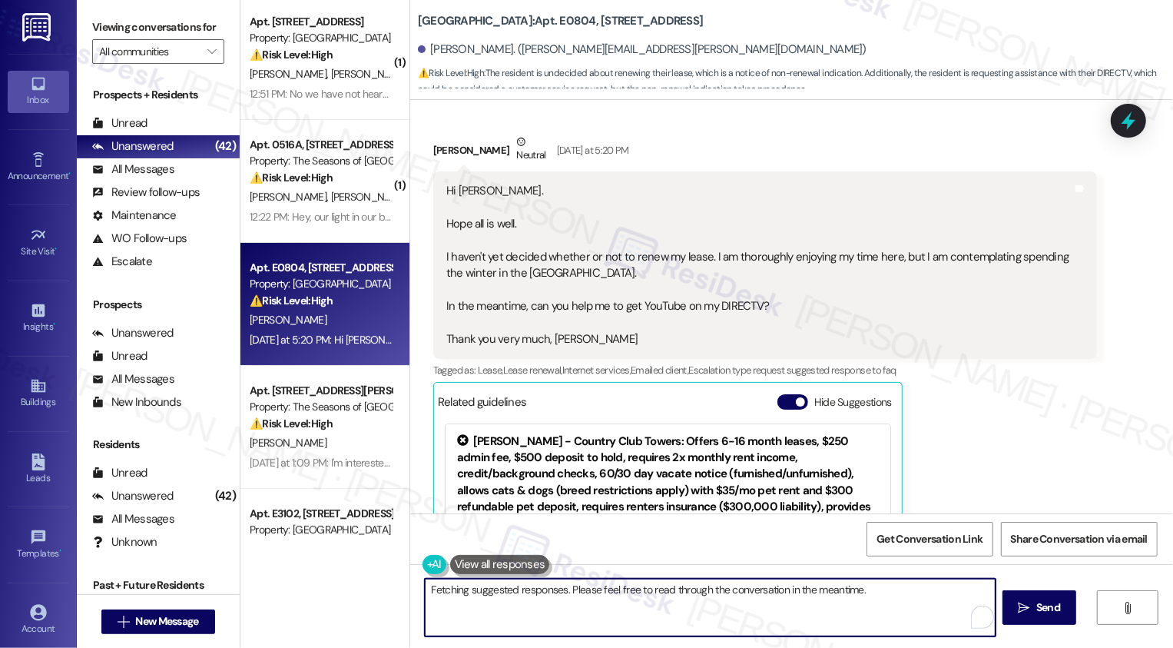
click at [433, 159] on div "[PERSON_NAME] Neutral [DATE] at 5:20 PM" at bounding box center [765, 153] width 664 height 38
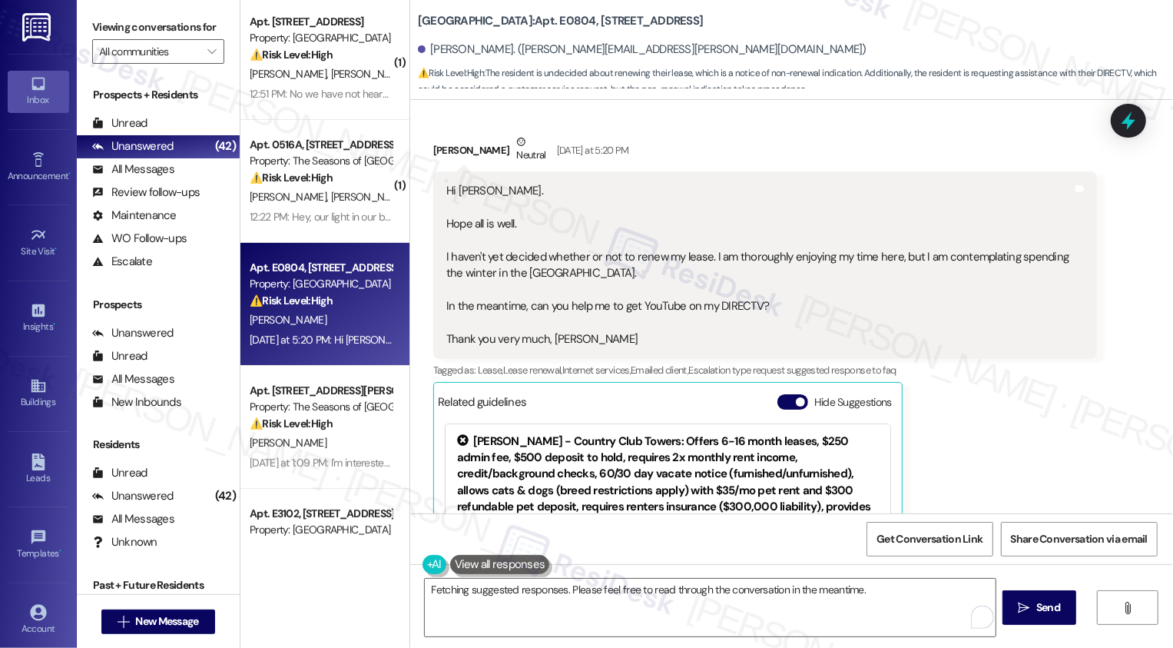
click at [441, 151] on div "[PERSON_NAME] Neutral [DATE] at 5:20 PM" at bounding box center [765, 153] width 664 height 38
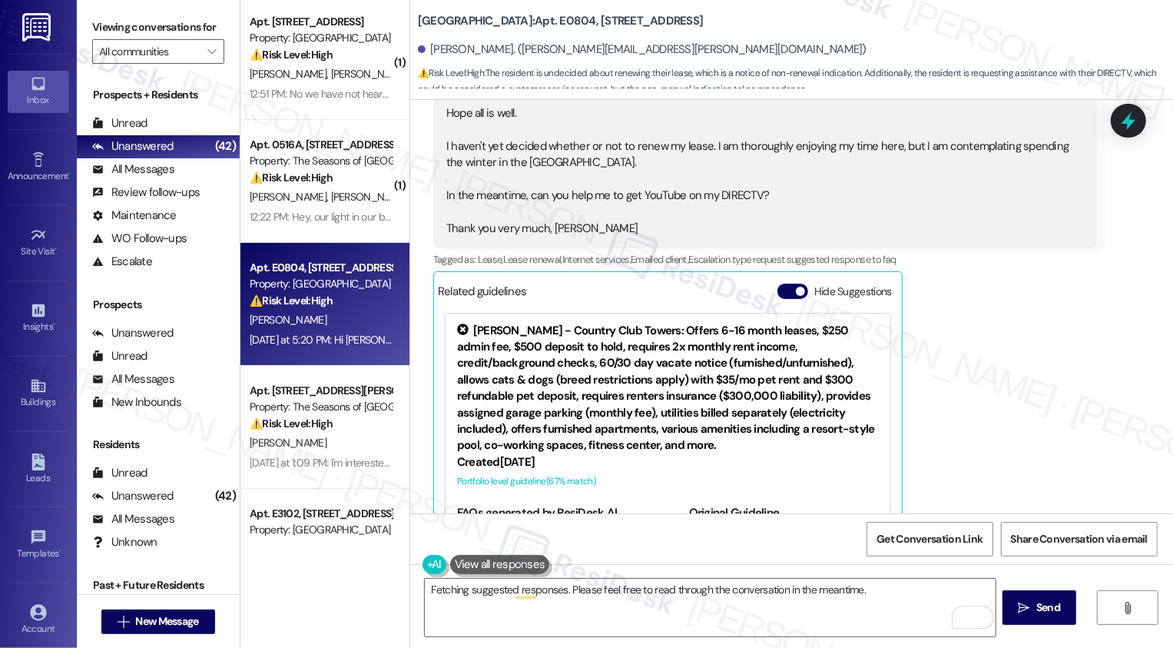
scroll to position [560, 0]
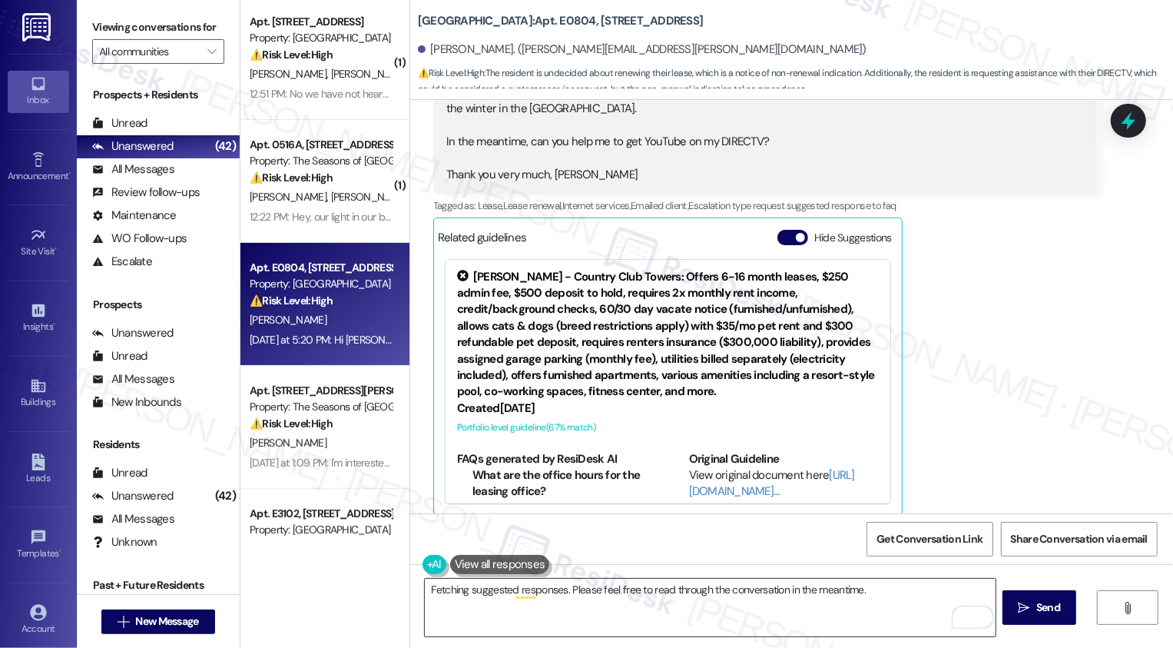
click at [584, 615] on textarea "Hi {{first_name}}, I can't assist with DIRECTV, but I'd be happy to connect you…" at bounding box center [710, 608] width 571 height 58
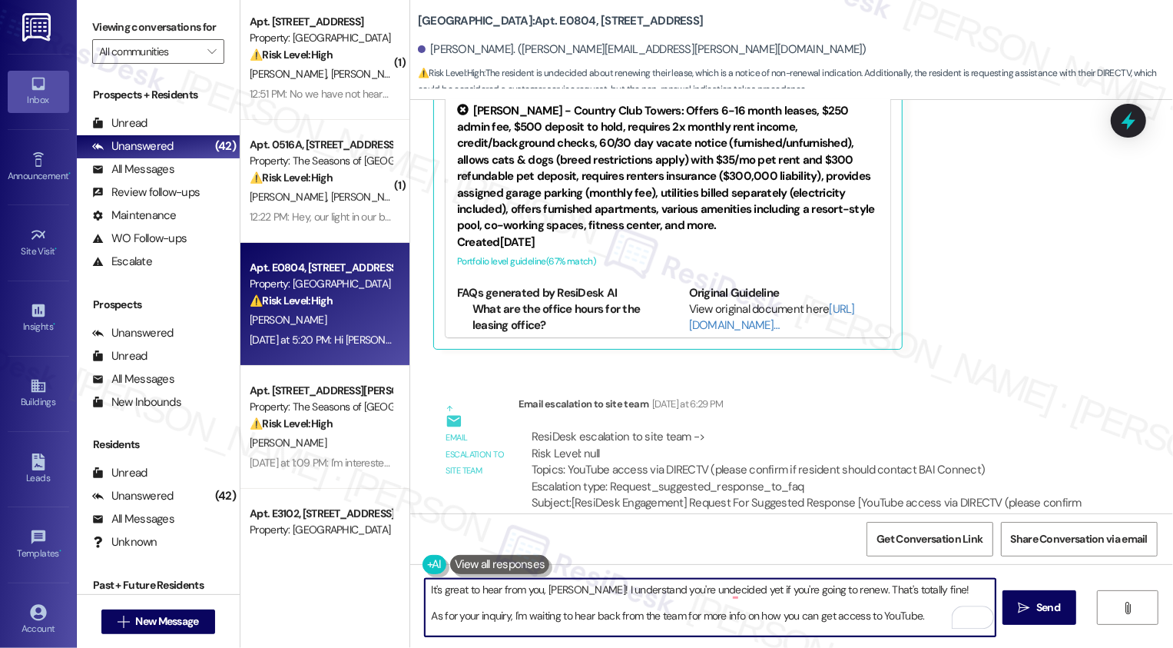
scroll to position [730, 0]
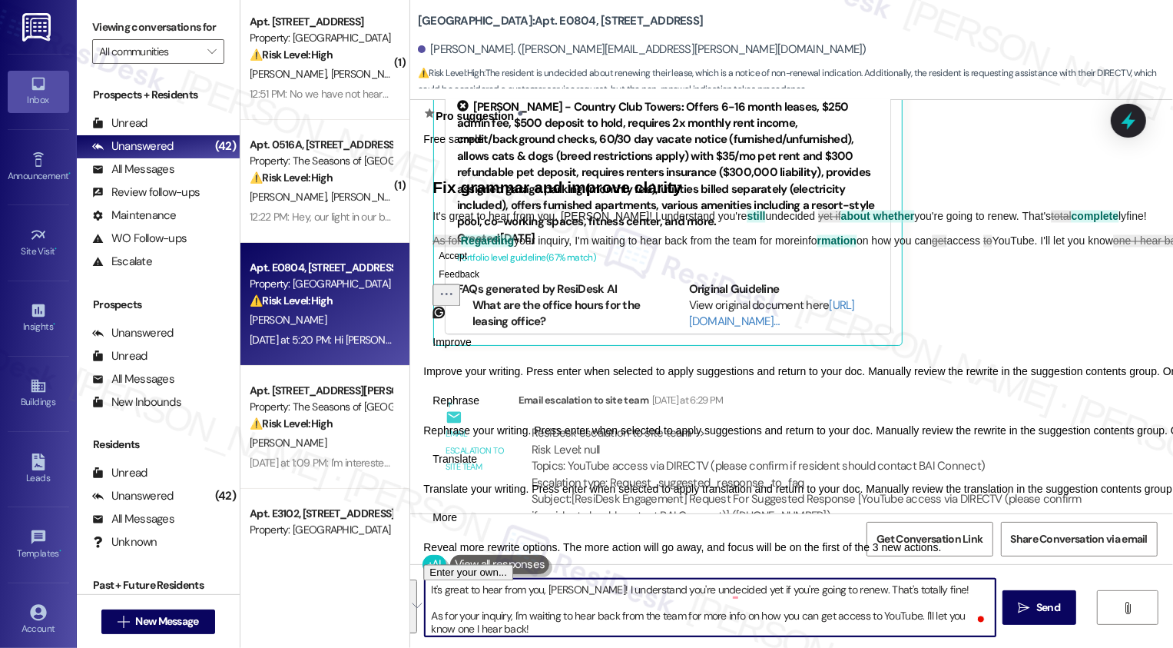
click at [479, 409] on span "Rephrase" at bounding box center [456, 401] width 47 height 16
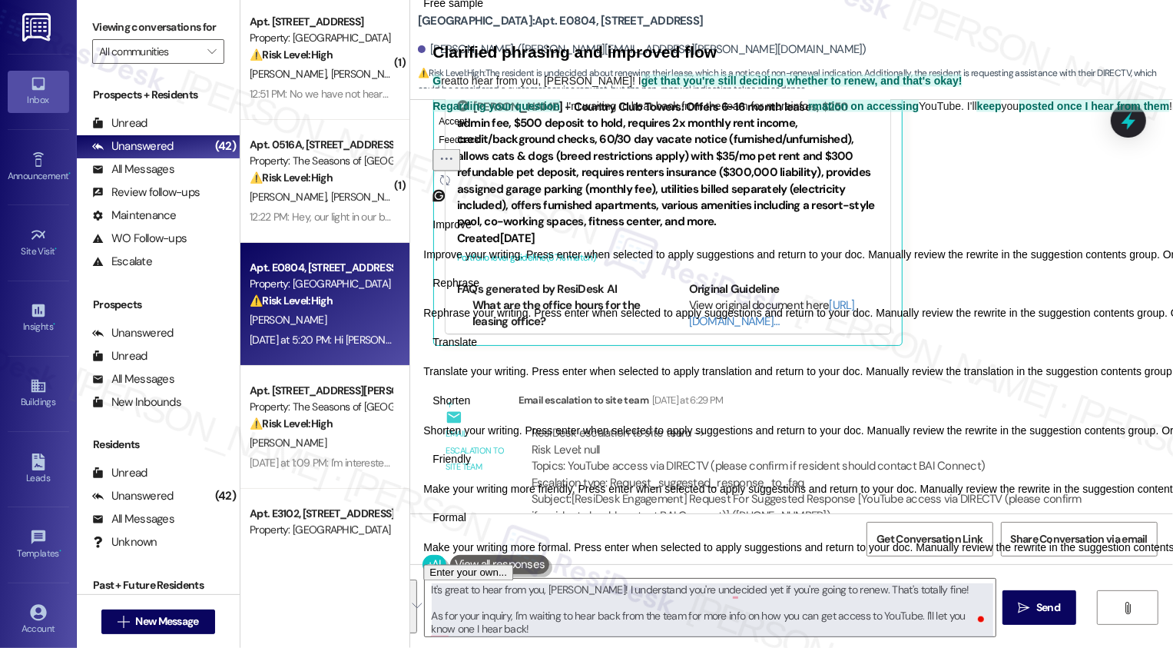
click at [471, 468] on span "Friendly" at bounding box center [452, 460] width 38 height 16
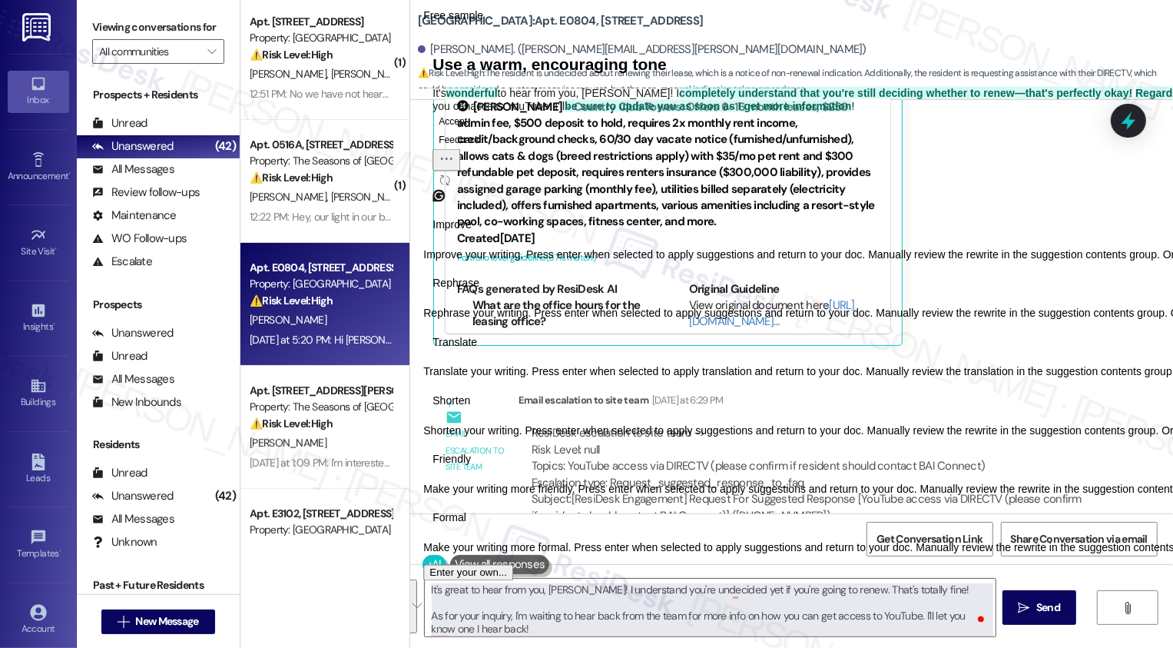
click at [473, 130] on button "Accept" at bounding box center [453, 120] width 41 height 18
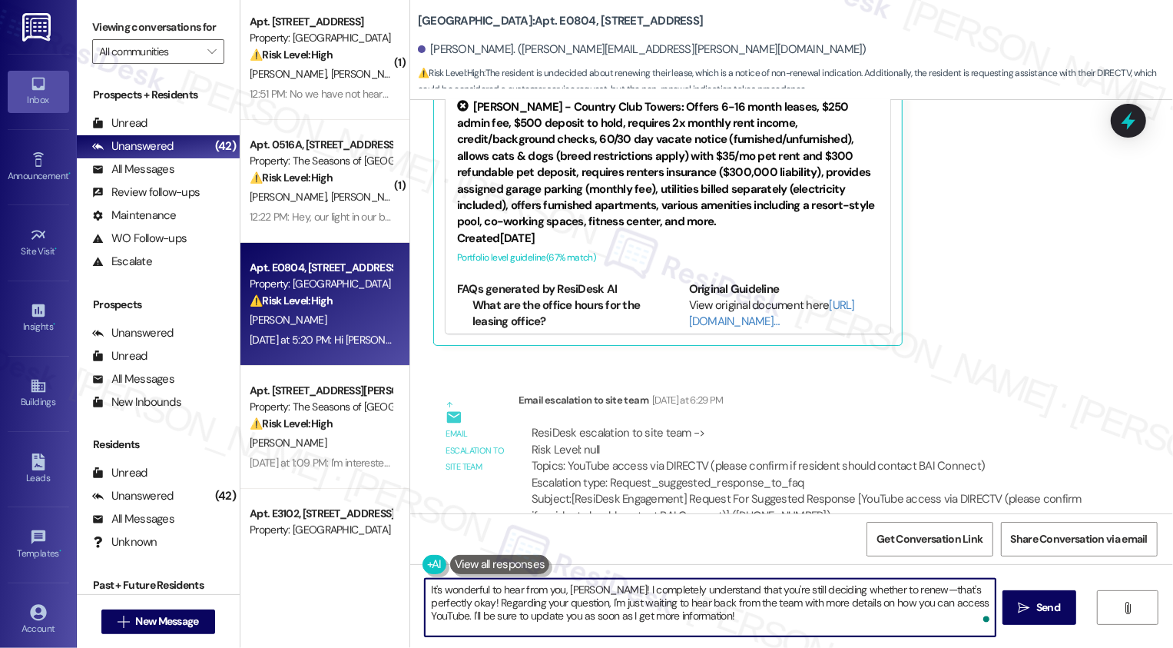
click at [519, 602] on textarea "It's wonderful to hear from you, [PERSON_NAME]! I completely understand that yo…" at bounding box center [710, 608] width 571 height 58
click at [898, 587] on textarea "It's wonderful to hear from you, [PERSON_NAME]! I completely understand that yo…" at bounding box center [710, 608] width 571 height 58
click at [425, 605] on textarea "It's wonderful to hear from you, [PERSON_NAME]! I completely understand that yo…" at bounding box center [710, 608] width 571 height 58
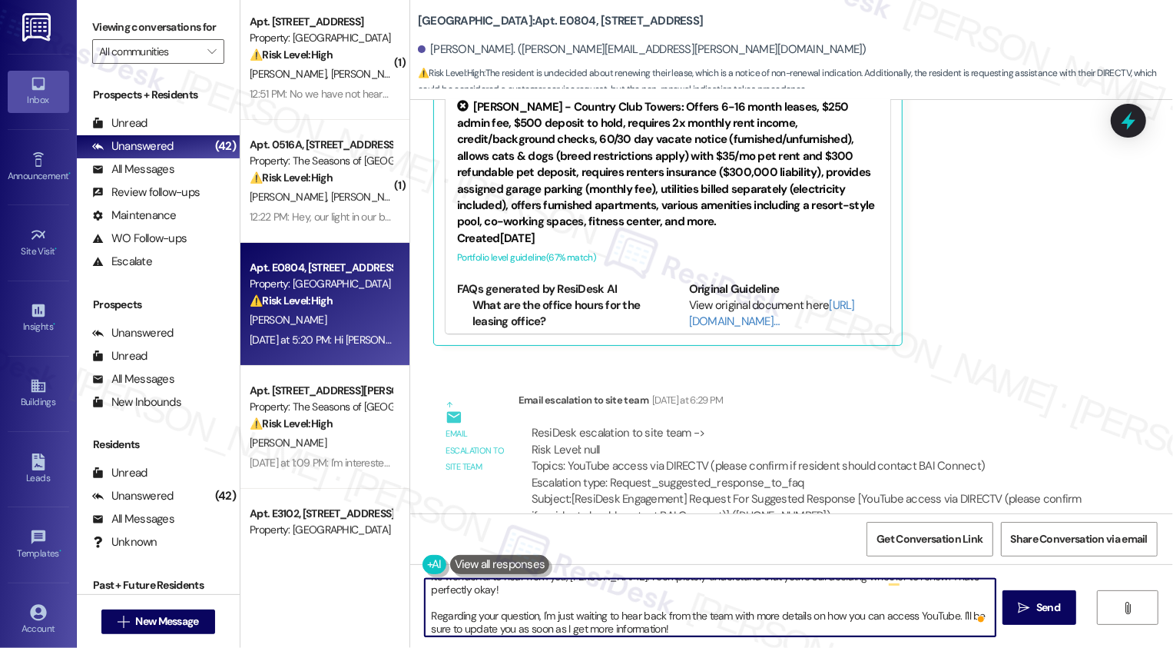
scroll to position [16, 0]
click at [751, 628] on textarea "It's wonderful to hear from you, [PERSON_NAME]! I completely understand that yo…" at bounding box center [710, 608] width 571 height 58
click at [748, 622] on textarea "It's wonderful to hear from you, [PERSON_NAME]! I completely understand that yo…" at bounding box center [710, 608] width 571 height 58
type textarea "It's wonderful to hear from you, [PERSON_NAME]! I completely understand that yo…"
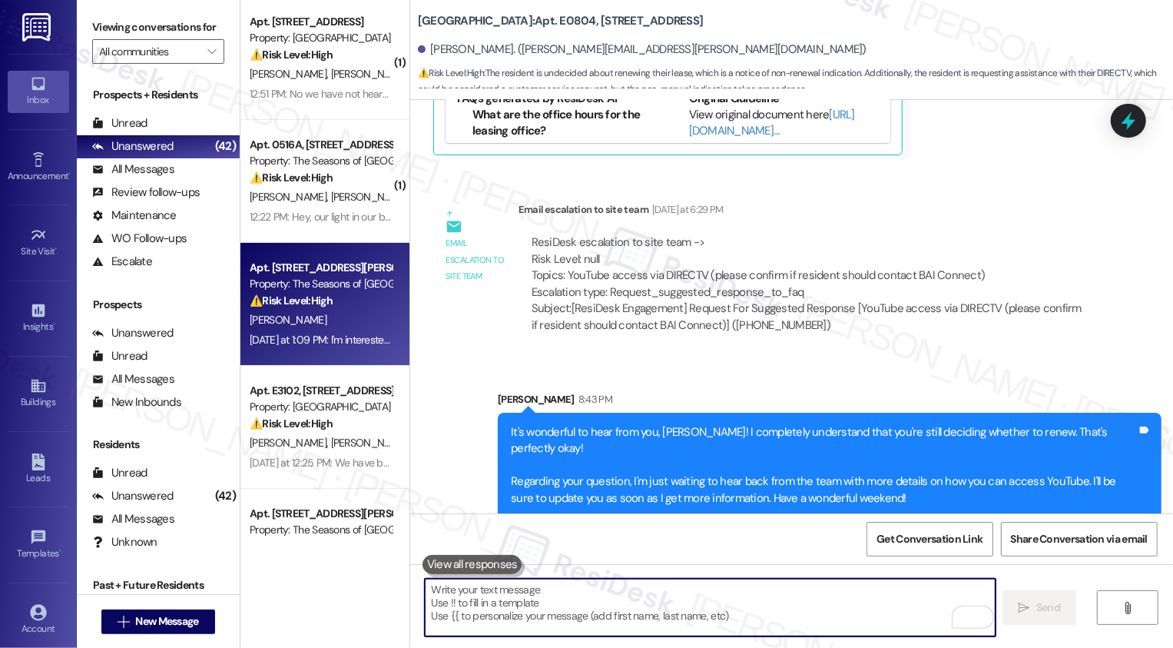
click at [316, 280] on div "Property: The Seasons of [GEOGRAPHIC_DATA]" at bounding box center [321, 284] width 142 height 16
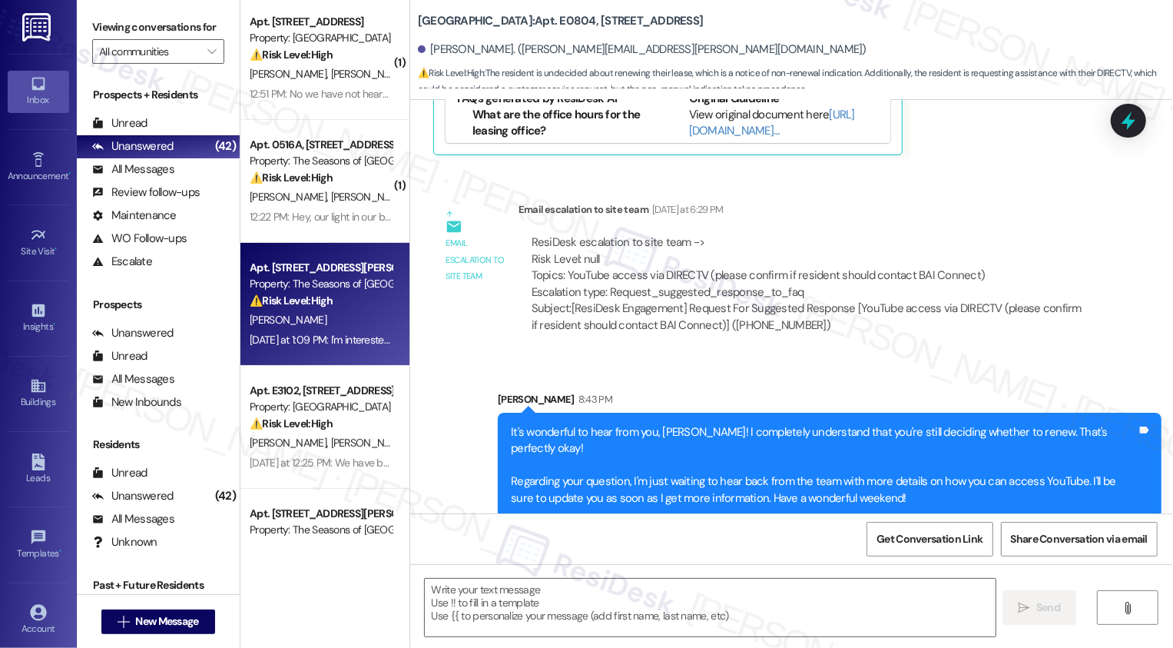
click at [316, 280] on div "Property: The Seasons of [GEOGRAPHIC_DATA]" at bounding box center [321, 284] width 142 height 16
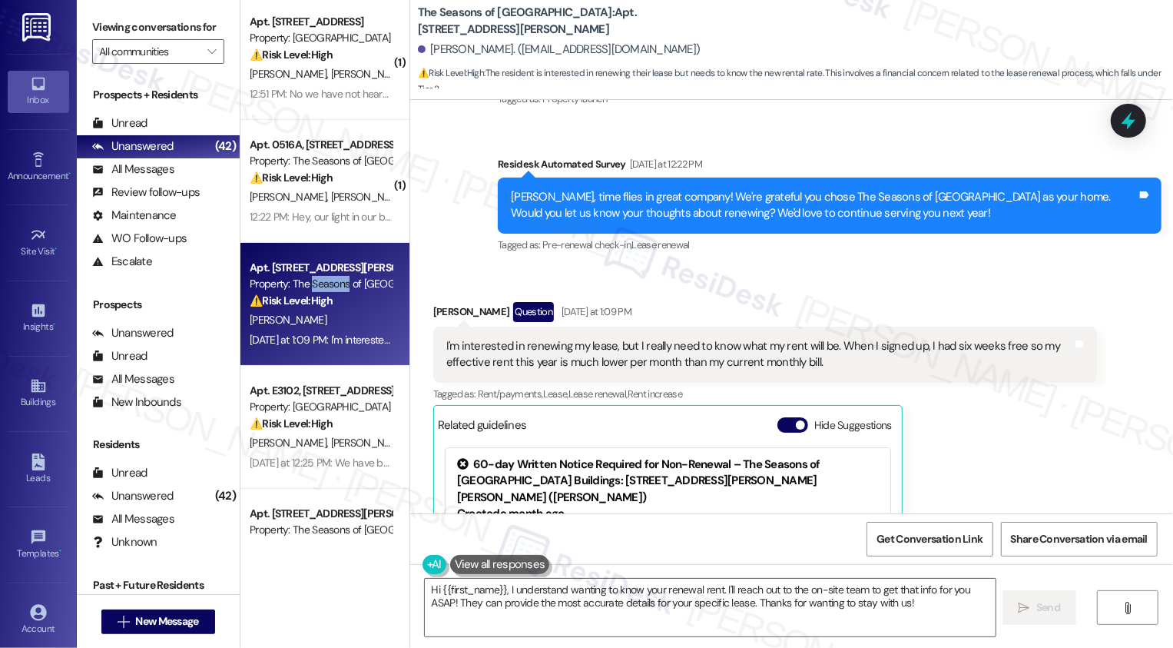
scroll to position [265, 0]
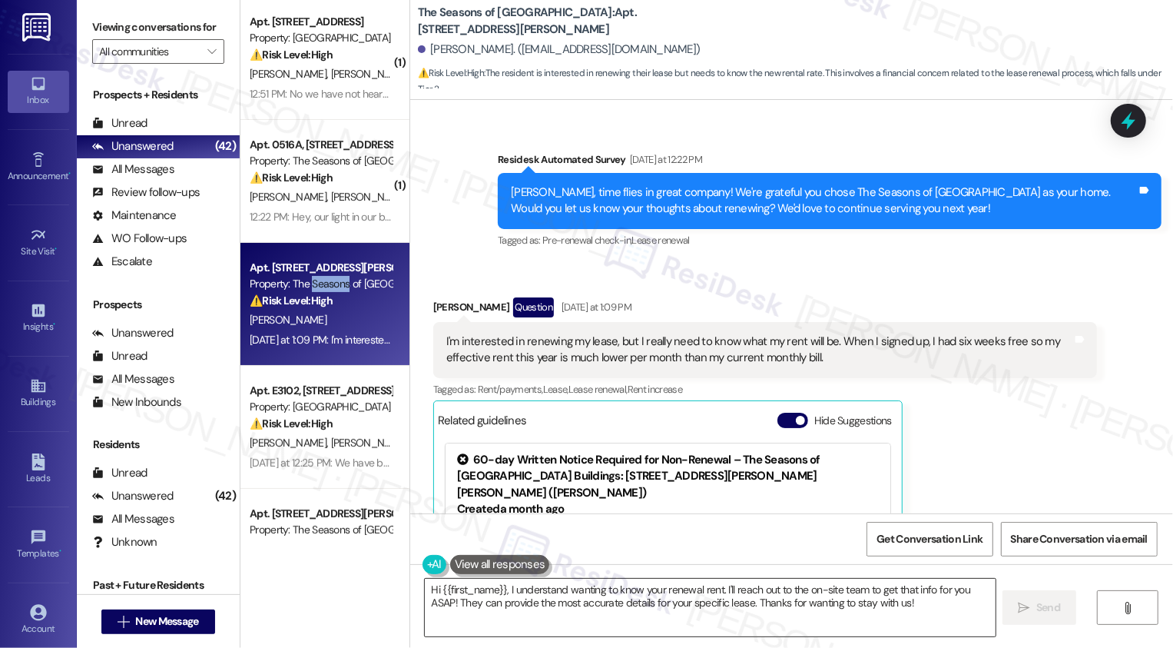
click at [722, 596] on textarea "Hi {{first_name}}, I understand wanting to know your renewal rent. I'll reach o…" at bounding box center [710, 608] width 571 height 58
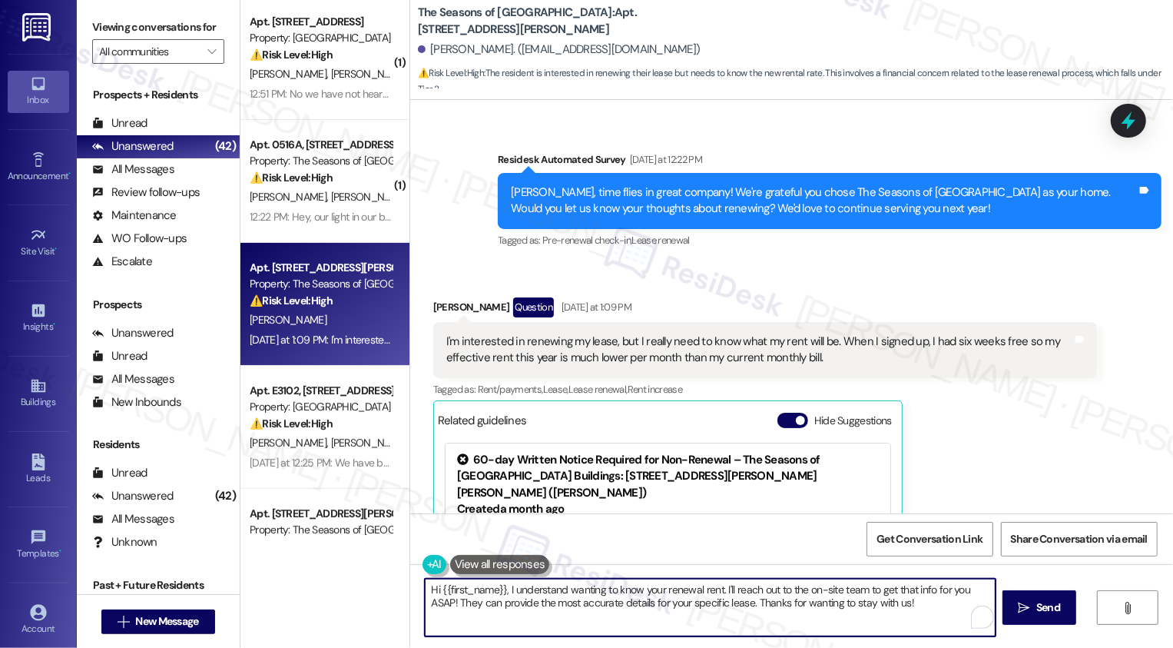
click at [719, 587] on textarea "Hi {{first_name}}, I understand wanting to know your renewal rent. I'll reach o…" at bounding box center [710, 608] width 571 height 58
drag, startPoint x: 785, startPoint y: 591, endPoint x: 834, endPoint y: 589, distance: 49.2
click at [834, 589] on textarea "Hi {{first_name}}, I understand wanting to know your renewal rent. I'll reach o…" at bounding box center [710, 608] width 571 height 58
drag, startPoint x: 820, startPoint y: 589, endPoint x: 681, endPoint y: 601, distance: 139.6
click at [681, 601] on textarea "Hi {{first_name}}, I understand wanting to know your renewal rent. I'll reach o…" at bounding box center [710, 608] width 571 height 58
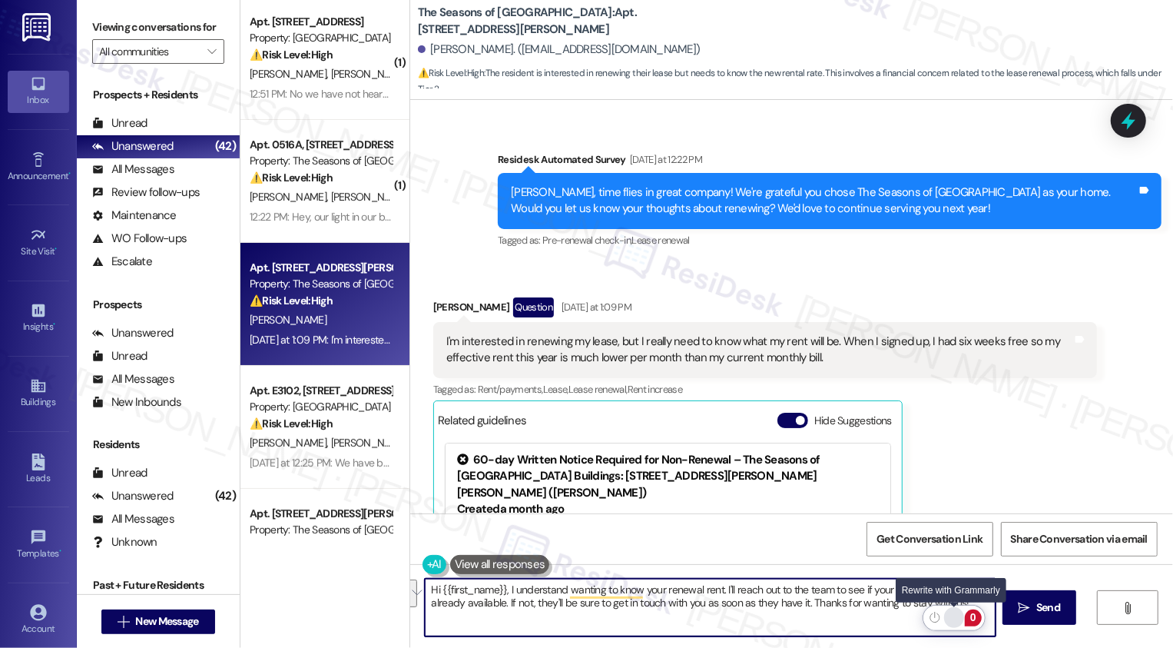
click at [952, 615] on div "Rewrite with Grammarly" at bounding box center [954, 618] width 17 height 18
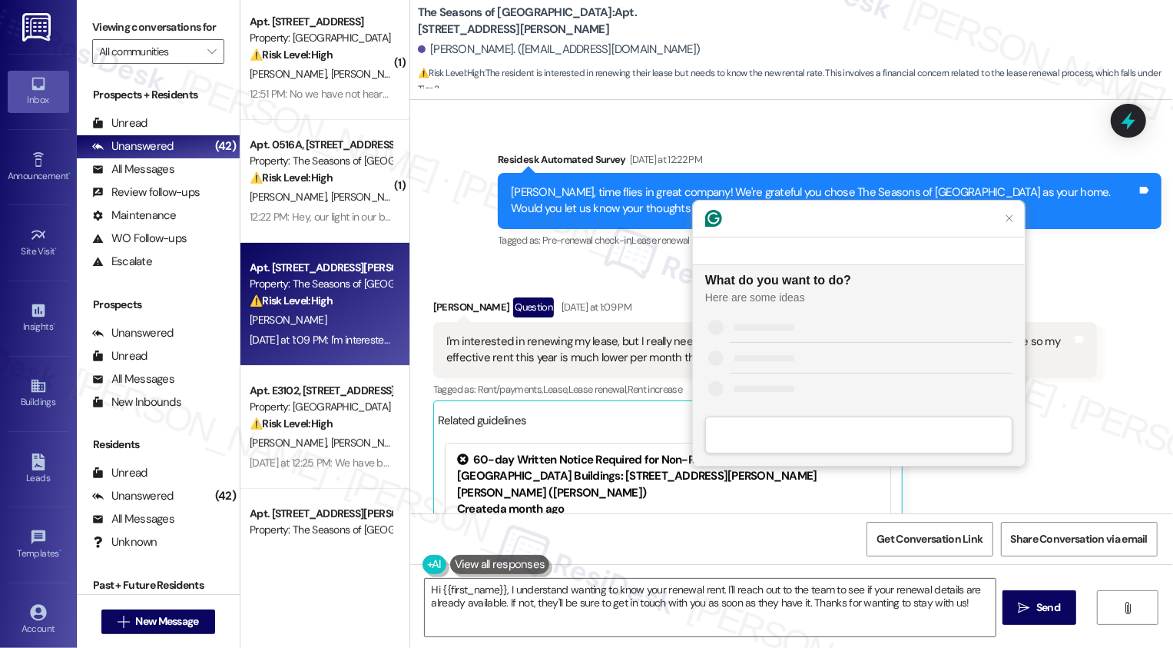
scroll to position [0, 0]
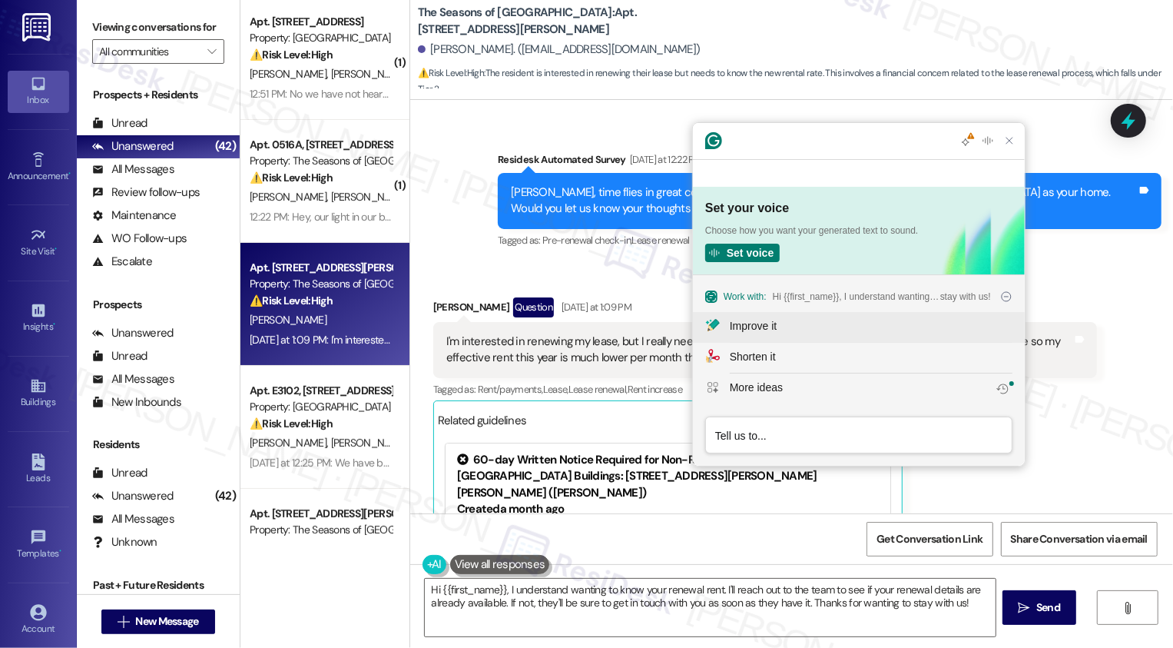
click at [798, 338] on button "Improve it" at bounding box center [859, 327] width 332 height 31
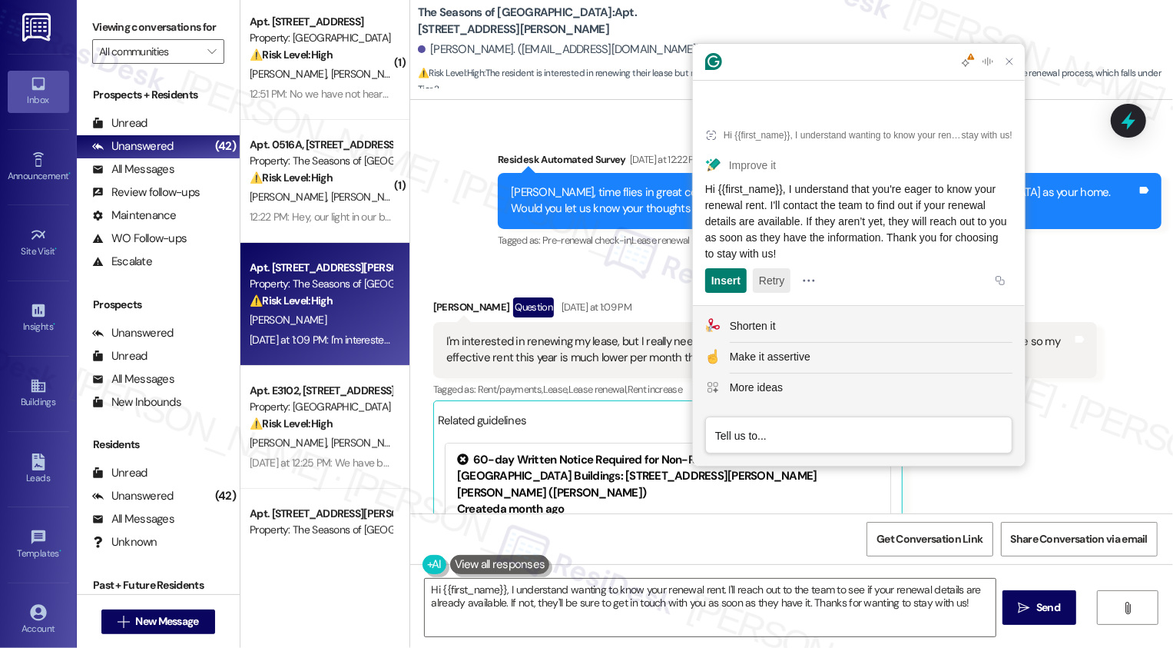
click at [770, 284] on button "Retry" at bounding box center [772, 280] width 38 height 25
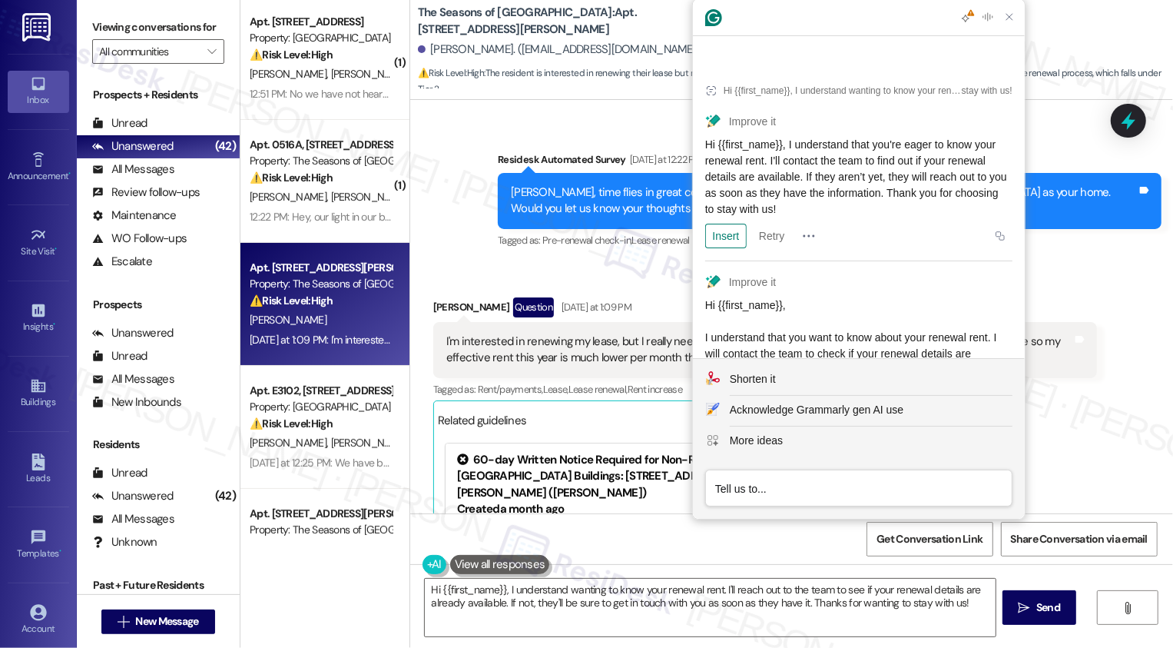
scroll to position [68, 0]
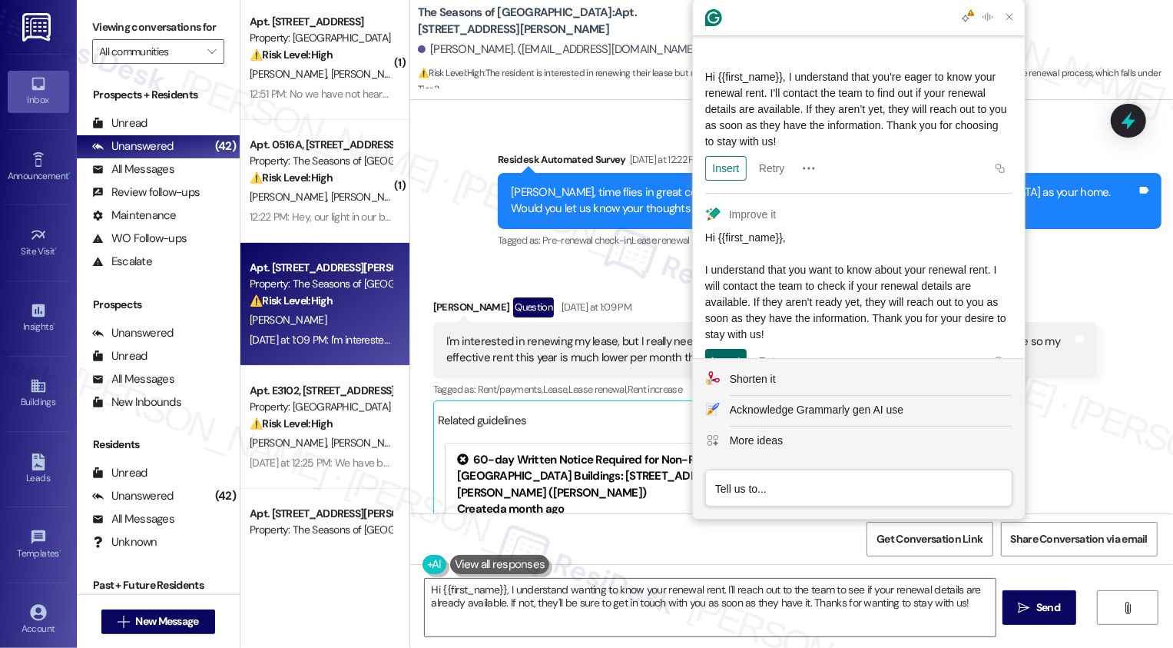
click at [728, 349] on div "Insert" at bounding box center [726, 361] width 29 height 25
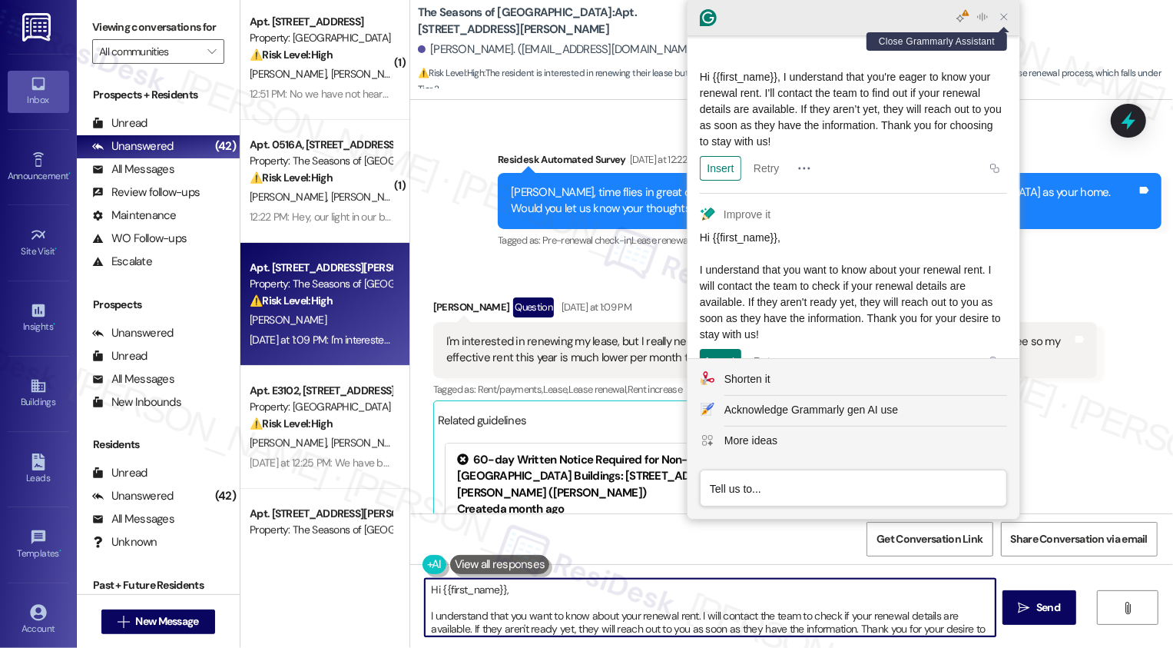
click at [1004, 16] on icon "Close Grammarly Assistant" at bounding box center [1004, 17] width 12 height 12
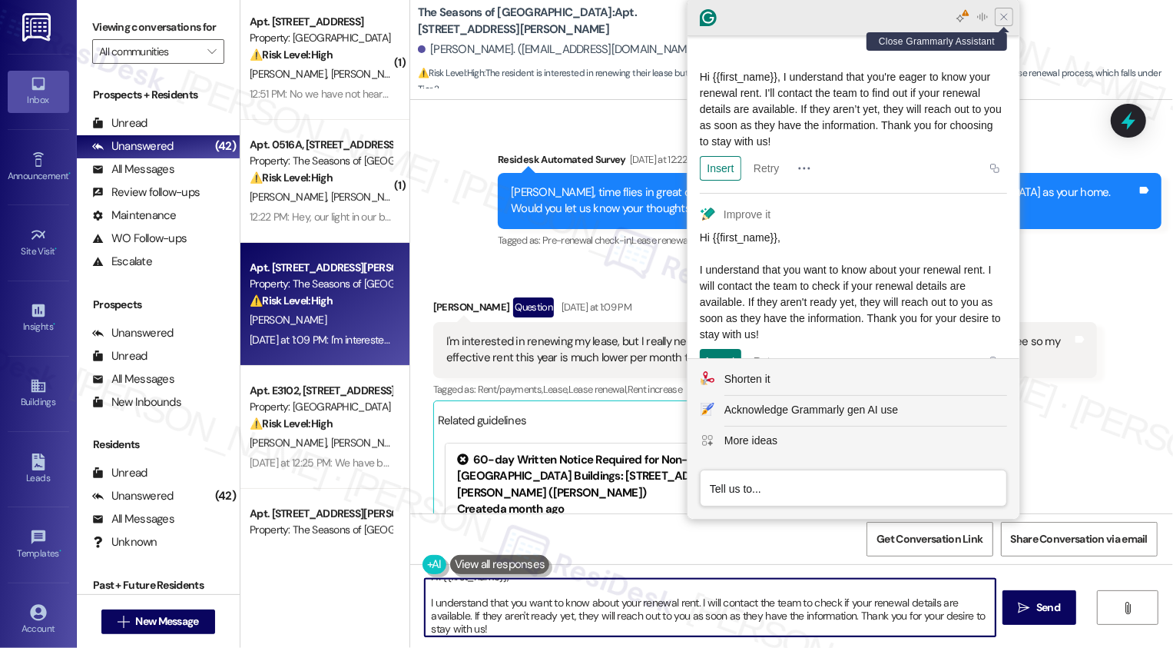
scroll to position [13, 0]
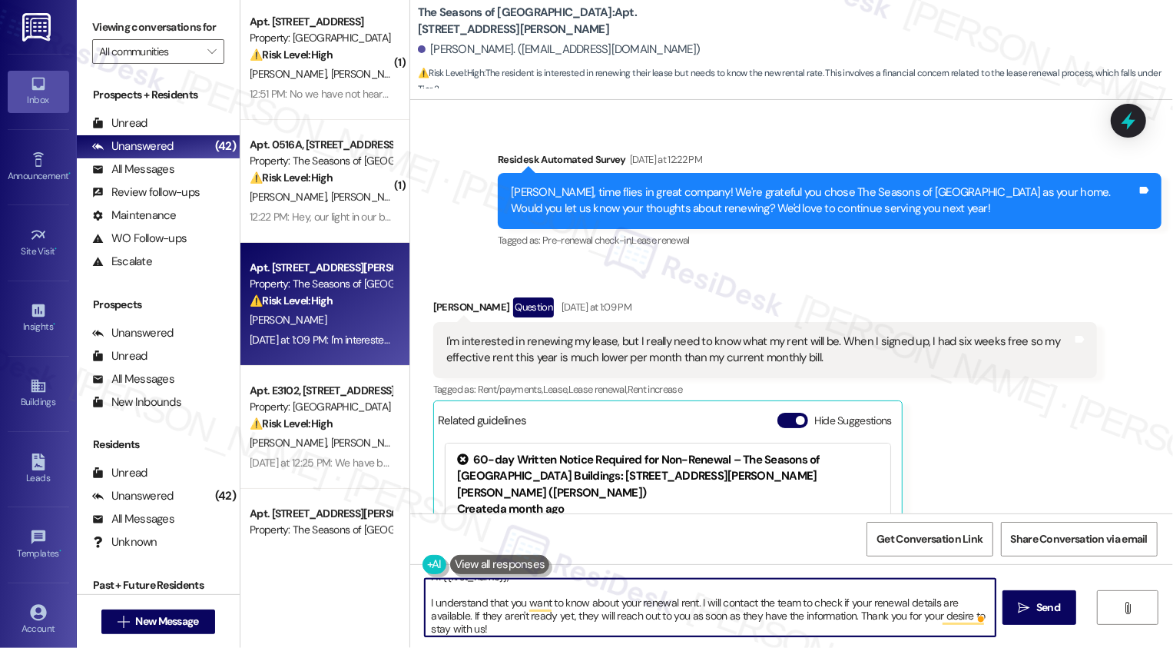
click at [425, 606] on textarea "Hi {{first_name}}, I understand that you want to know about your renewal rent. …" at bounding box center [710, 608] width 571 height 58
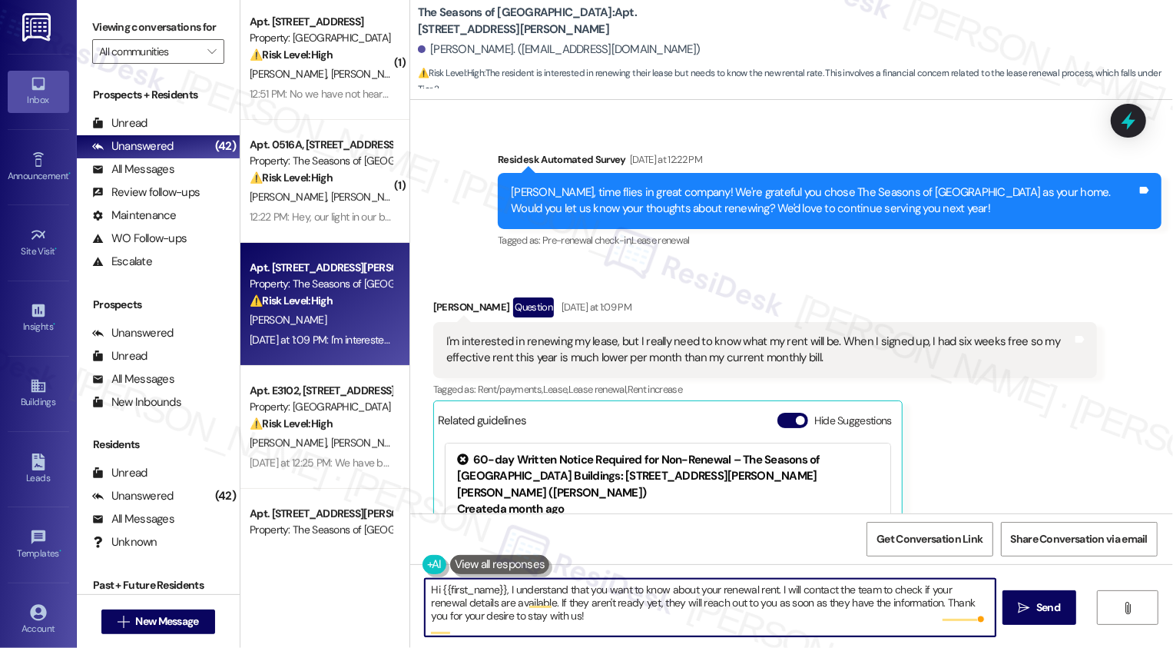
scroll to position [0, 0]
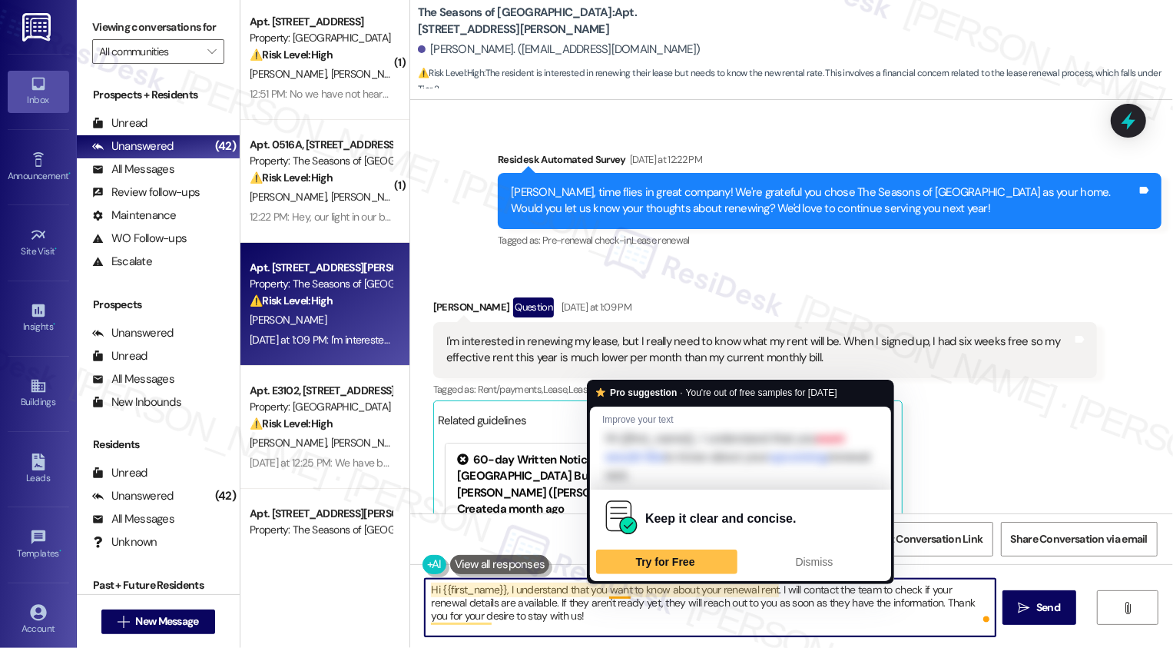
click at [749, 599] on textarea "Hi {{first_name}}, I understand that you want to know about your renewal rent. …" at bounding box center [710, 608] width 571 height 58
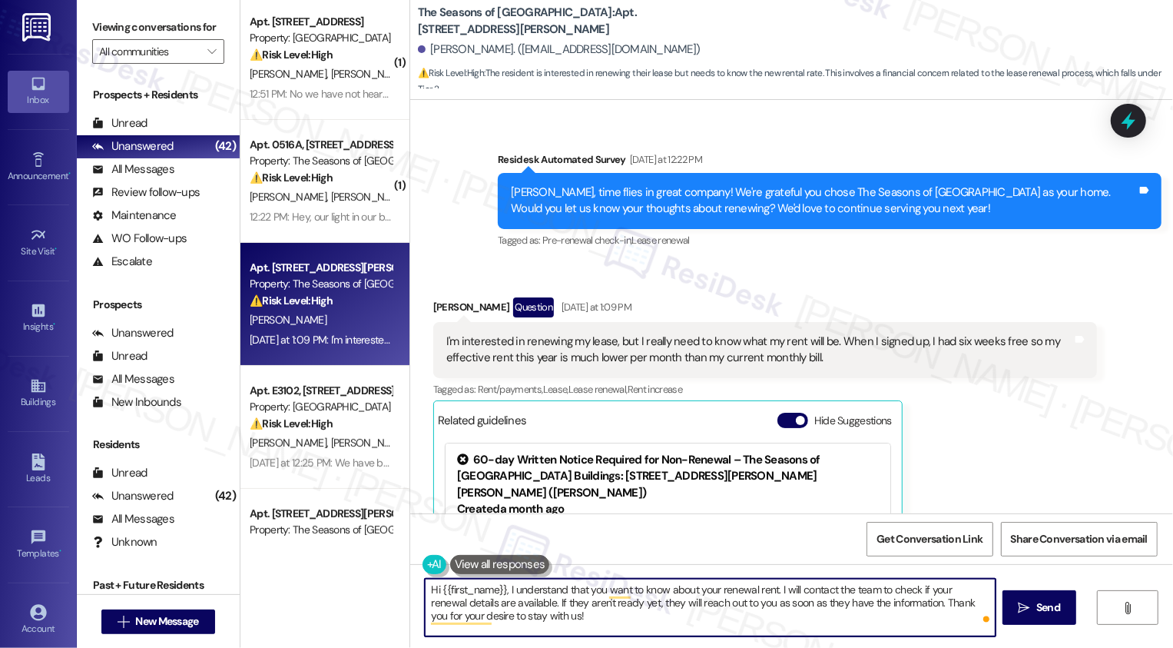
click at [817, 588] on textarea "Hi {{first_name}}, I understand that you want to know about your renewal rent. …" at bounding box center [710, 608] width 571 height 58
click at [927, 591] on textarea "Hi {{first_name}}, I understand that you want to know about your renewal rent. …" at bounding box center [710, 608] width 571 height 58
type textarea "Hi {{first_name}}, I understand that you want to know about your renewal rent. …"
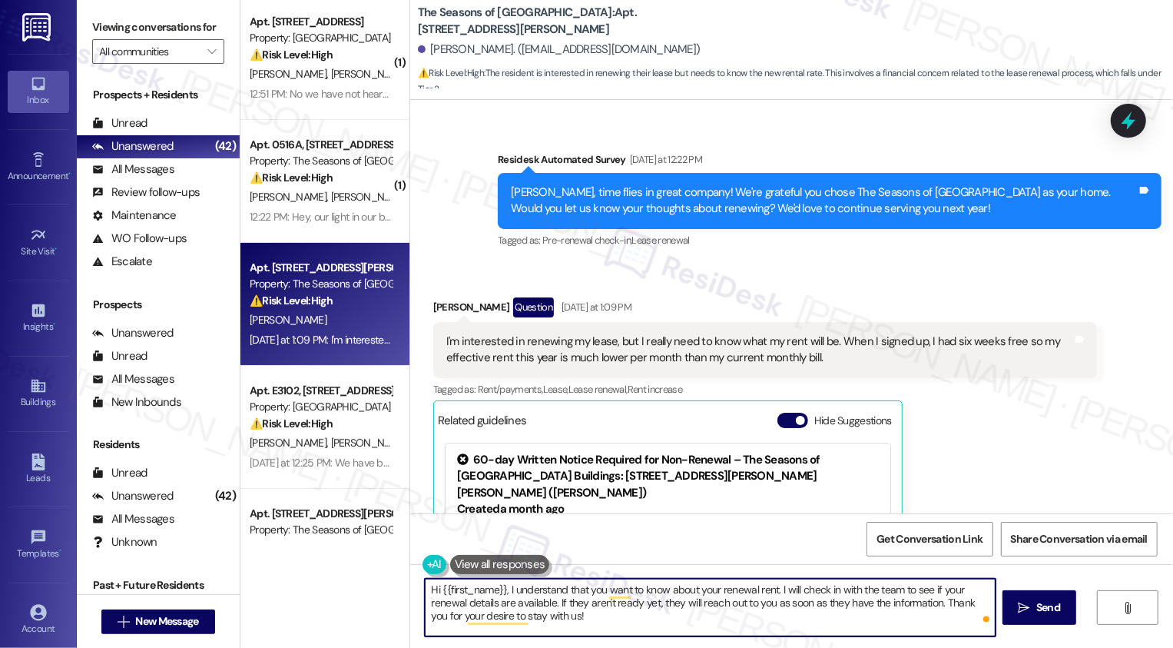
click at [552, 603] on textarea "Hi {{first_name}}, I understand that you want to know about your renewal rent. …" at bounding box center [710, 608] width 571 height 58
click at [657, 611] on textarea "Hi {{first_name}}, I understand that you want to know about your renewal rent. …" at bounding box center [710, 608] width 571 height 58
click at [700, 609] on textarea "Hi {{first_name}}, I understand that you want to know about your renewal rent. …" at bounding box center [710, 608] width 571 height 58
click at [887, 614] on textarea "Hi {{first_name}}, I understand that you want to know about your renewal rent. …" at bounding box center [710, 608] width 571 height 58
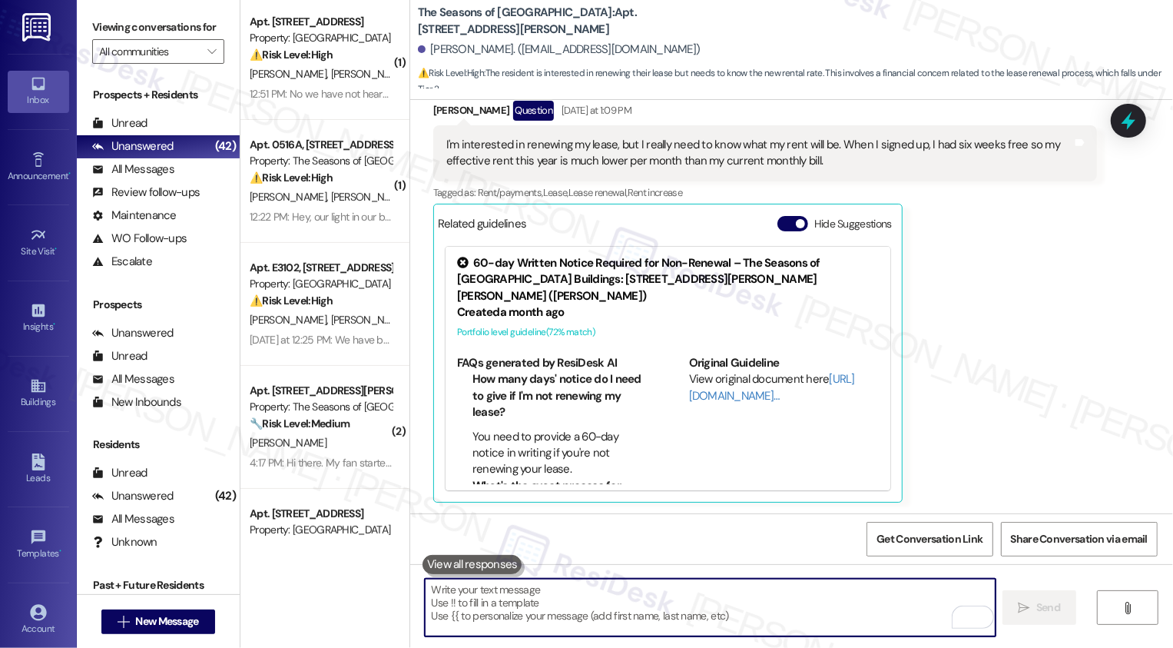
scroll to position [744, 0]
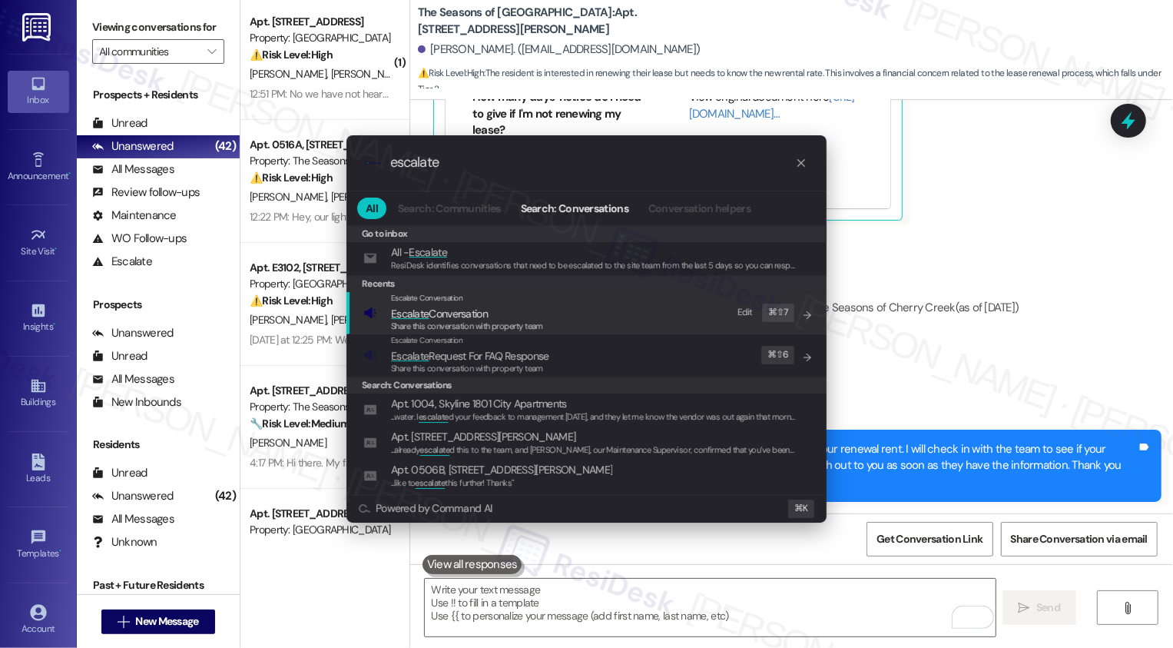
type input "escalate"
click at [532, 320] on div "Share this conversation with property team" at bounding box center [467, 327] width 152 height 14
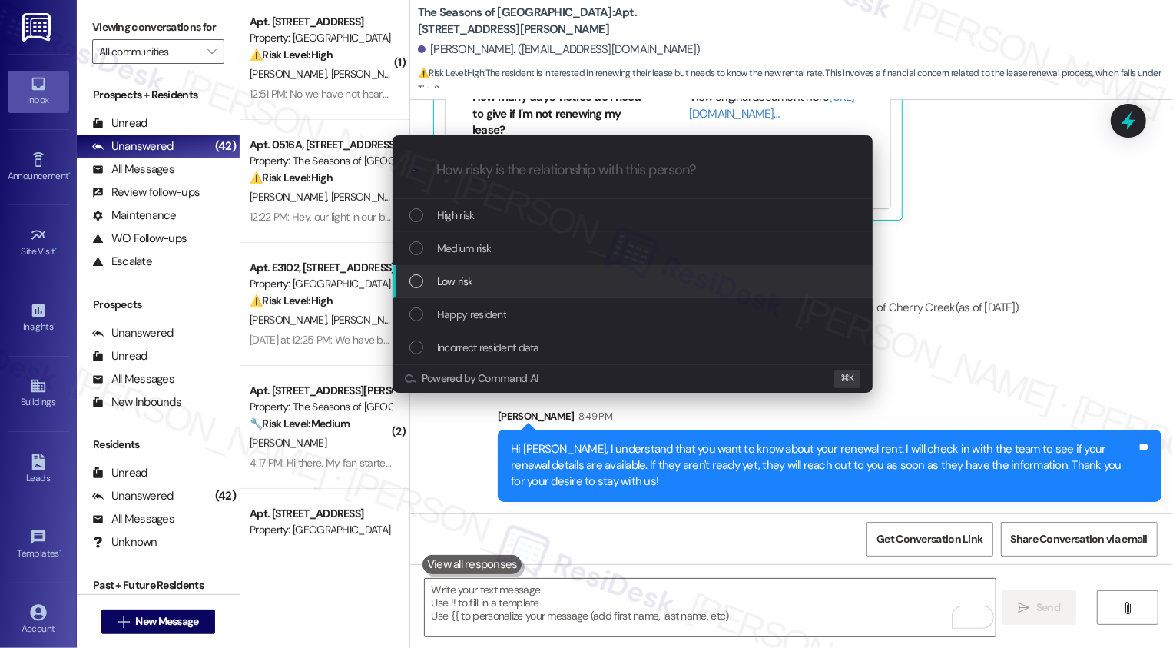
click at [475, 291] on div "Low risk" at bounding box center [633, 281] width 480 height 33
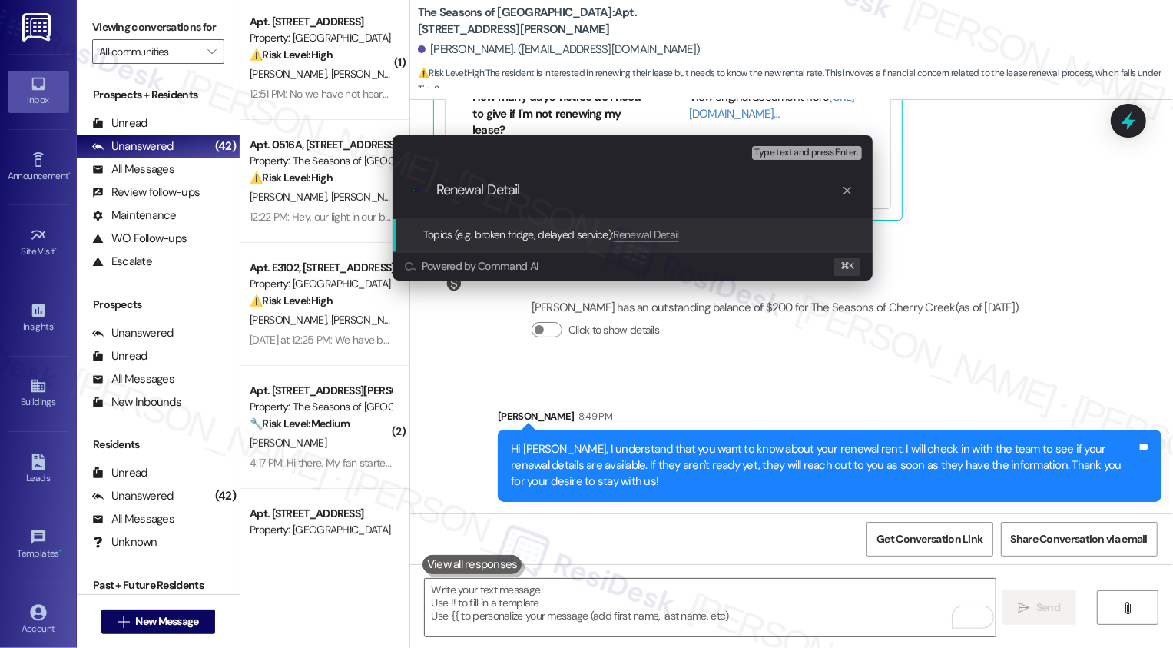
type input "Renewal Details"
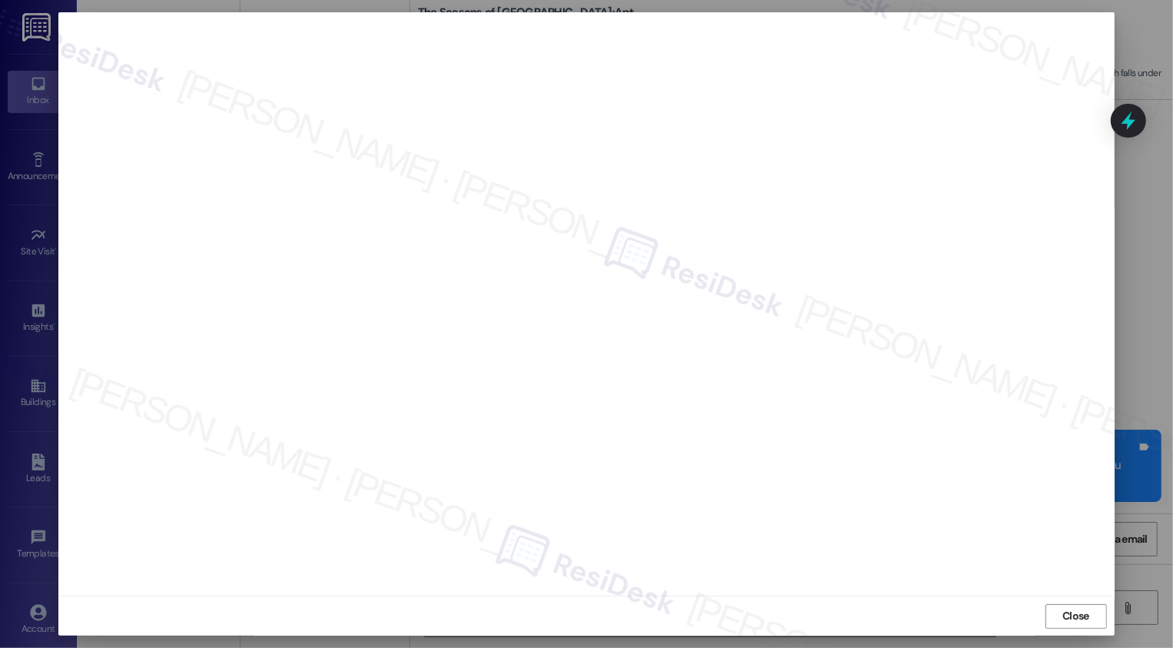
scroll to position [0, 0]
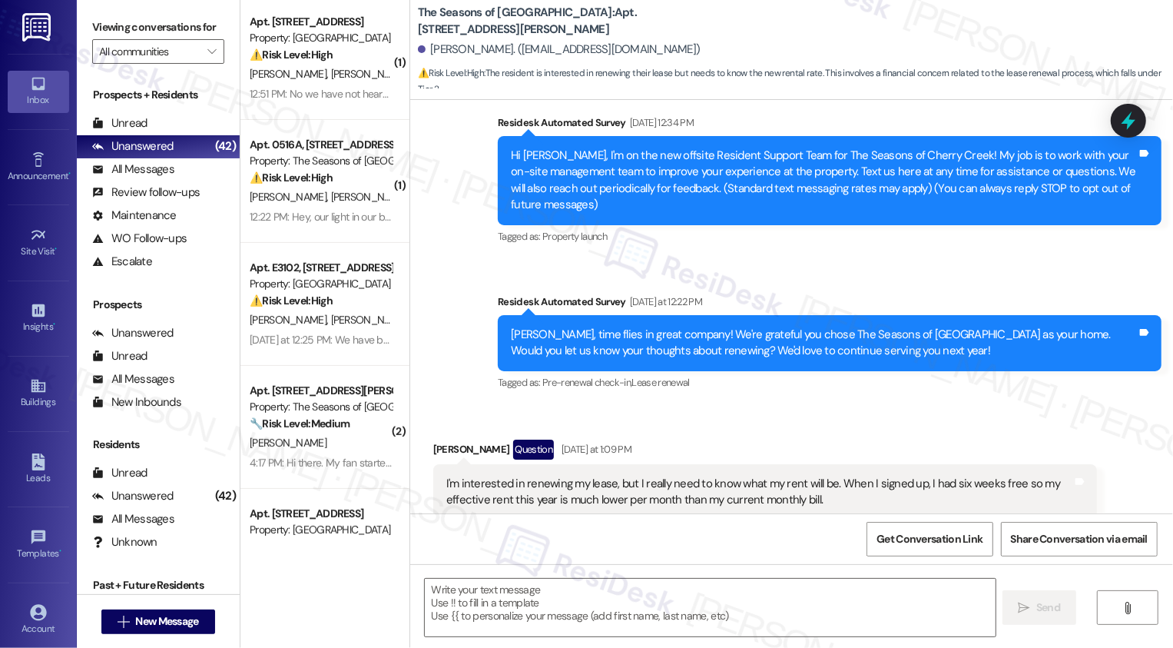
type textarea "Fetching suggested responses. Please feel free to read through the conversation…"
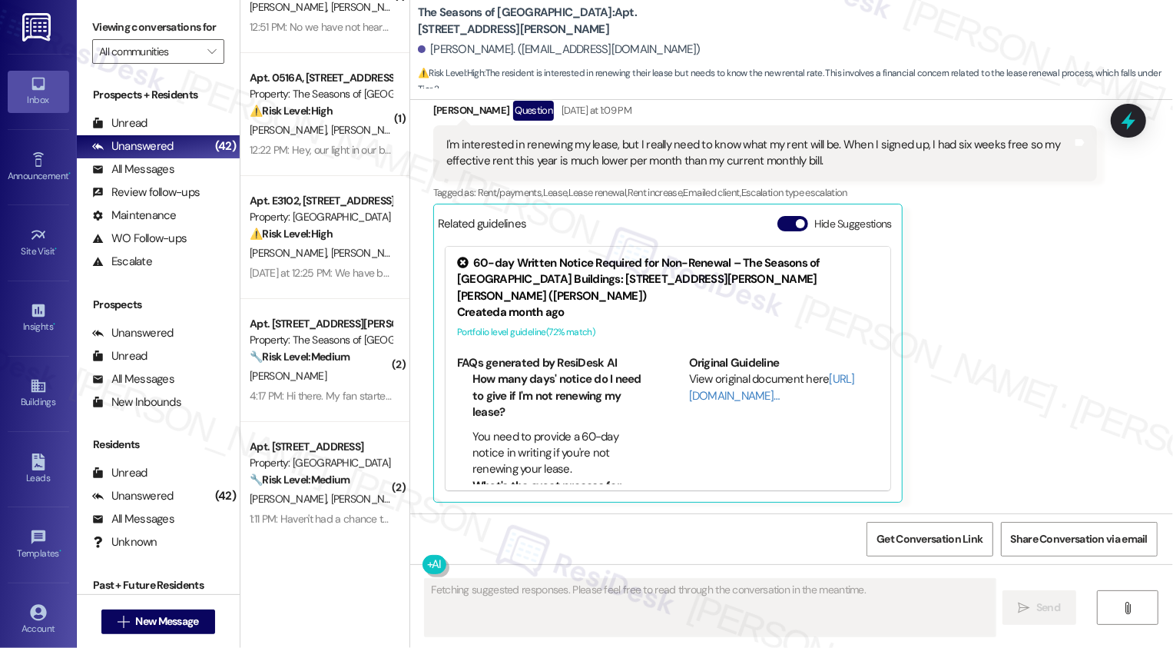
scroll to position [204, 0]
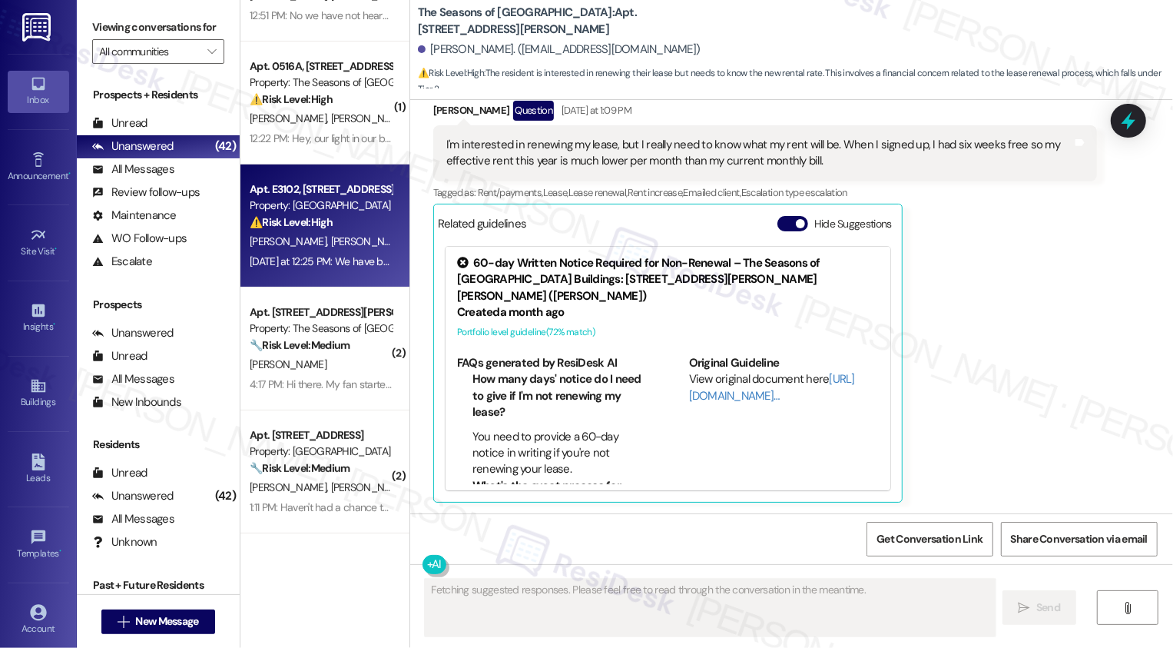
click at [335, 239] on span "[PERSON_NAME]" at bounding box center [368, 241] width 77 height 14
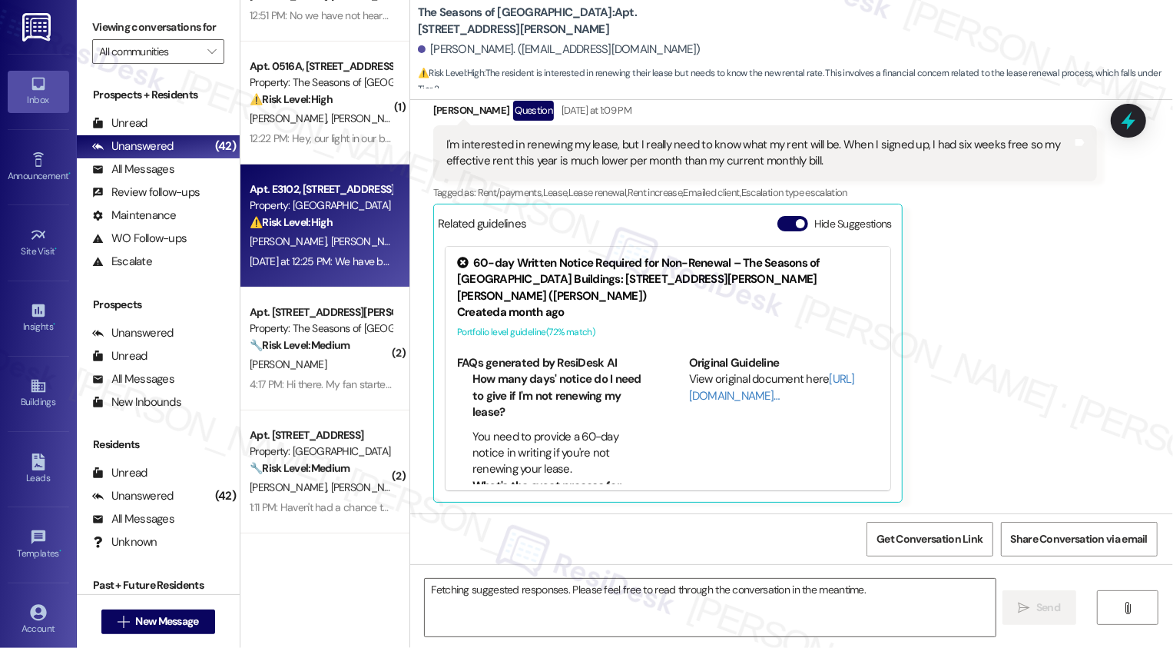
click at [335, 239] on span "[PERSON_NAME]" at bounding box center [368, 241] width 77 height 14
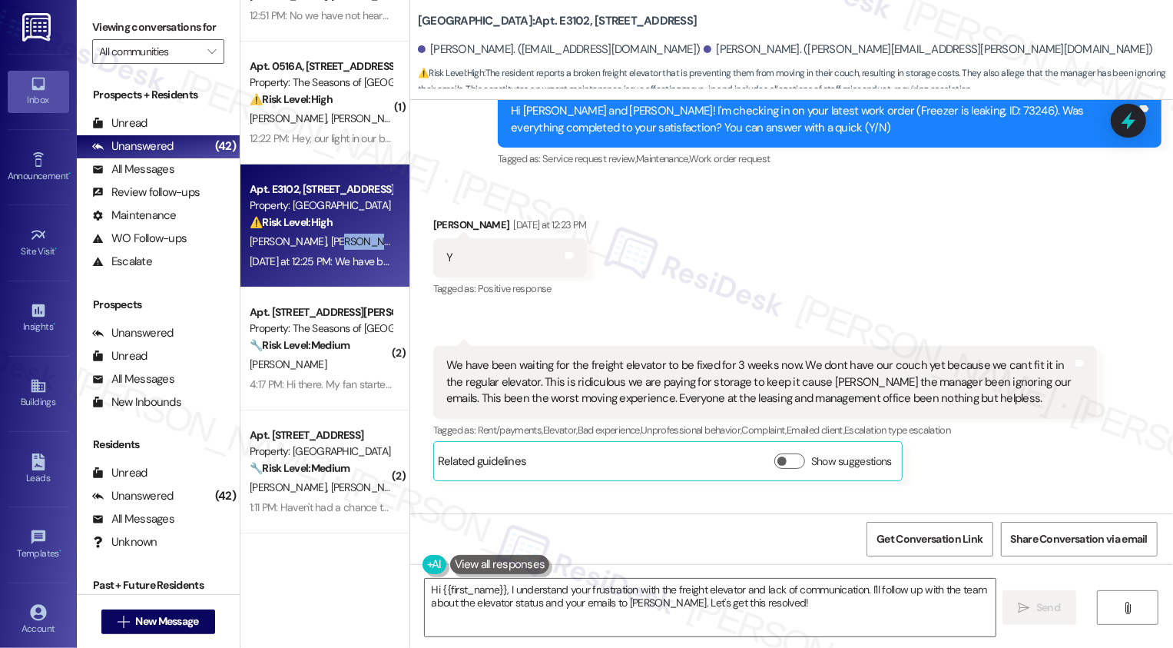
scroll to position [1670, 0]
click at [569, 606] on textarea "Hi {{first_name}}, I understand your frustration with the freight elevator and …" at bounding box center [710, 608] width 571 height 58
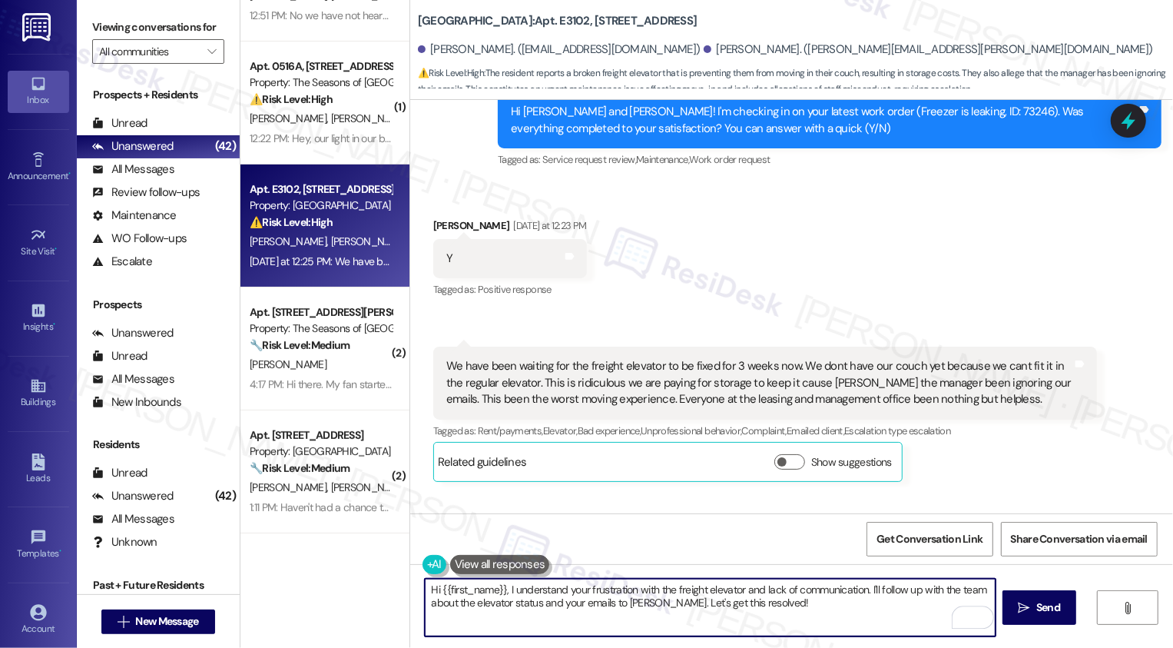
click at [871, 592] on textarea "Hi {{first_name}}, I understand your frustration with the freight elevator and …" at bounding box center [710, 608] width 571 height 58
click at [552, 597] on textarea "Hi {{first_name}}, I understand your frustration with the freight elevator and …" at bounding box center [710, 608] width 571 height 58
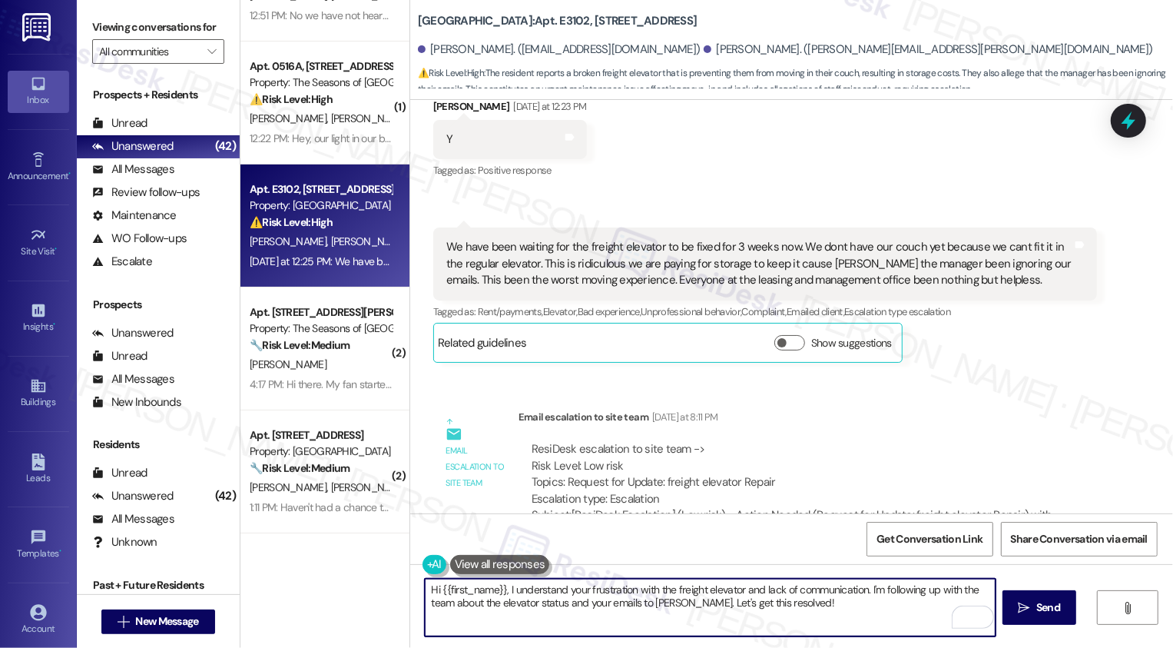
click at [692, 603] on textarea "Hi {{first_name}}, I understand your frustration with the freight elevator and …" at bounding box center [710, 608] width 571 height 58
drag, startPoint x: 562, startPoint y: 603, endPoint x: 841, endPoint y: 636, distance: 280.9
click at [841, 636] on div "Hi {{first_name}}, I understand your frustration with the freight elevator and …" at bounding box center [710, 607] width 572 height 59
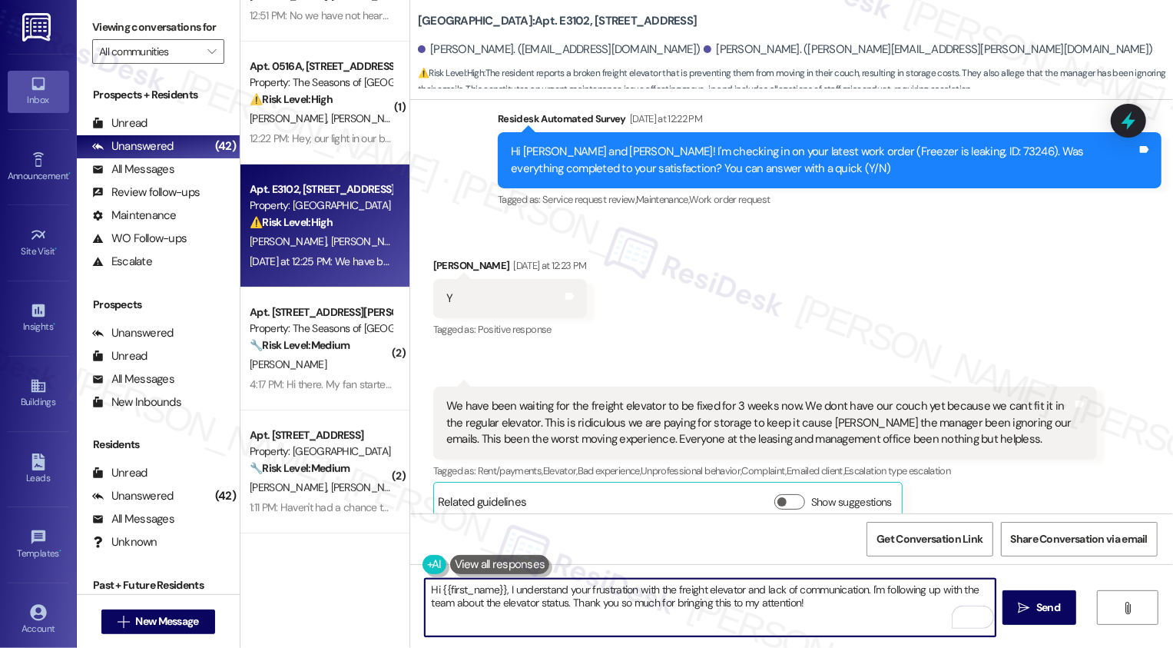
scroll to position [1594, 0]
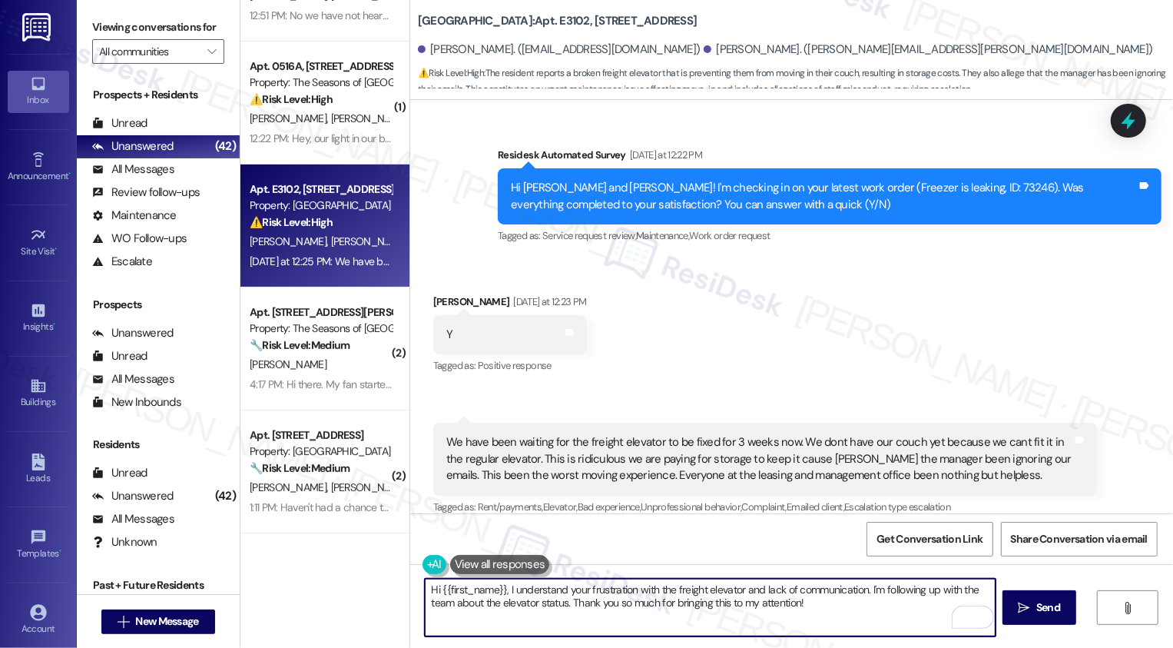
click at [436, 294] on div "[PERSON_NAME] [DATE] at 12:23 PM" at bounding box center [510, 305] width 154 height 22
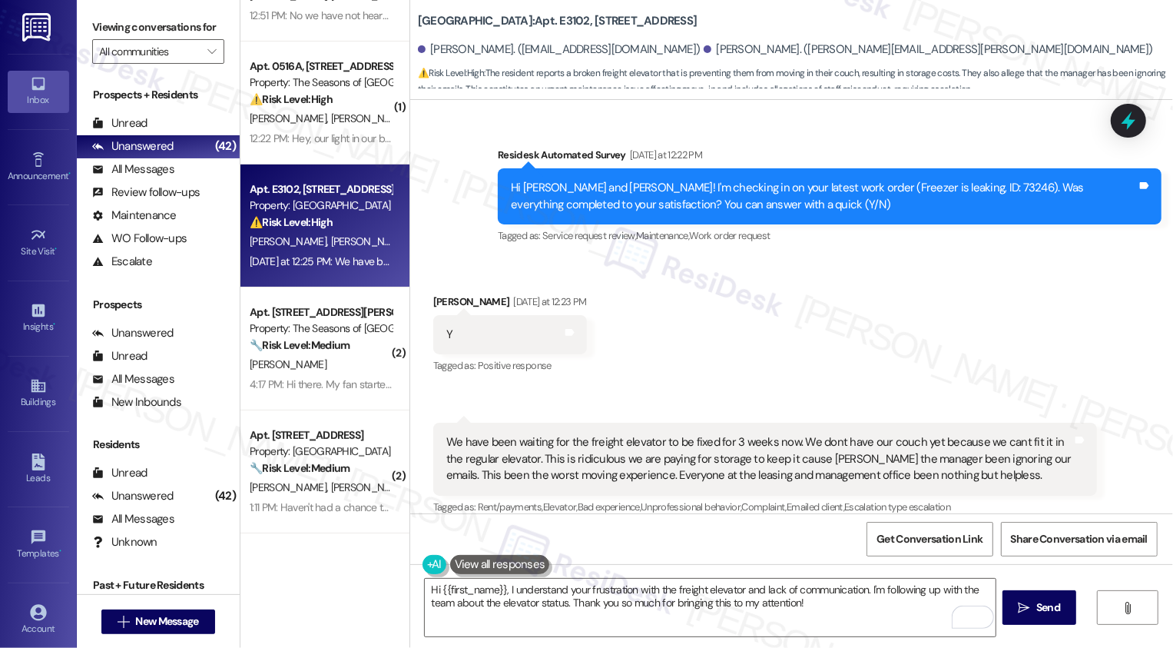
click at [436, 294] on div "[PERSON_NAME] [DATE] at 12:23 PM" at bounding box center [510, 305] width 154 height 22
copy div "[PERSON_NAME]"
click at [482, 597] on textarea "Hi {{first_name}}, I understand your frustration with the freight elevator and …" at bounding box center [710, 608] width 571 height 58
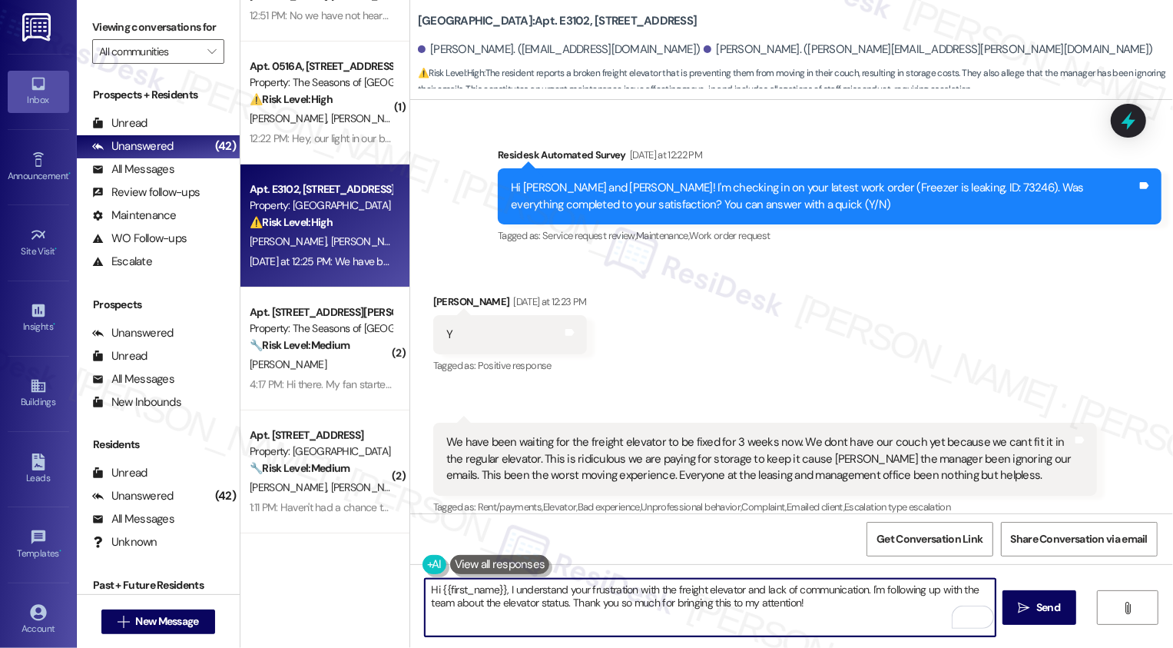
click at [482, 586] on textarea "Hi {{first_name}}, I understand your frustration with the freight elevator and …" at bounding box center [710, 608] width 571 height 58
paste textarea "[PERSON_NAME]"
click at [502, 604] on textarea "Hi [PERSON_NAME], I understand your frustration with the freight elevator and l…" at bounding box center [710, 608] width 571 height 58
type textarea "Hi [PERSON_NAME], I understand your frustration with the freight elevator and l…"
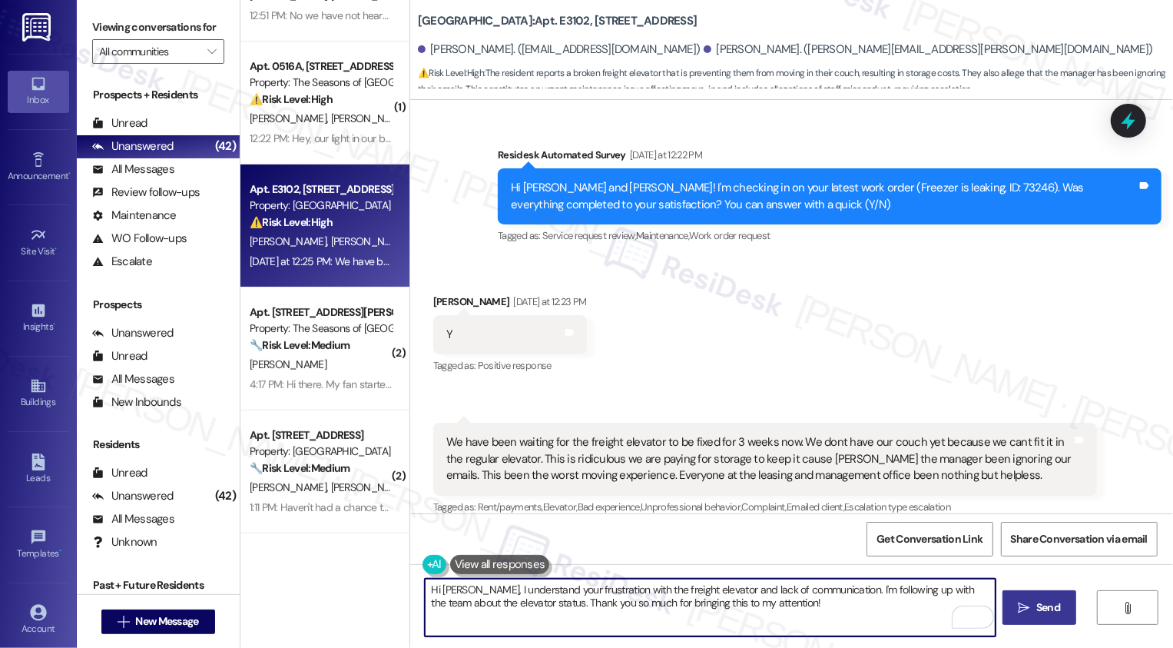
click at [1022, 605] on icon "" at bounding box center [1025, 608] width 12 height 12
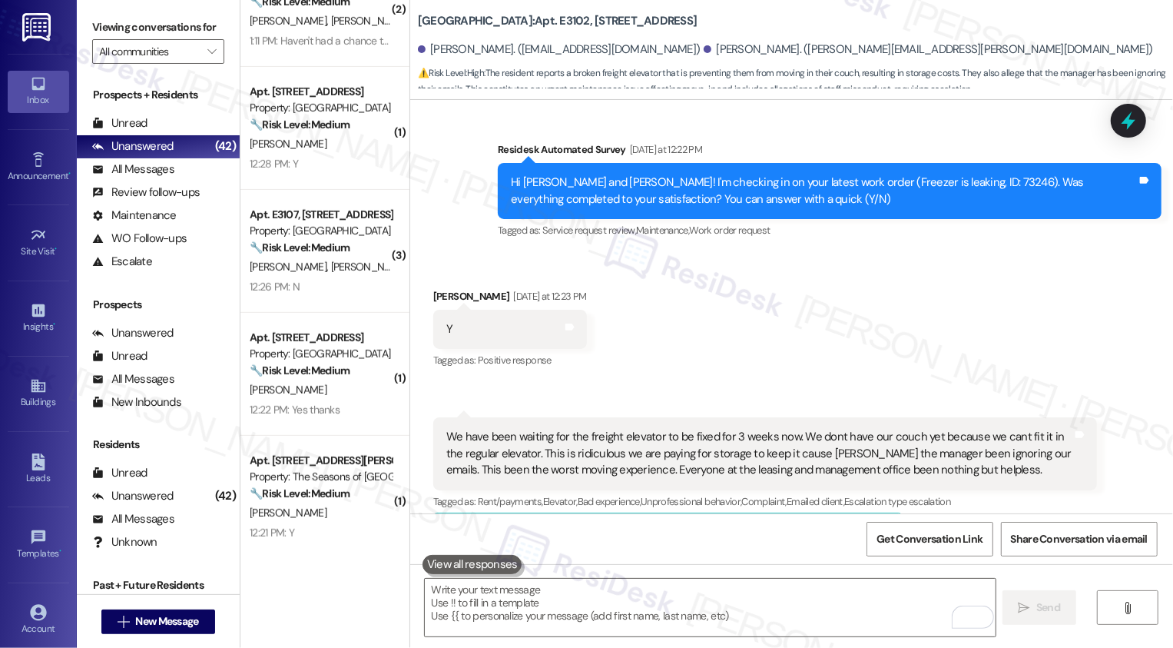
scroll to position [549, 0]
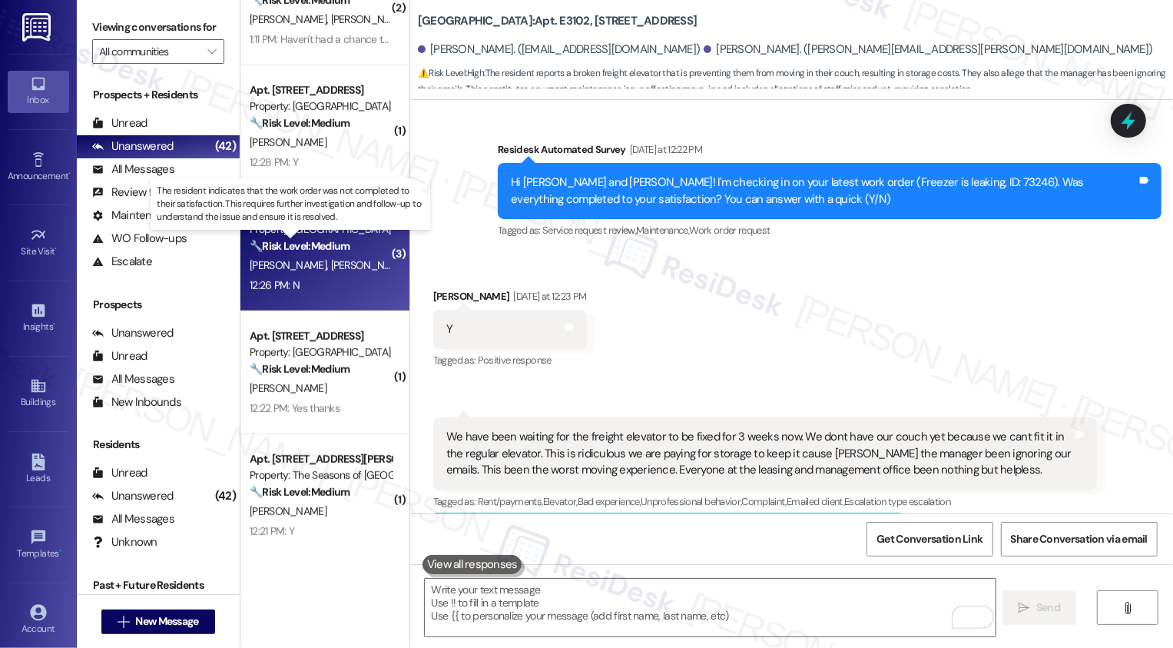
click at [326, 243] on strong "🔧 Risk Level: Medium" at bounding box center [300, 246] width 100 height 14
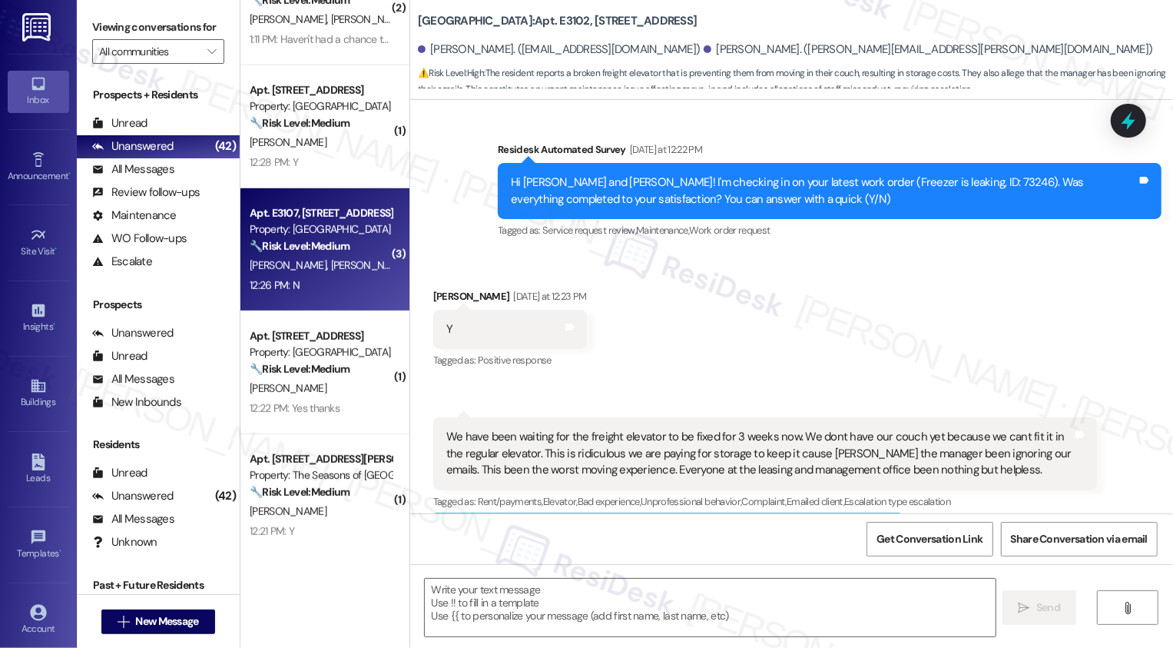
click at [326, 243] on strong "🔧 Risk Level: Medium" at bounding box center [300, 246] width 100 height 14
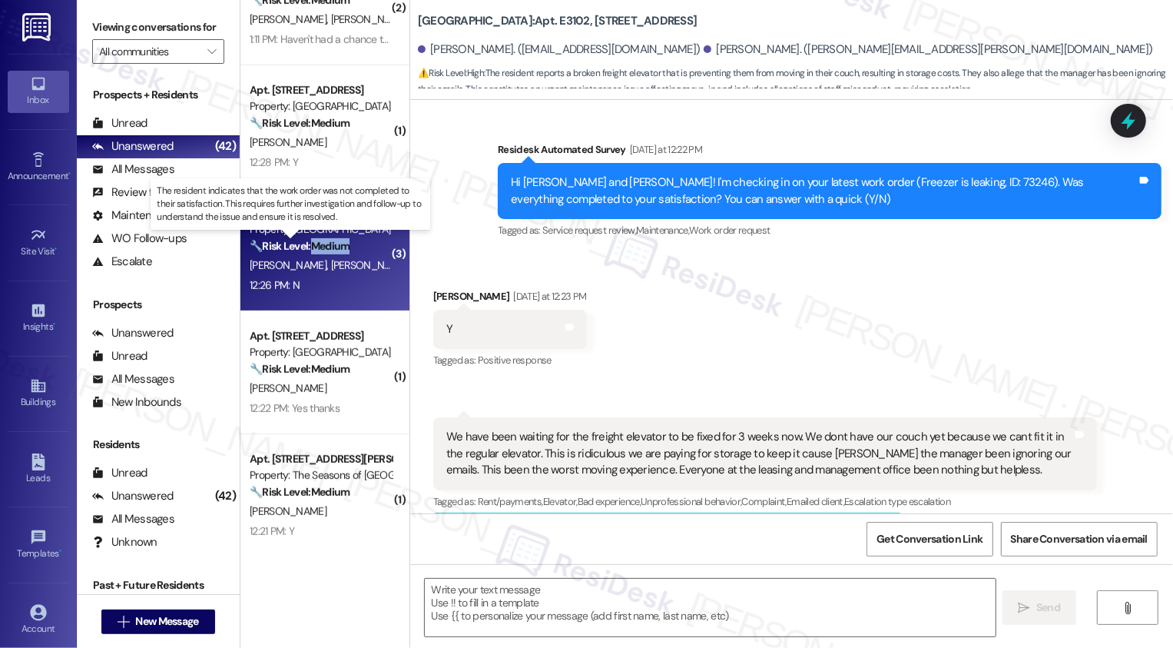
type textarea "Fetching suggested responses. Please feel free to read through the conversation…"
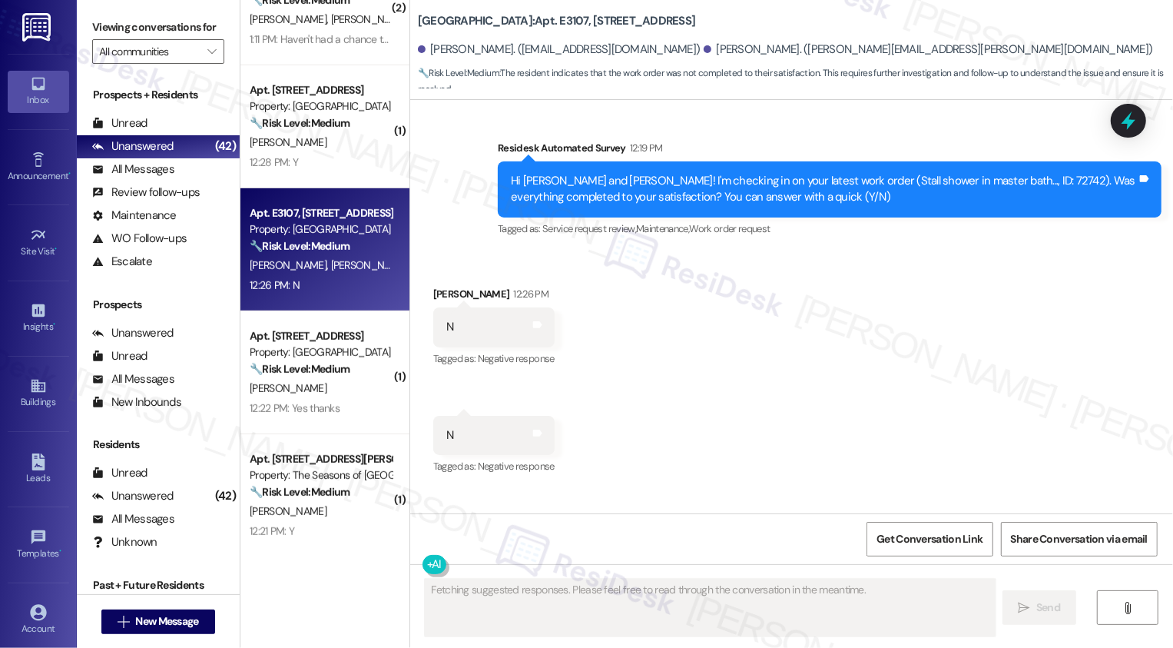
scroll to position [328, 0]
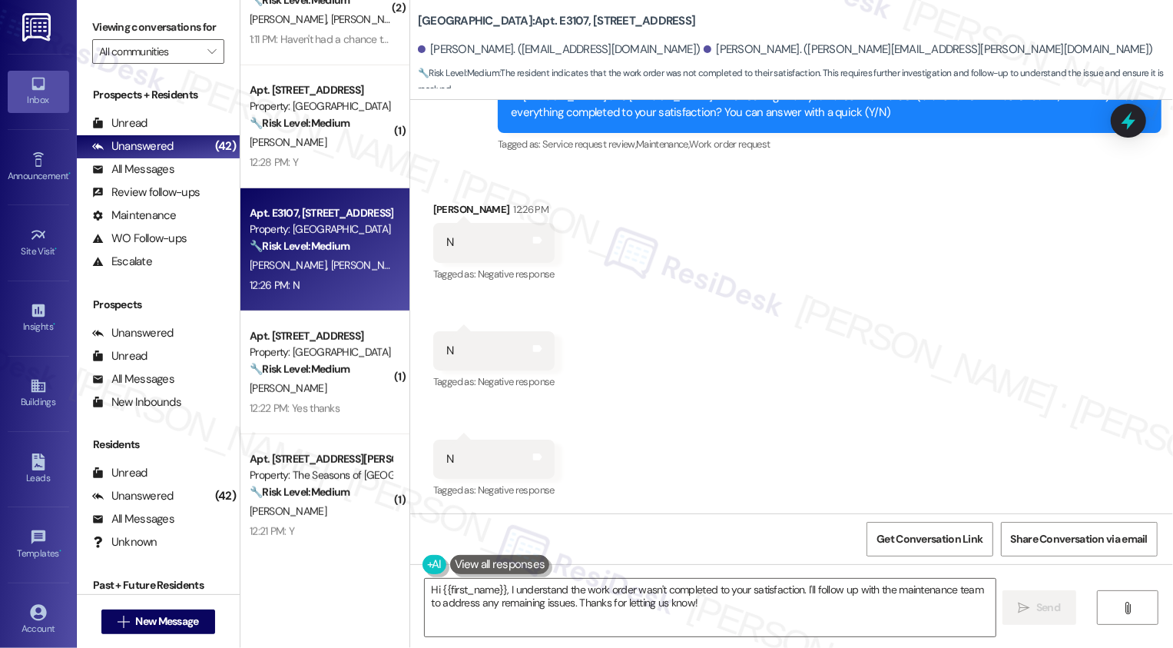
click at [444, 214] on div "[PERSON_NAME] 12:26 PM" at bounding box center [493, 212] width 121 height 22
copy div "[PERSON_NAME]"
click at [467, 589] on textarea "Hi {{first_name}}, I understand the work order wasn't completed to your satisfa…" at bounding box center [710, 608] width 571 height 58
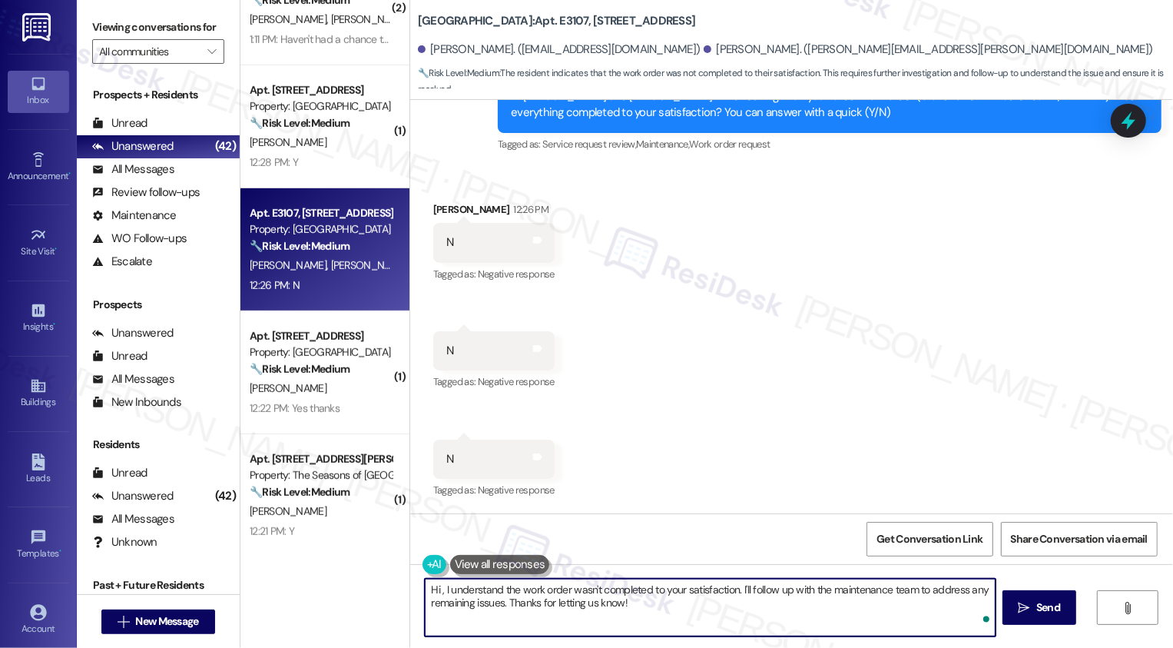
paste textarea "[PERSON_NAME]"
click at [674, 605] on textarea "Hi [PERSON_NAME], I understand the work order wasn't completed to your satisfac…" at bounding box center [710, 608] width 571 height 58
drag, startPoint x: 760, startPoint y: 588, endPoint x: 767, endPoint y: 607, distance: 20.4
click at [767, 607] on textarea "Hi [PERSON_NAME], I understand the work order wasn't completed to your satisfac…" at bounding box center [710, 608] width 571 height 58
type textarea "Hi [PERSON_NAME], I understand the work order wasn't completed to your satisfac…"
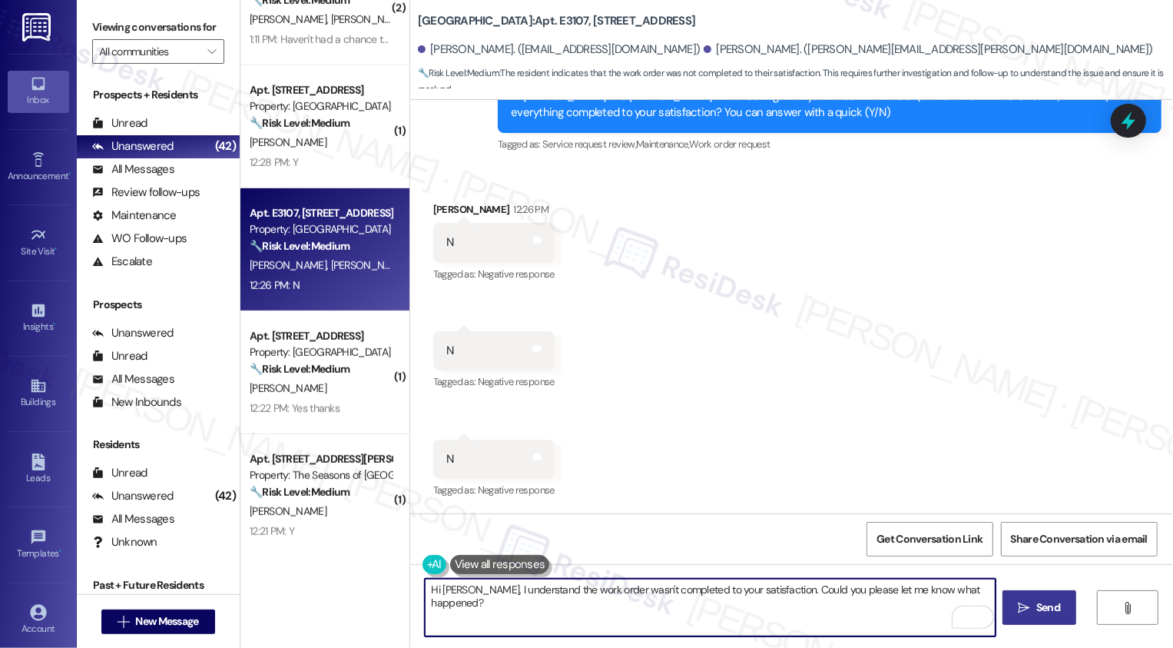
click at [1034, 614] on span "Send" at bounding box center [1048, 607] width 30 height 16
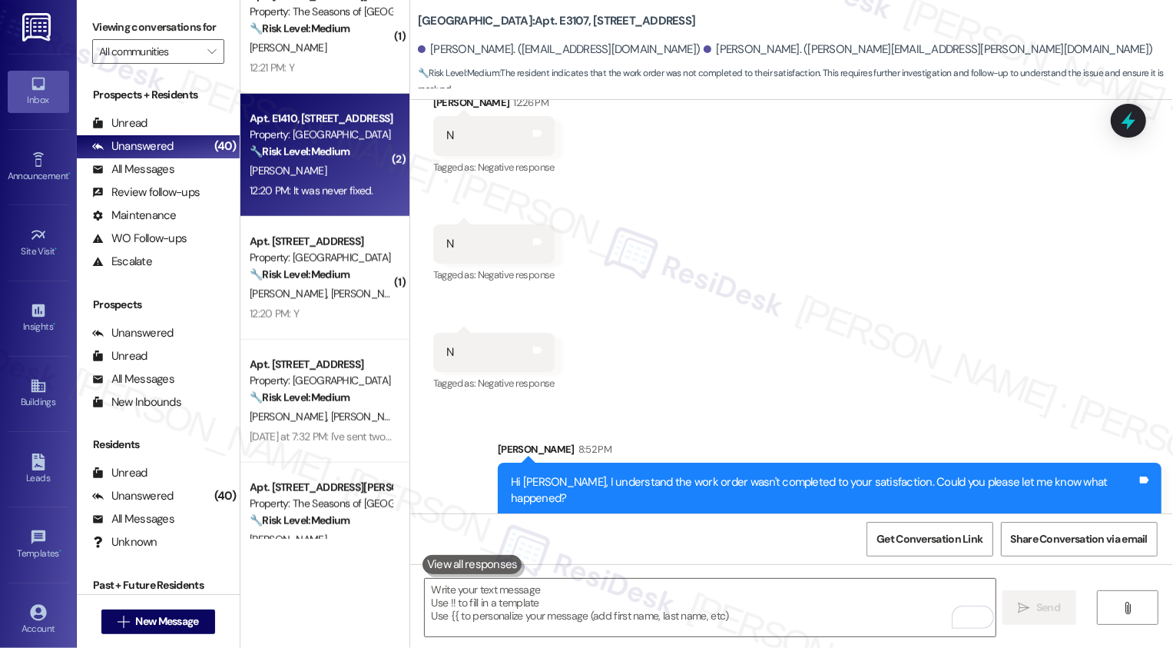
scroll to position [1041, 0]
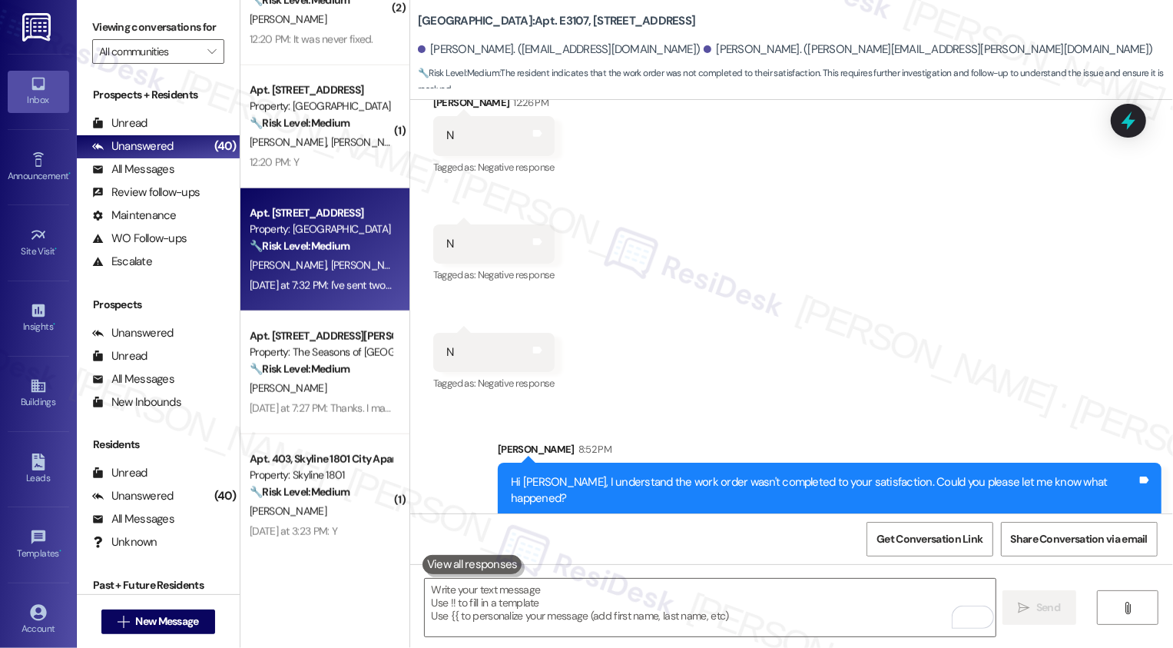
click at [336, 274] on div "[PERSON_NAME] [PERSON_NAME]" at bounding box center [320, 265] width 145 height 19
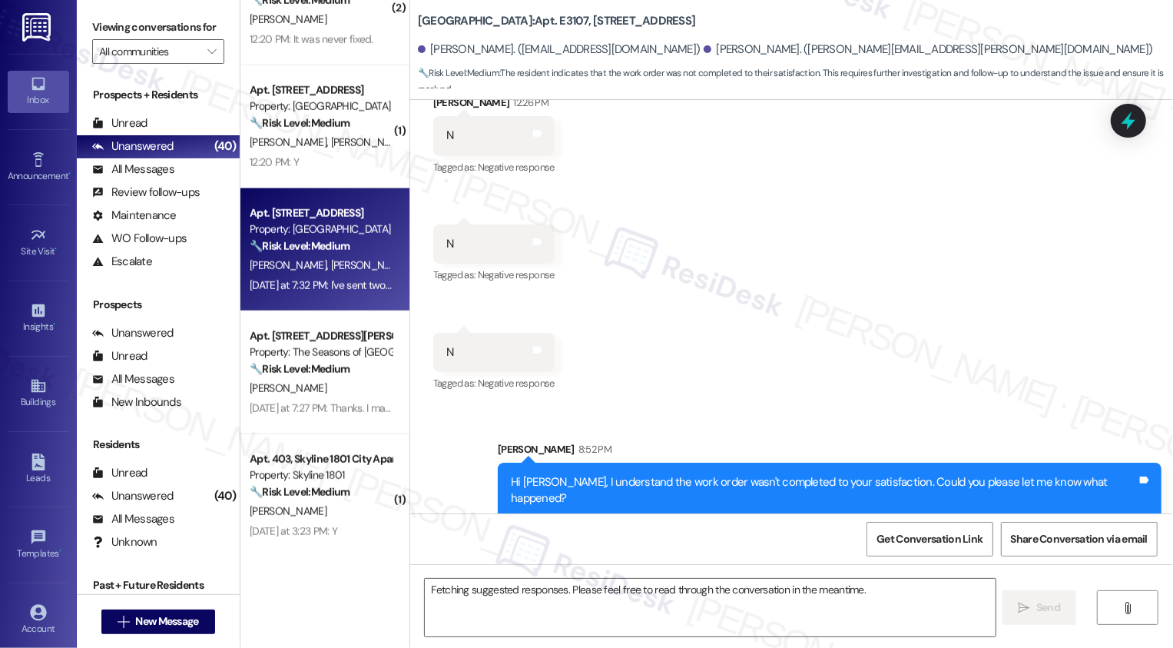
click at [336, 274] on div "[PERSON_NAME] [PERSON_NAME]" at bounding box center [320, 265] width 145 height 19
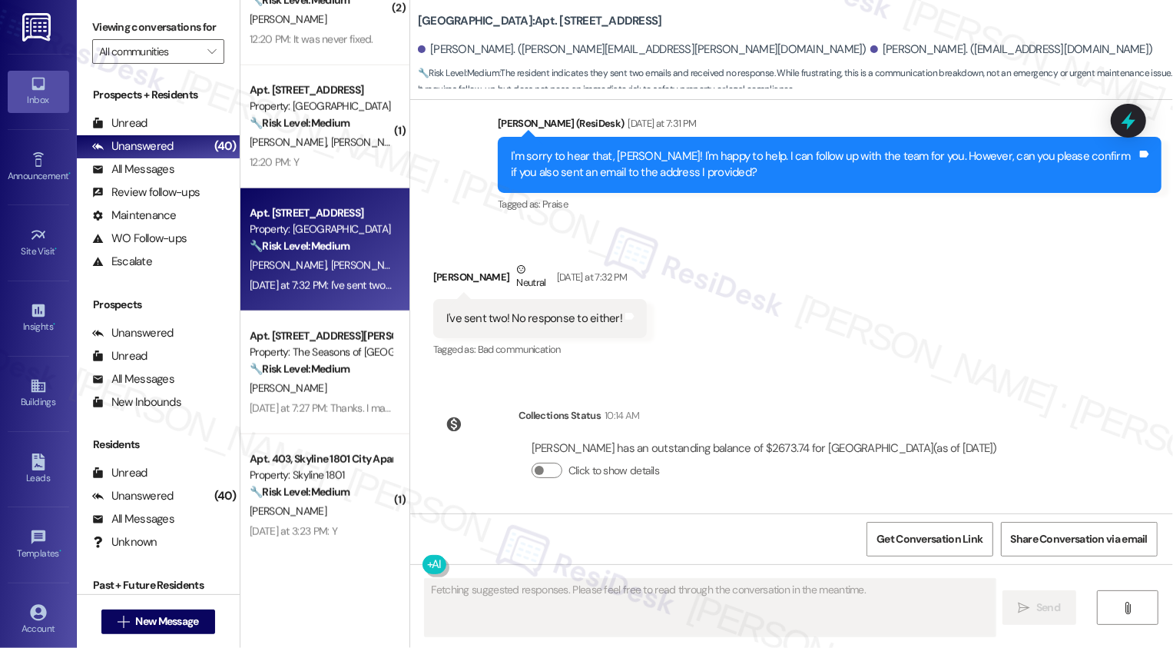
scroll to position [2099, 0]
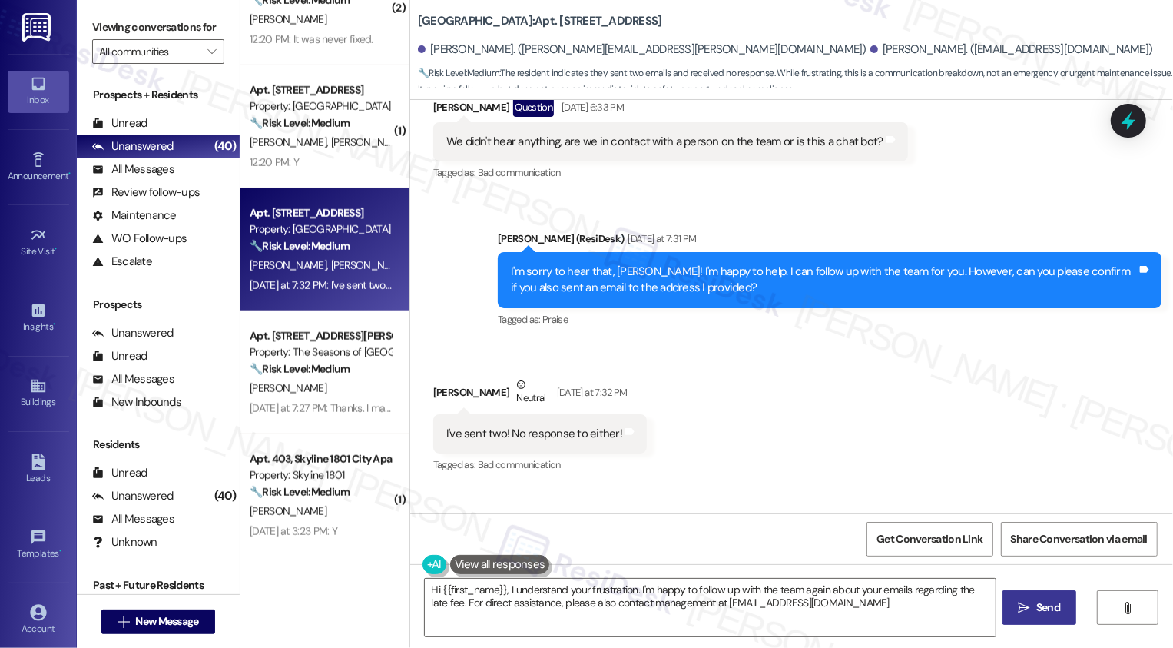
type textarea "Hi {{first_name}}, I understand your frustration. I'm happy to follow up with t…"
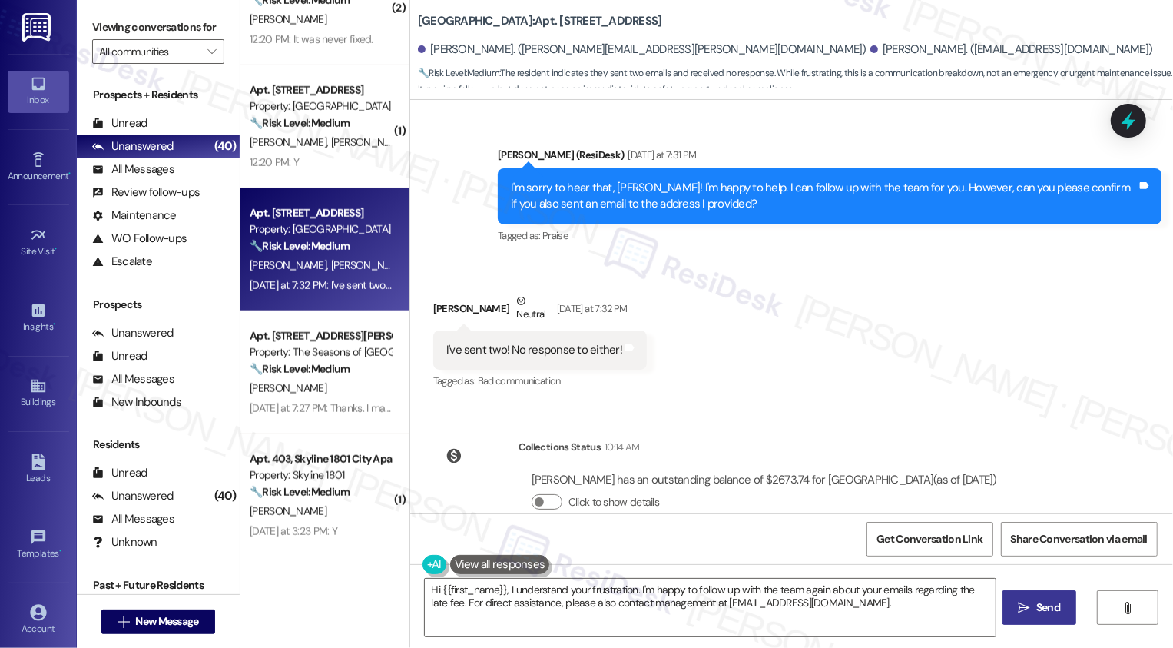
scroll to position [2214, 0]
